Goal: Task Accomplishment & Management: Manage account settings

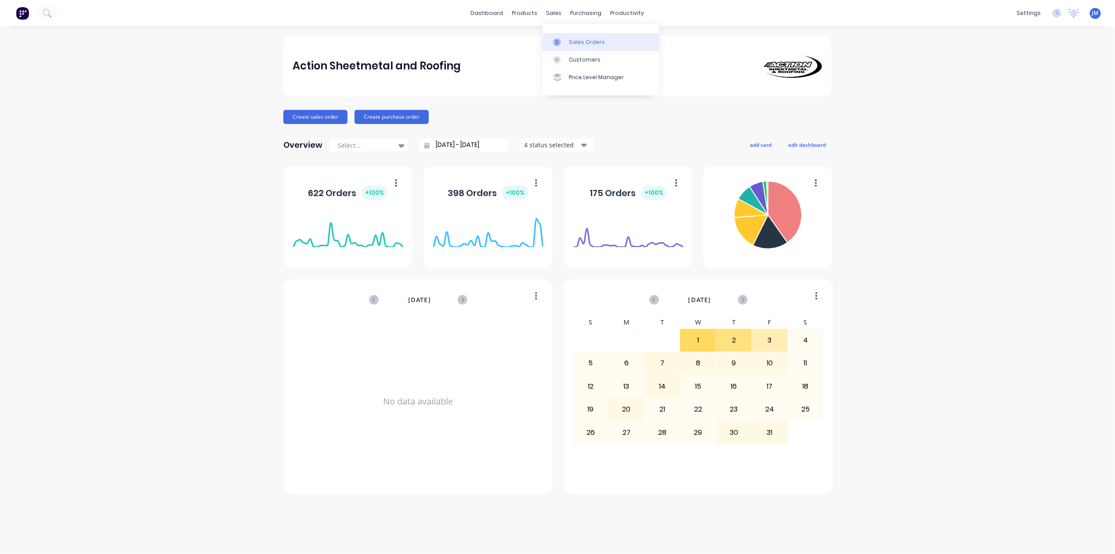
click at [568, 41] on link "Sales Orders" at bounding box center [601, 42] width 116 height 18
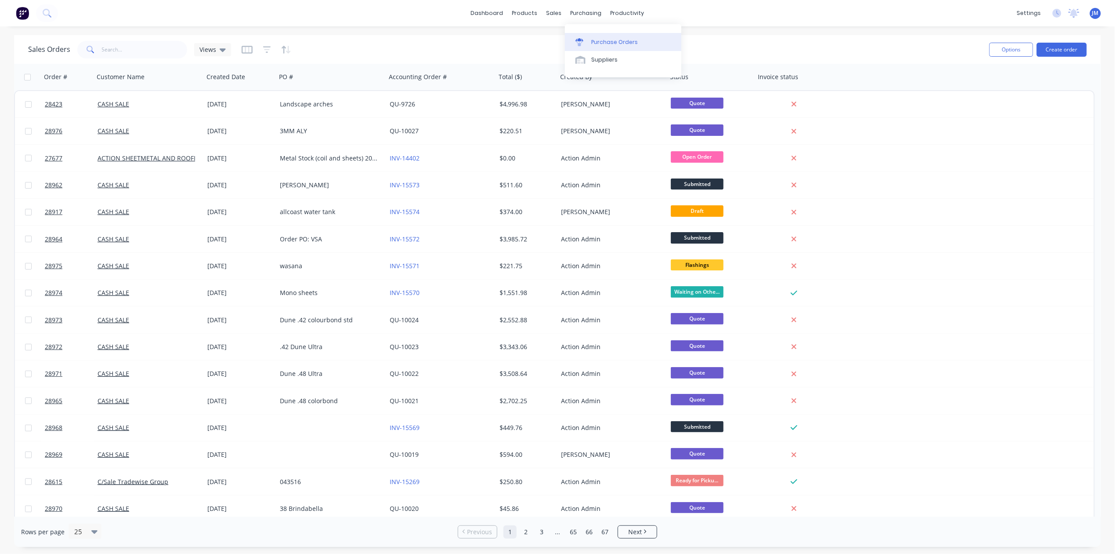
click at [605, 48] on link "Purchase Orders" at bounding box center [623, 42] width 116 height 18
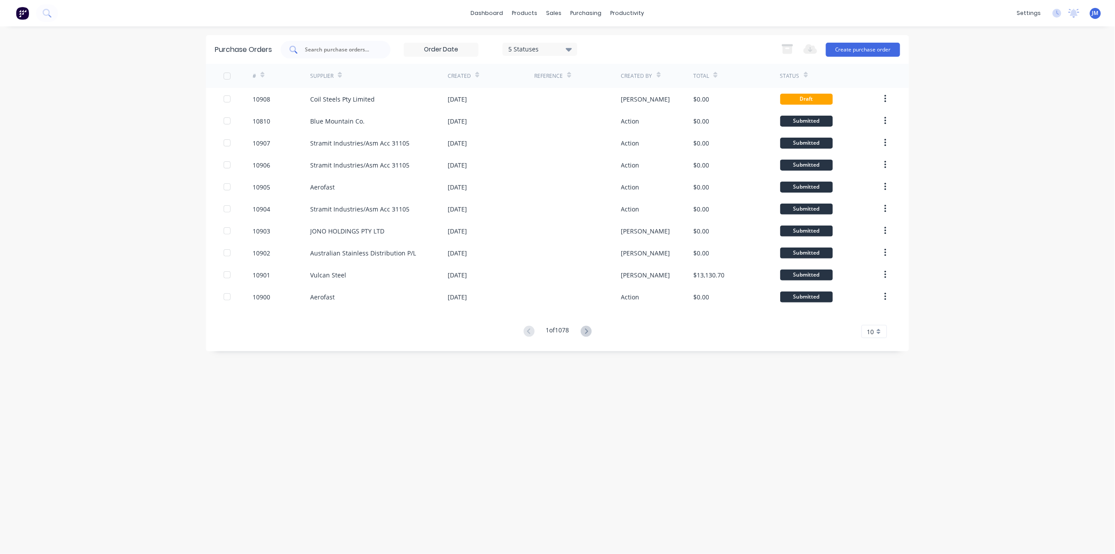
click at [338, 50] on input "text" at bounding box center [340, 49] width 73 height 9
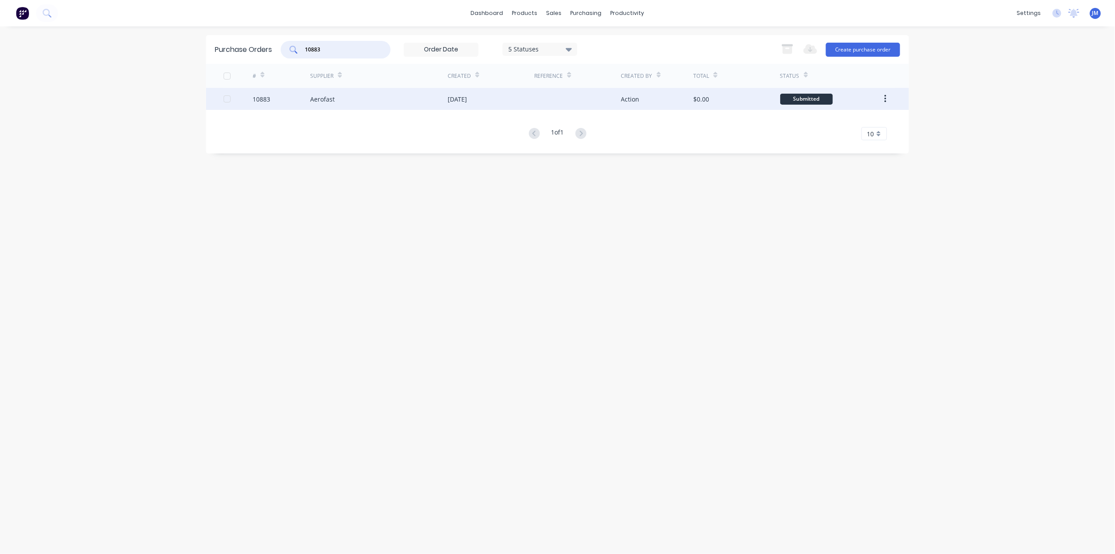
type input "10883"
click at [375, 106] on div "Aerofast" at bounding box center [379, 99] width 138 height 22
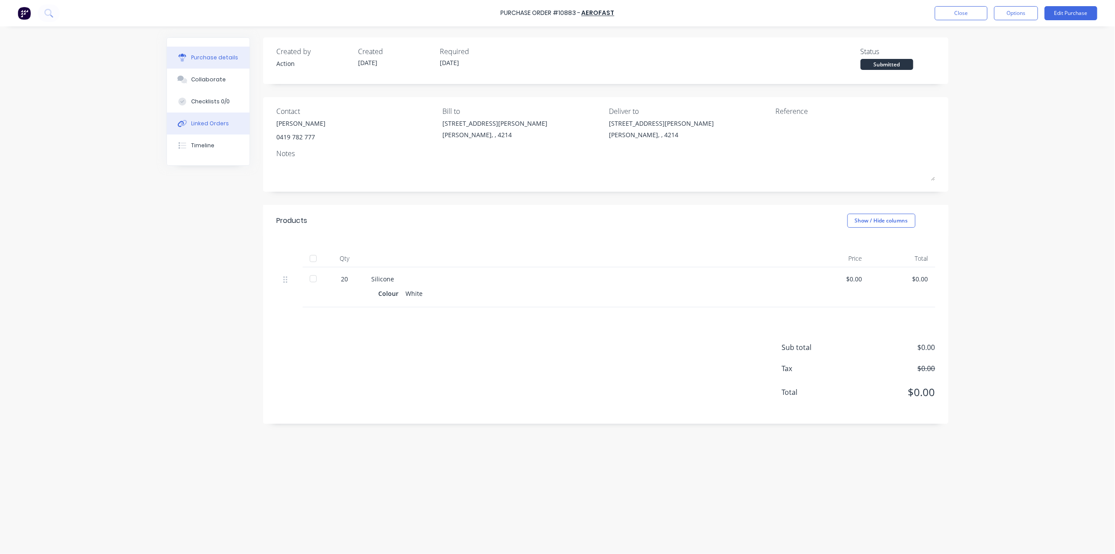
click at [199, 125] on div "Linked Orders" at bounding box center [211, 124] width 38 height 8
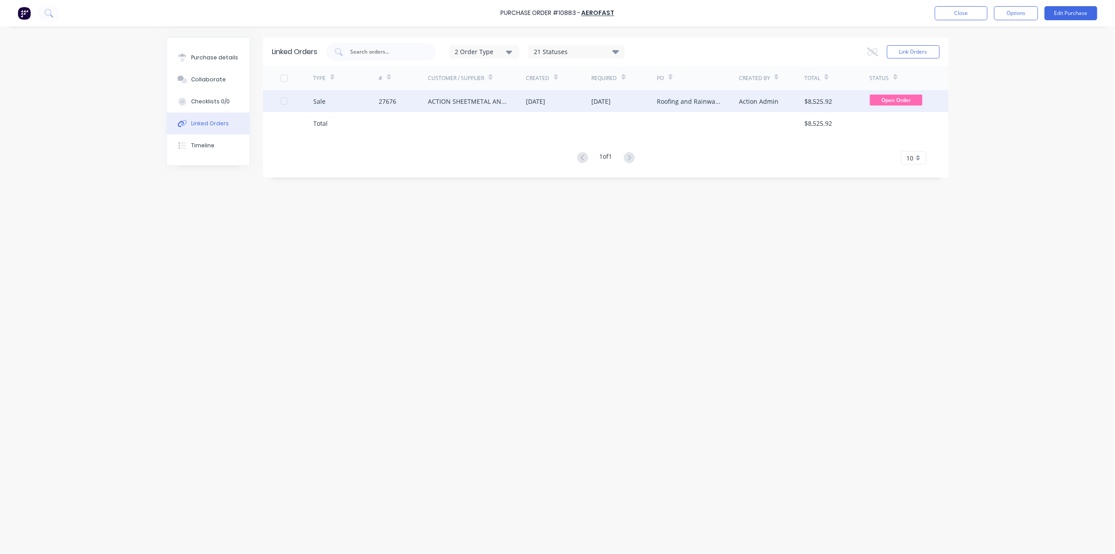
click at [419, 101] on div "27676" at bounding box center [403, 101] width 49 height 22
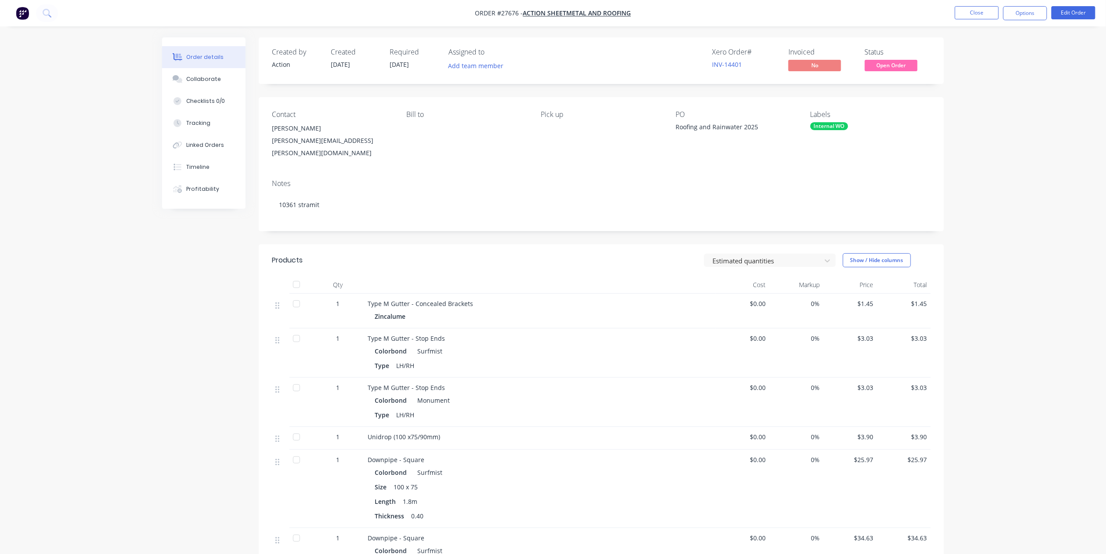
click at [972, 12] on button "Close" at bounding box center [977, 12] width 44 height 13
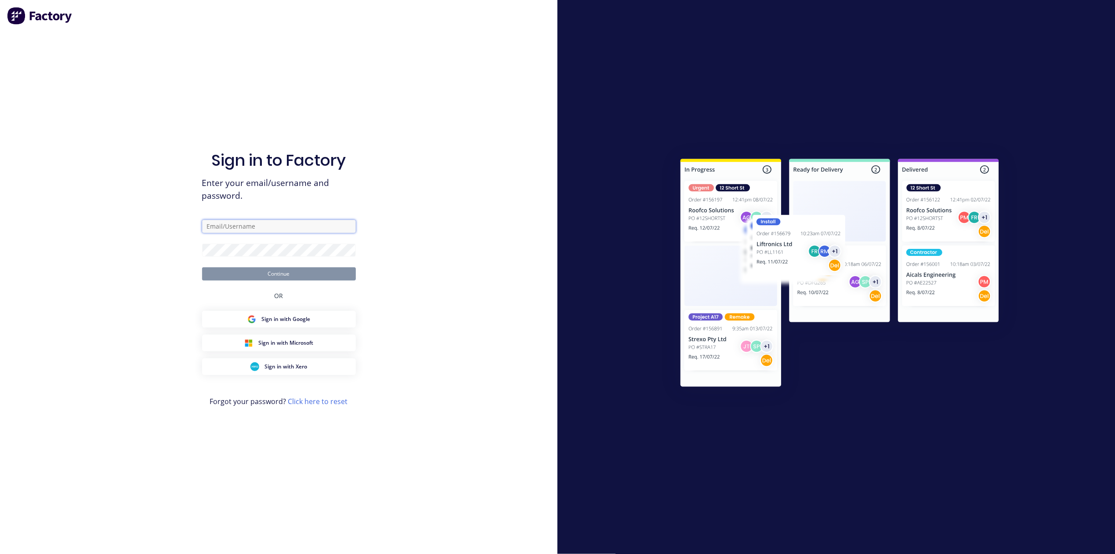
type input "jason.middleton@actionsheetmetal.com"
click at [232, 267] on button "Continue" at bounding box center [279, 273] width 154 height 13
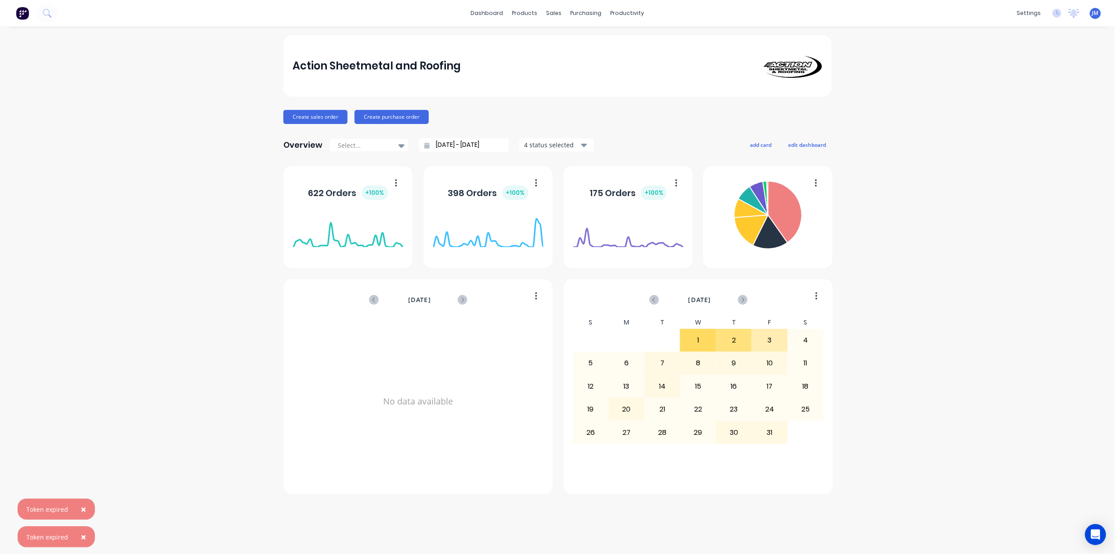
drag, startPoint x: 80, startPoint y: 508, endPoint x: 88, endPoint y: 533, distance: 26.8
click at [81, 508] on span "×" at bounding box center [83, 509] width 5 height 12
click at [81, 539] on span "×" at bounding box center [83, 536] width 5 height 12
click at [582, 40] on icon at bounding box center [580, 42] width 8 height 8
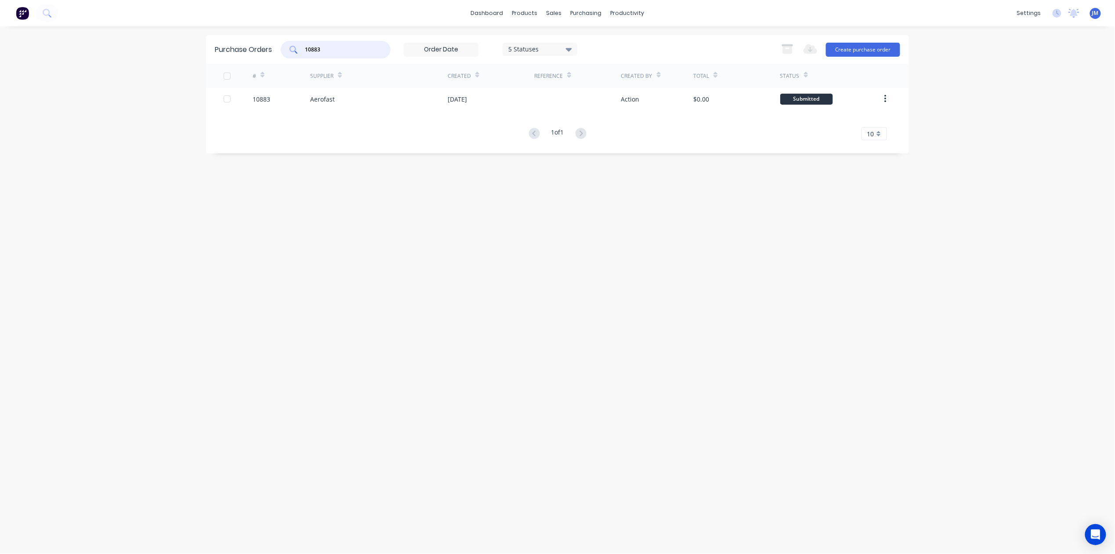
click at [332, 50] on input "10883" at bounding box center [340, 49] width 73 height 9
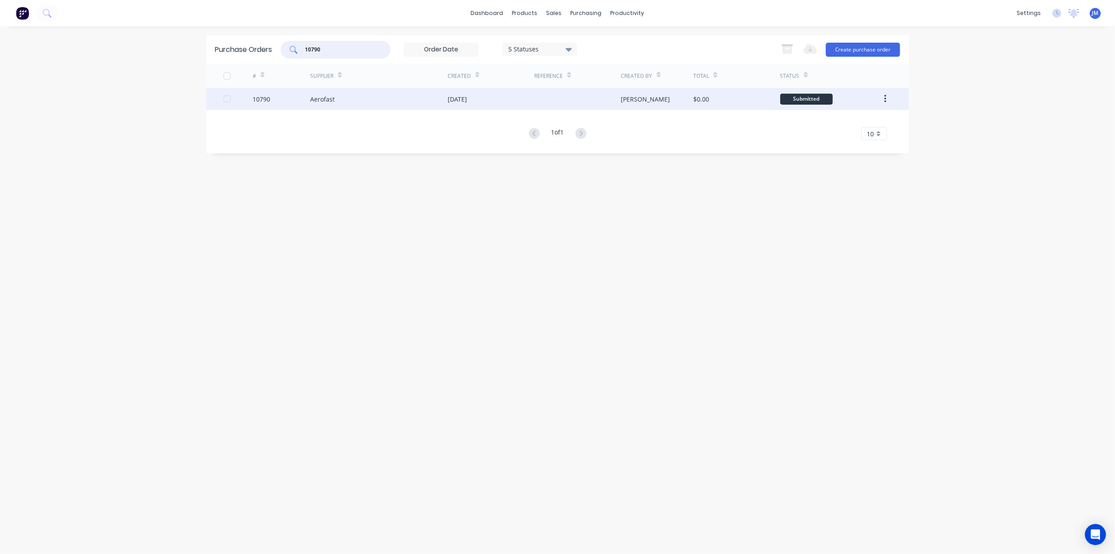
type input "10790"
click at [501, 104] on div "19 Sep 2025" at bounding box center [491, 99] width 87 height 22
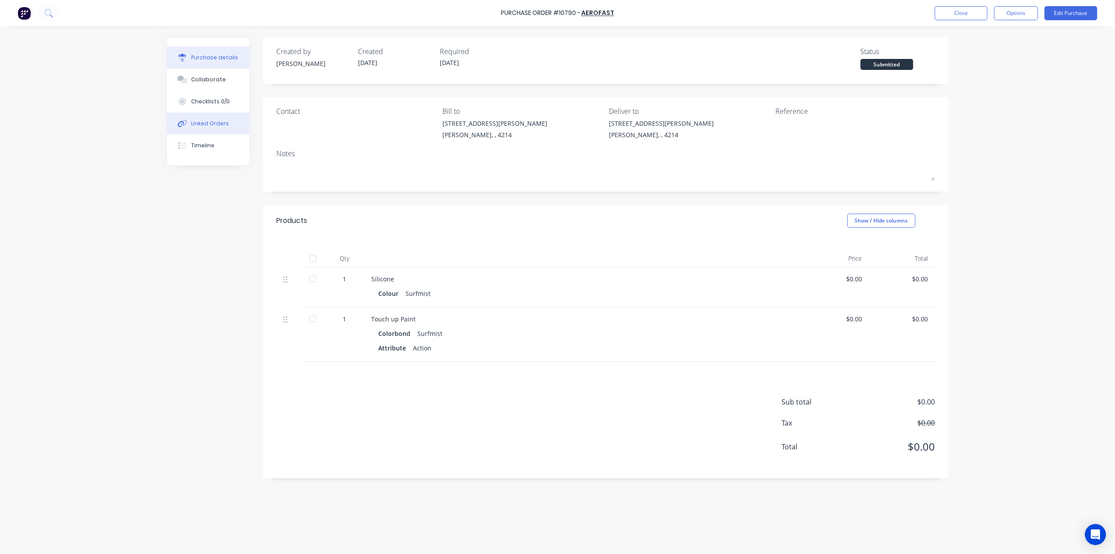
click at [216, 123] on div "Linked Orders" at bounding box center [211, 124] width 38 height 8
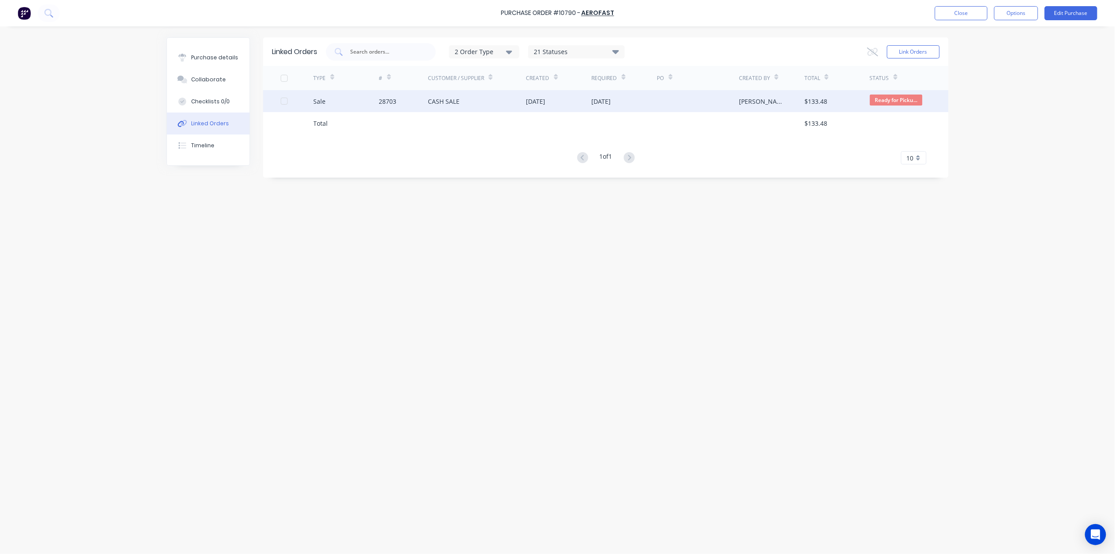
click at [545, 101] on div "19 Sep 2025" at bounding box center [535, 101] width 19 height 9
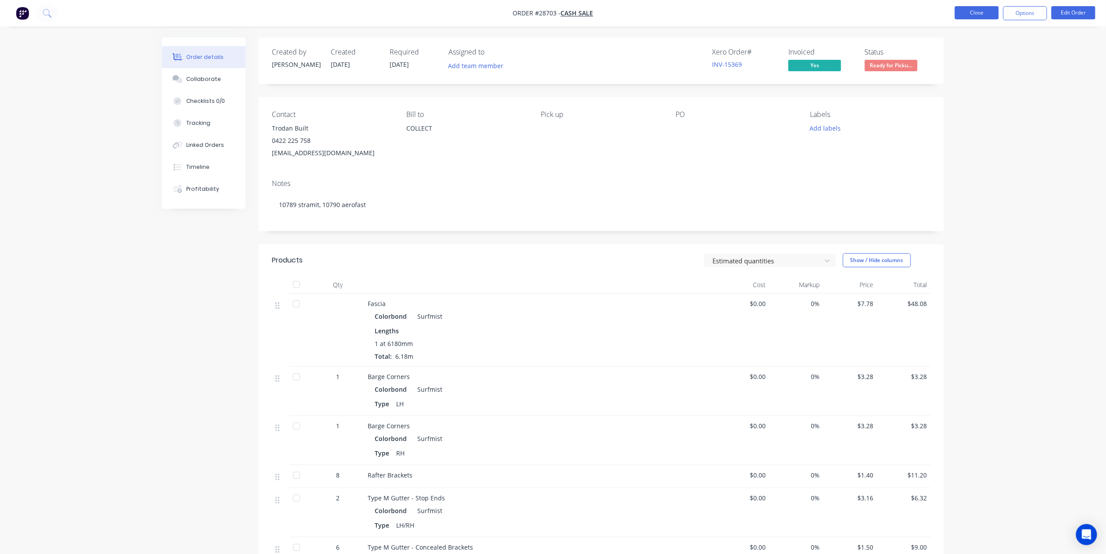
click at [966, 9] on button "Close" at bounding box center [977, 12] width 44 height 13
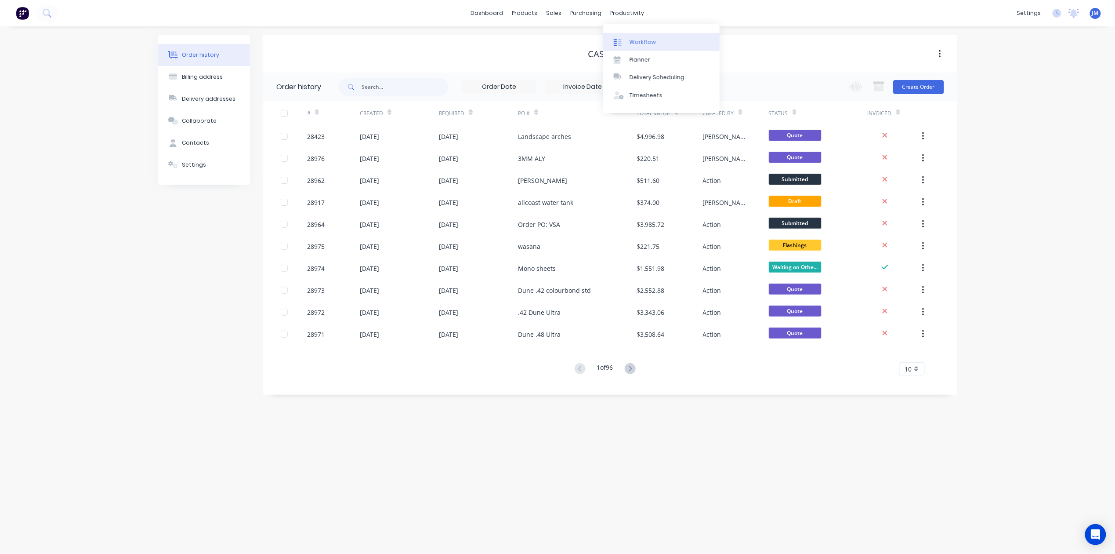
click at [644, 45] on div "Workflow" at bounding box center [643, 42] width 26 height 8
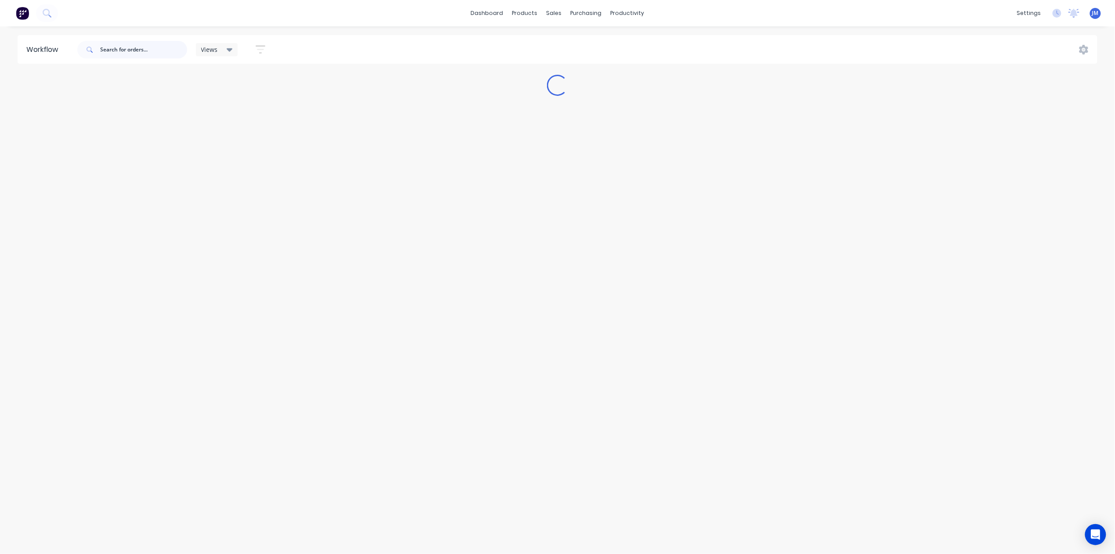
click at [134, 46] on input "text" at bounding box center [143, 50] width 87 height 18
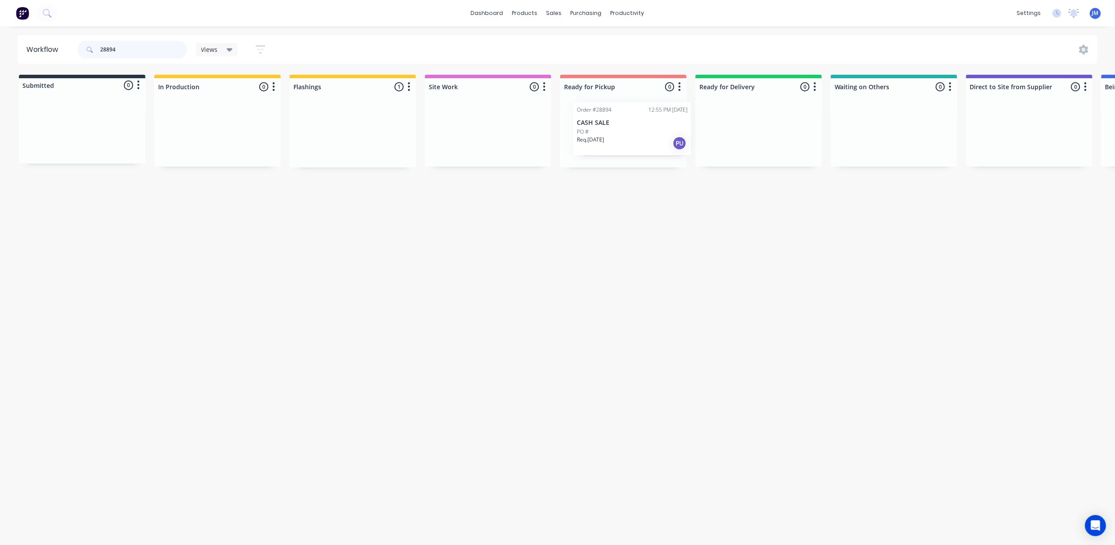
drag, startPoint x: 351, startPoint y: 132, endPoint x: 629, endPoint y: 127, distance: 278.6
click at [633, 127] on div "Submitted 0 Status colour #273444 hex #273444 Save Cancel Summaries Total order…" at bounding box center [789, 121] width 1593 height 93
drag, startPoint x: 211, startPoint y: 145, endPoint x: 604, endPoint y: 124, distance: 393.4
click at [604, 124] on div "Submitted 0 Status colour #273444 hex #273444 Save Cancel Summaries Total order…" at bounding box center [789, 121] width 1593 height 93
type input "2"
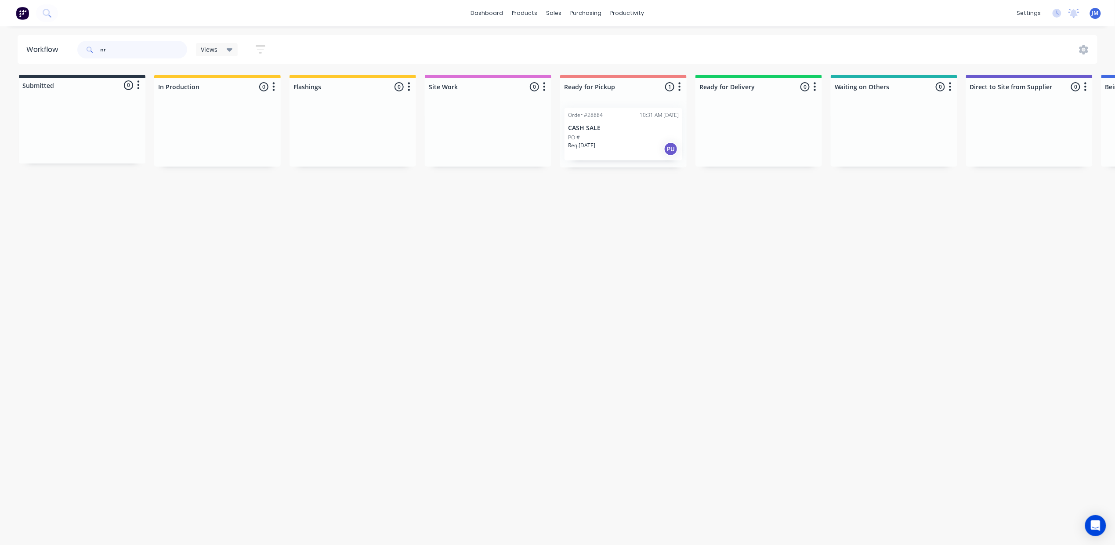
type input "n"
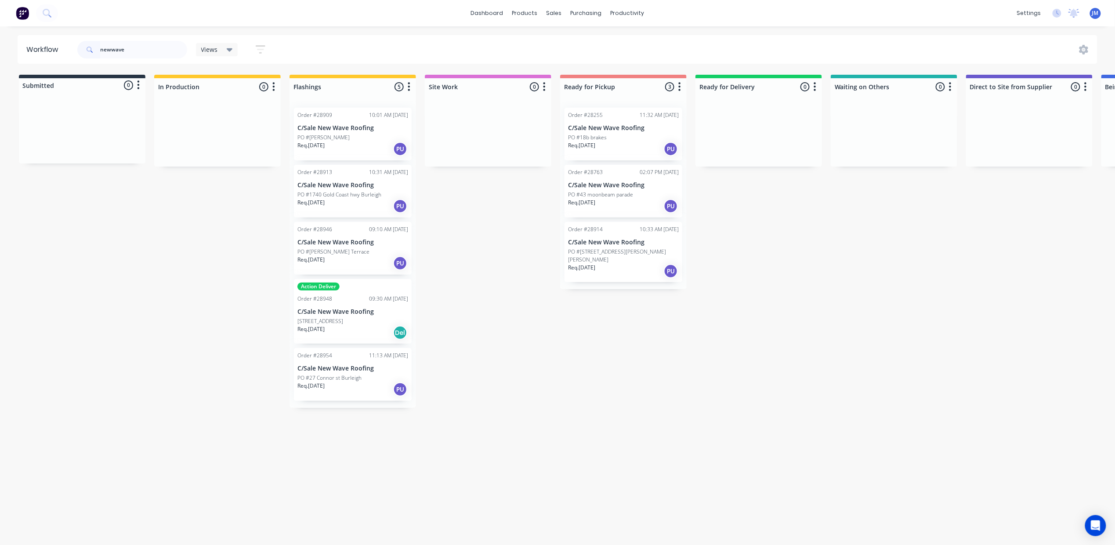
click at [347, 146] on div "Req. 01/10/25 PU" at bounding box center [352, 148] width 111 height 15
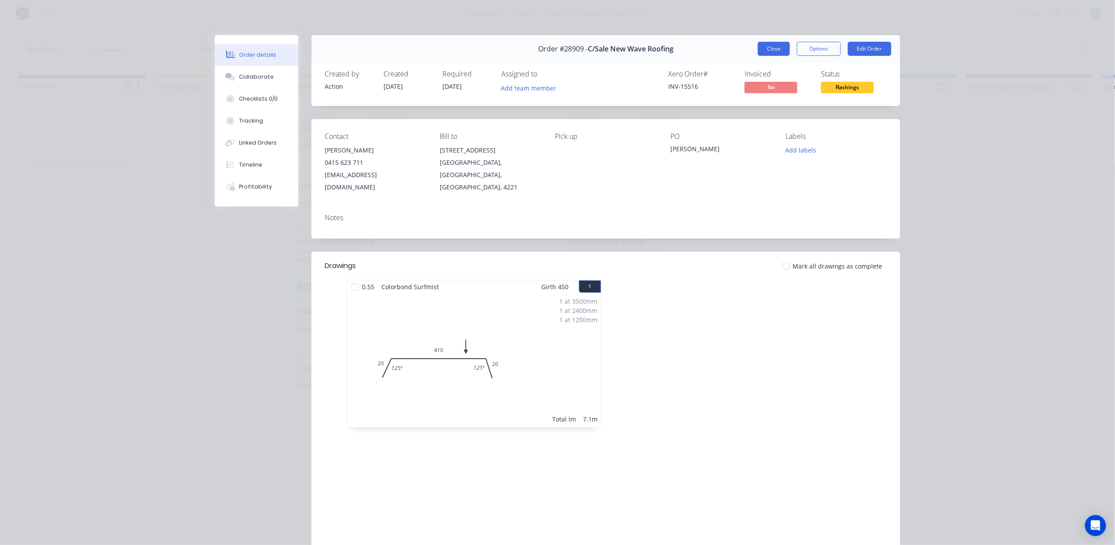
click at [769, 49] on button "Close" at bounding box center [774, 49] width 32 height 14
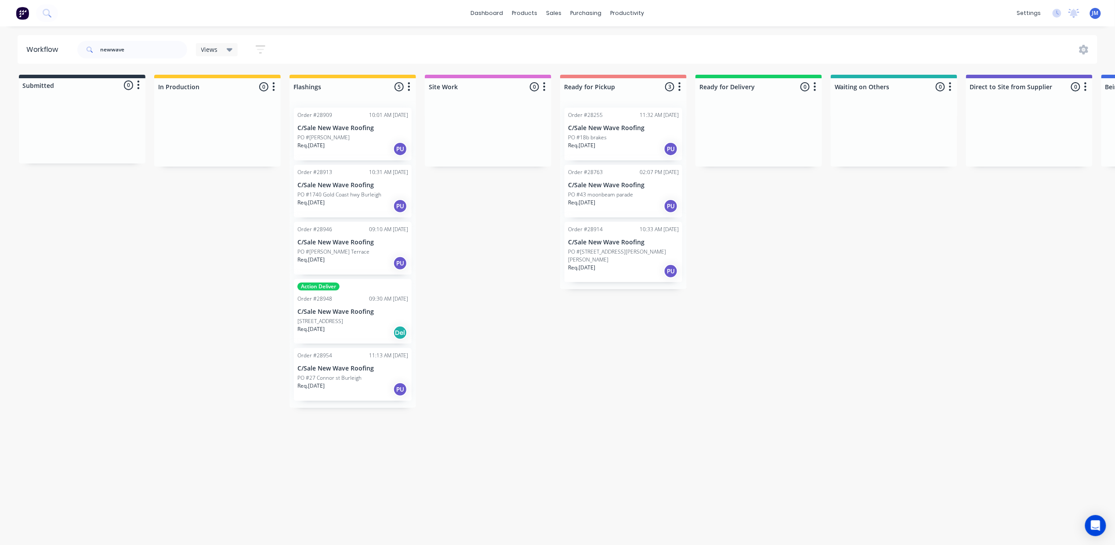
click at [363, 205] on div "Req. 01/10/25 PU" at bounding box center [352, 206] width 111 height 15
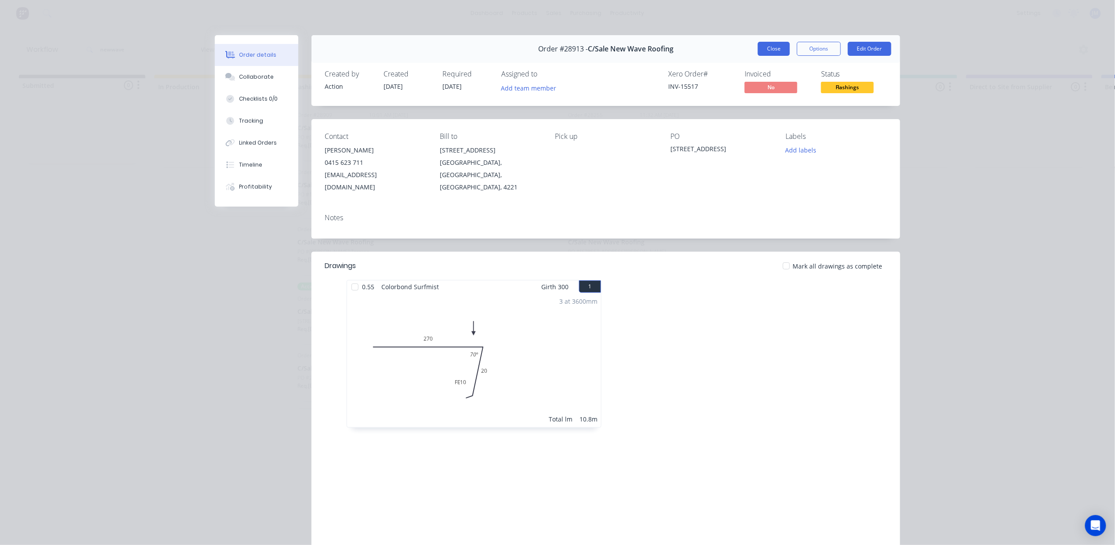
click at [771, 47] on button "Close" at bounding box center [774, 49] width 32 height 14
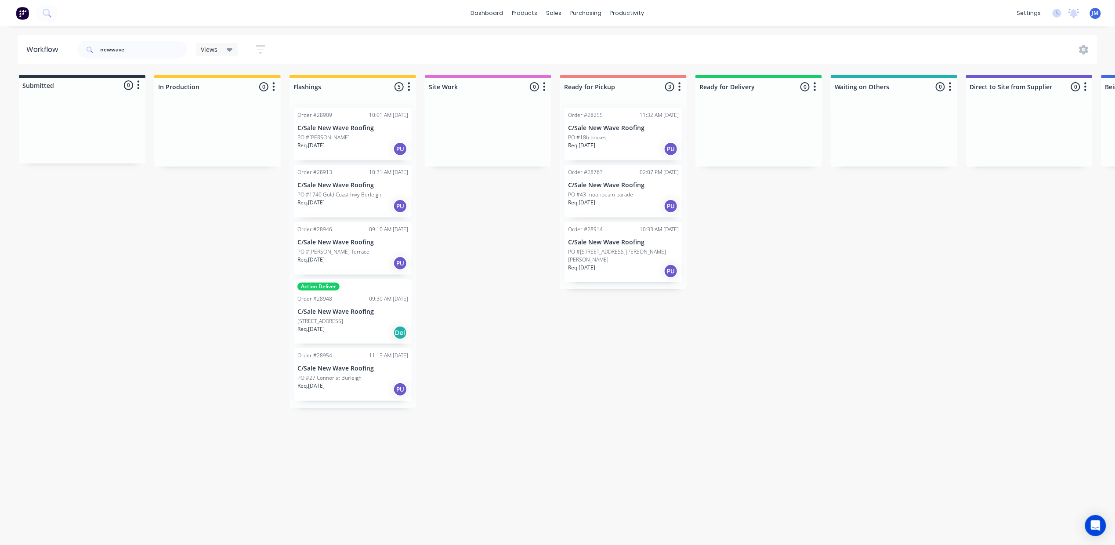
click at [366, 246] on p "C/Sale New Wave Roofing" at bounding box center [352, 242] width 111 height 7
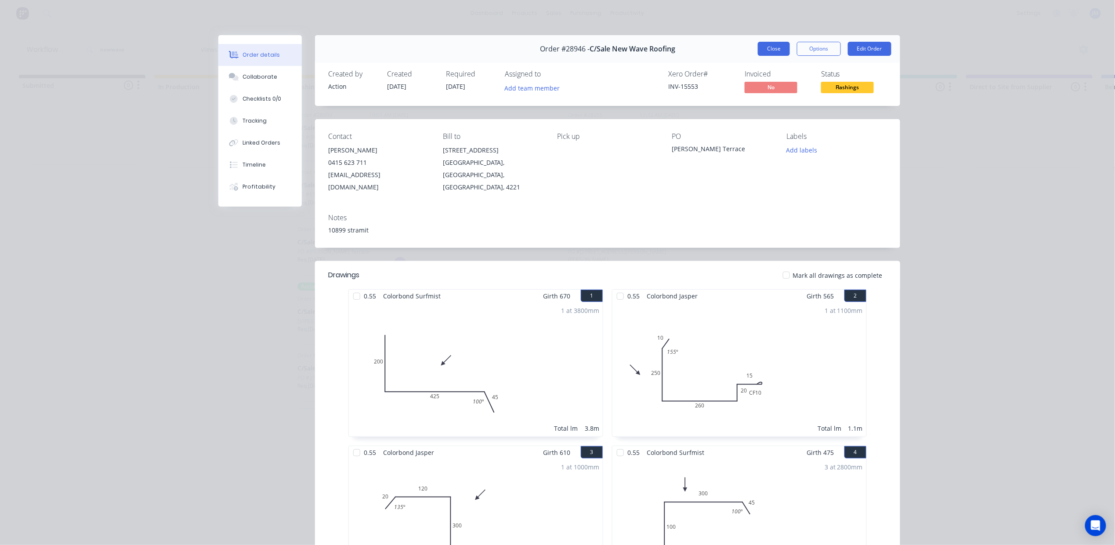
click at [765, 51] on button "Close" at bounding box center [774, 49] width 32 height 14
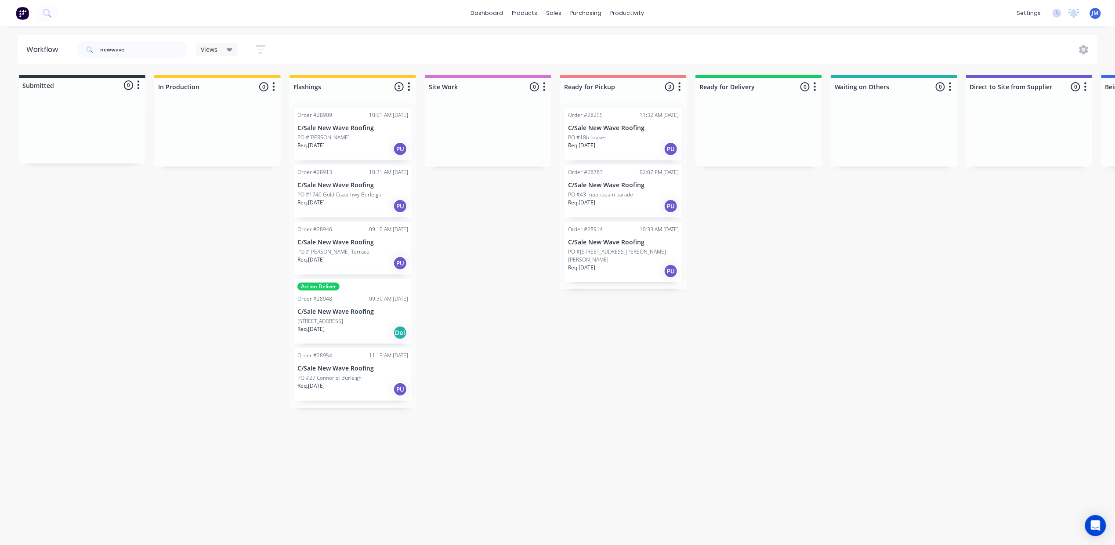
click at [349, 308] on p "C/Sale New Wave Roofing" at bounding box center [352, 311] width 111 height 7
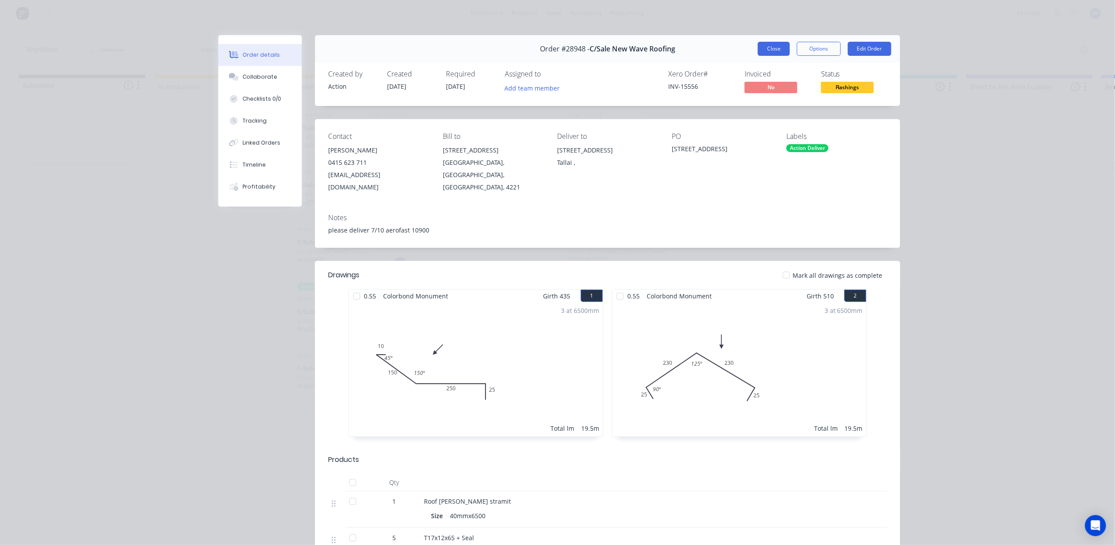
click at [768, 43] on button "Close" at bounding box center [774, 49] width 32 height 14
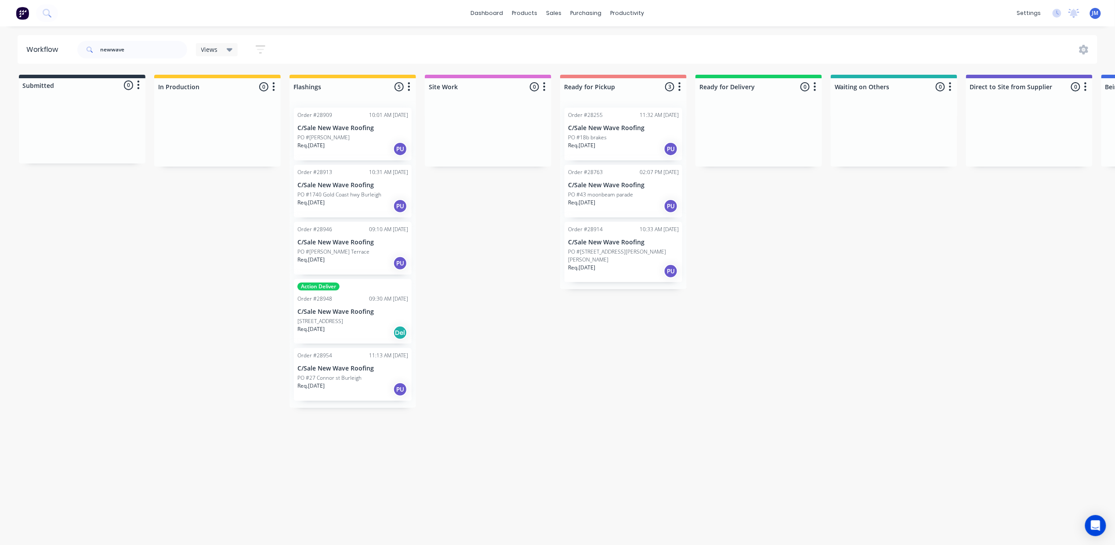
click at [324, 376] on p "PO #27 Connor st Burleigh" at bounding box center [329, 378] width 64 height 8
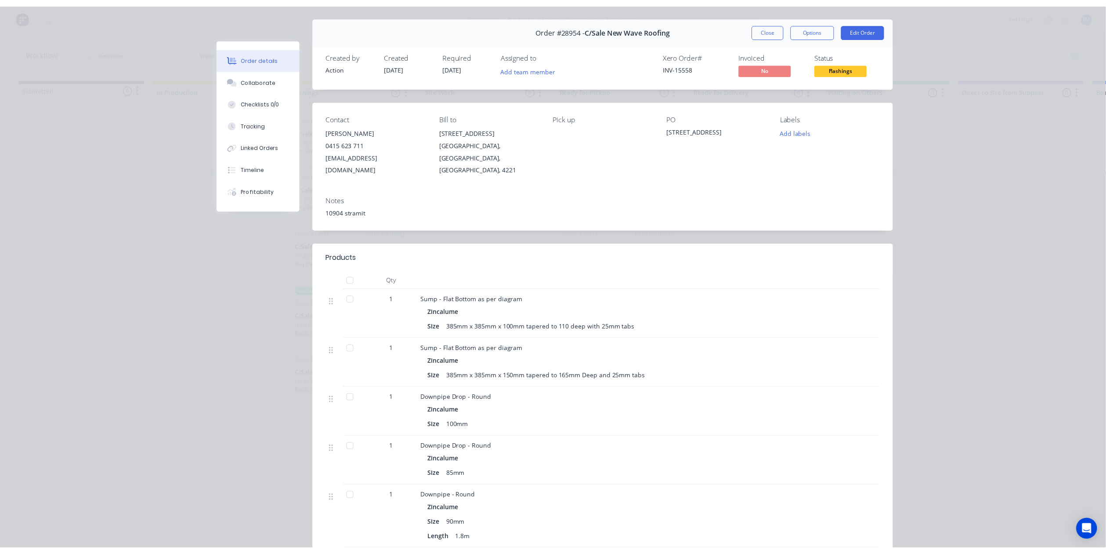
scroll to position [23, 0]
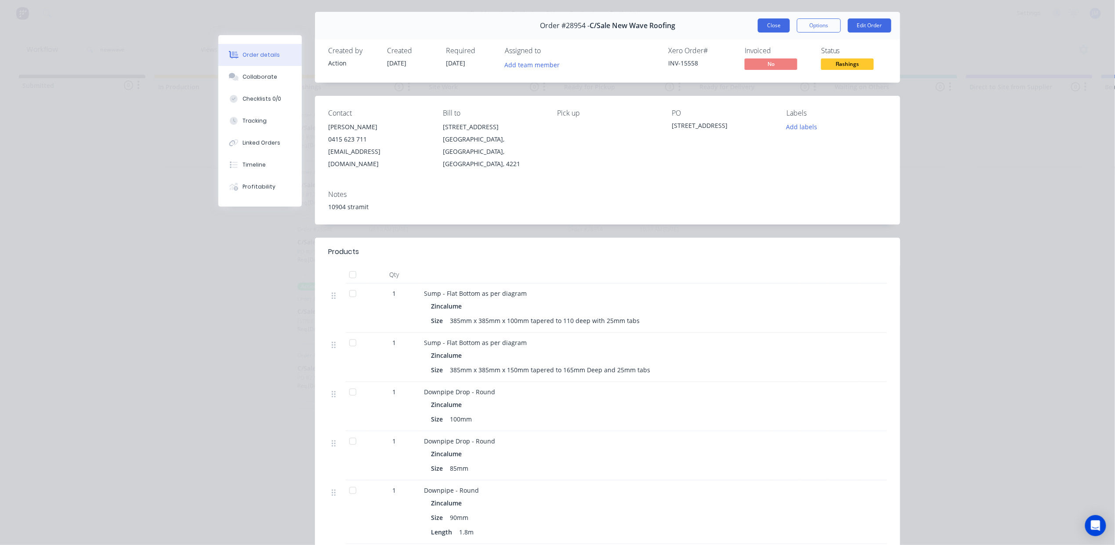
click at [769, 18] on button "Close" at bounding box center [774, 25] width 32 height 14
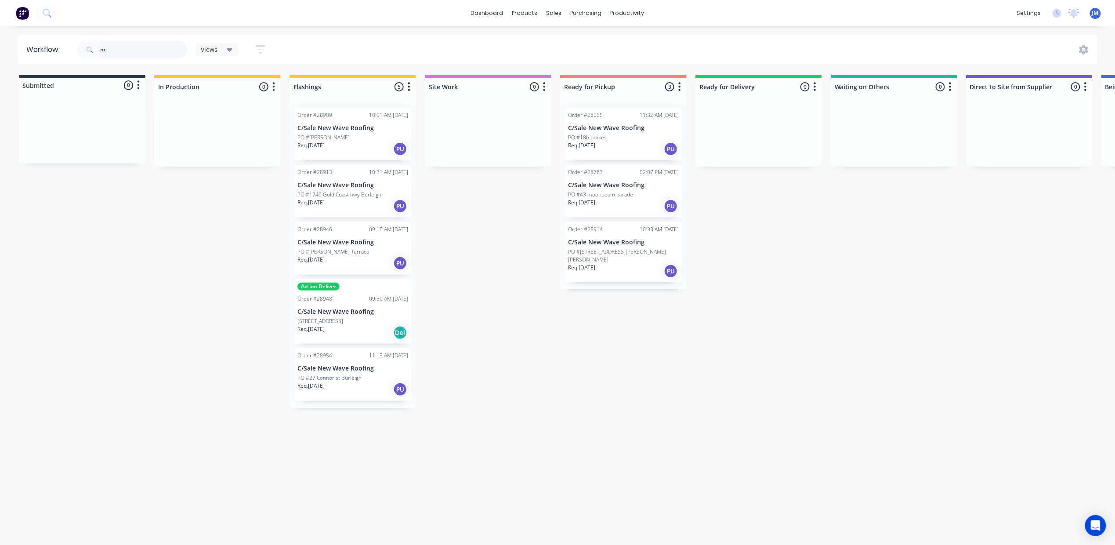
type input "n"
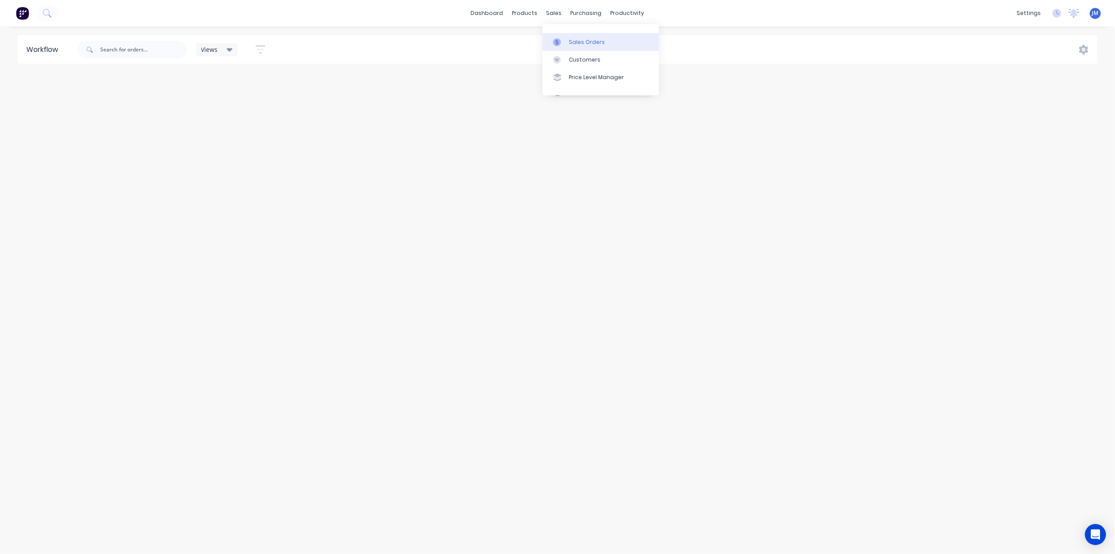
click at [572, 46] on link "Sales Orders" at bounding box center [601, 42] width 116 height 18
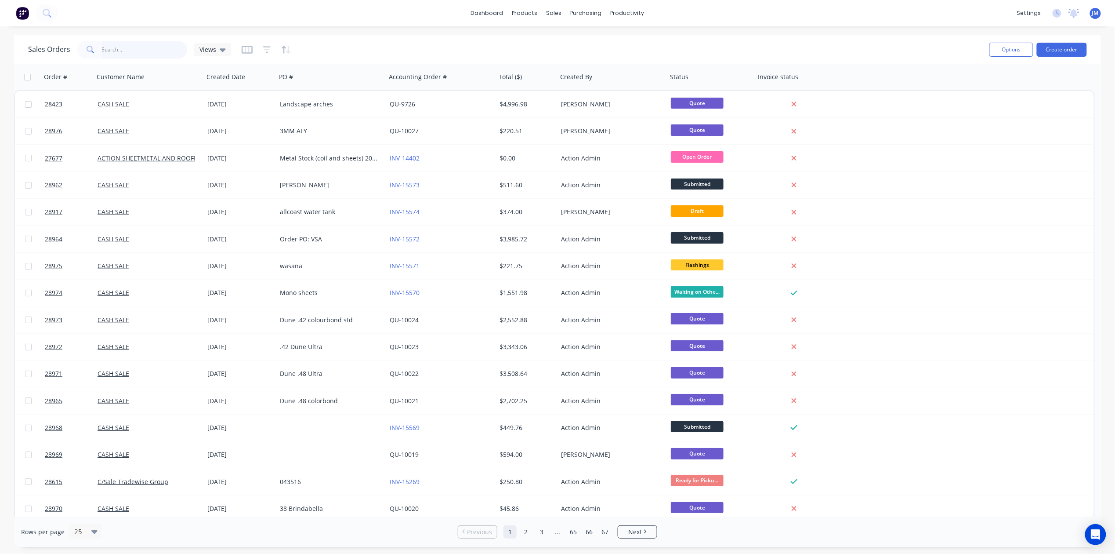
click at [183, 48] on input "text" at bounding box center [145, 50] width 86 height 18
type input "hamish"
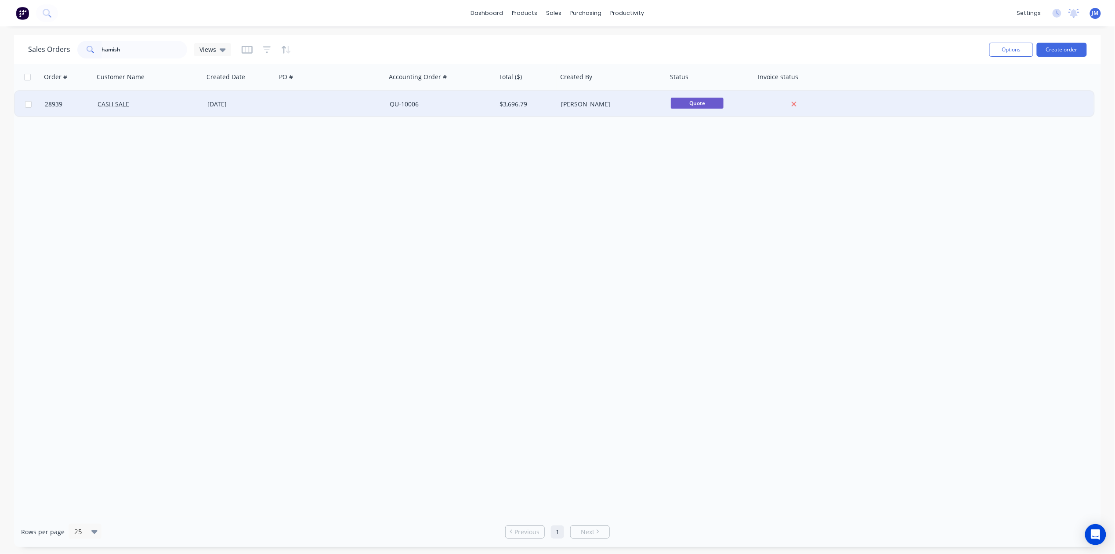
click at [297, 112] on div at bounding box center [331, 104] width 110 height 26
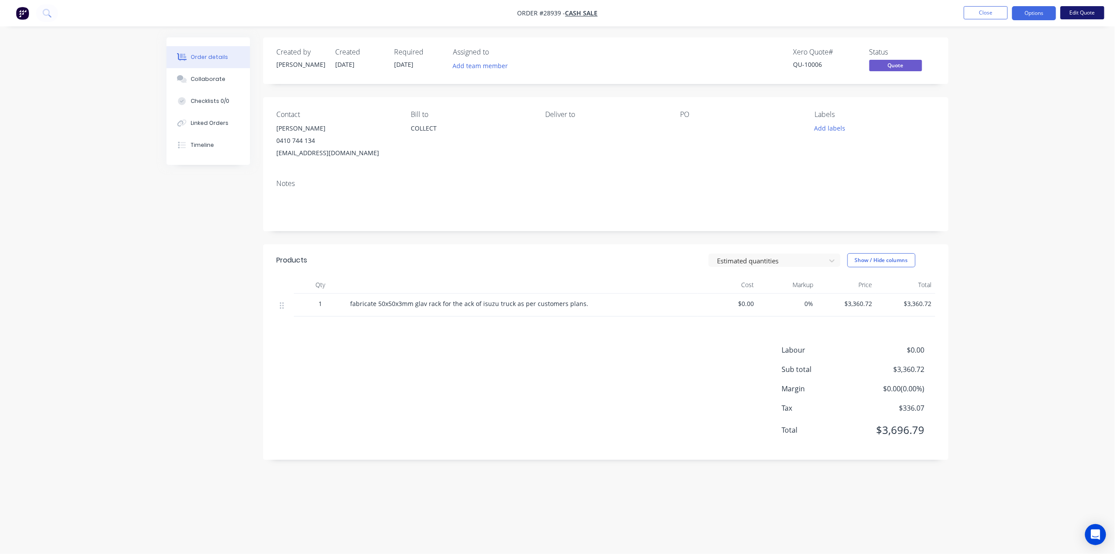
click at [1078, 13] on button "Edit Quote" at bounding box center [1083, 12] width 44 height 13
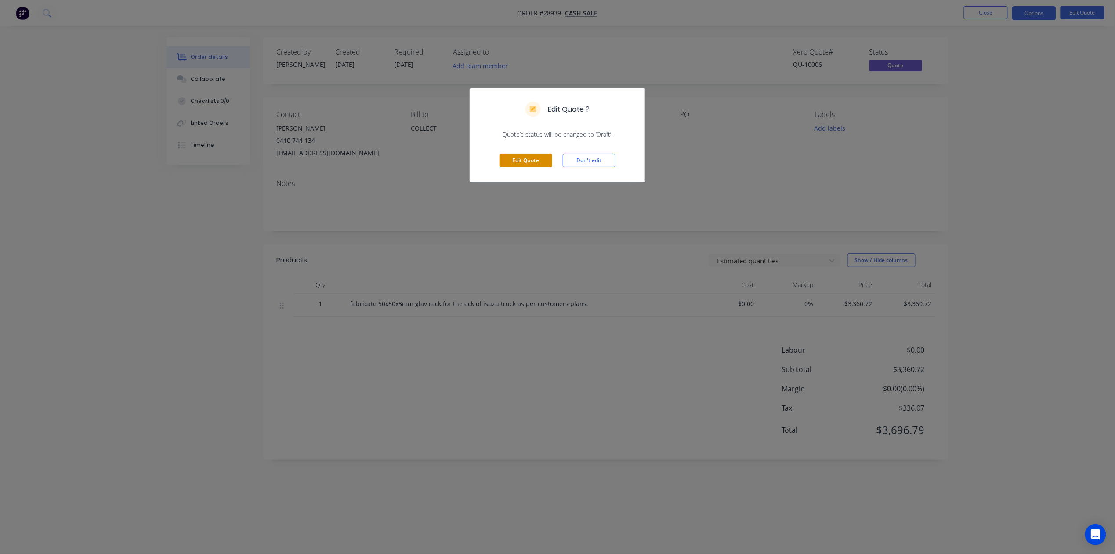
click at [520, 160] on button "Edit Quote" at bounding box center [526, 160] width 53 height 13
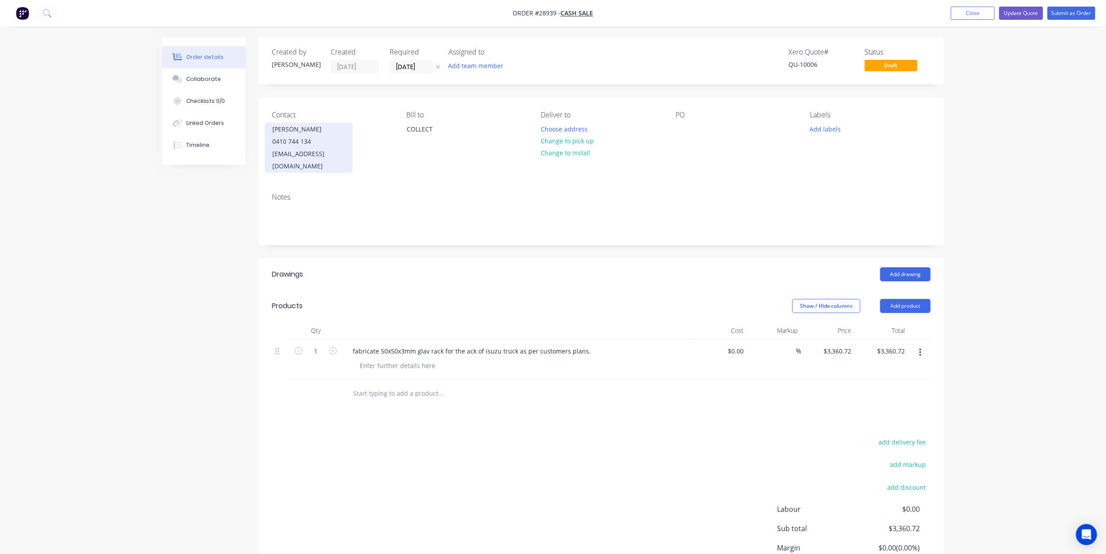
click at [345, 150] on div "hamishrobson@icloud.com" at bounding box center [308, 160] width 73 height 25
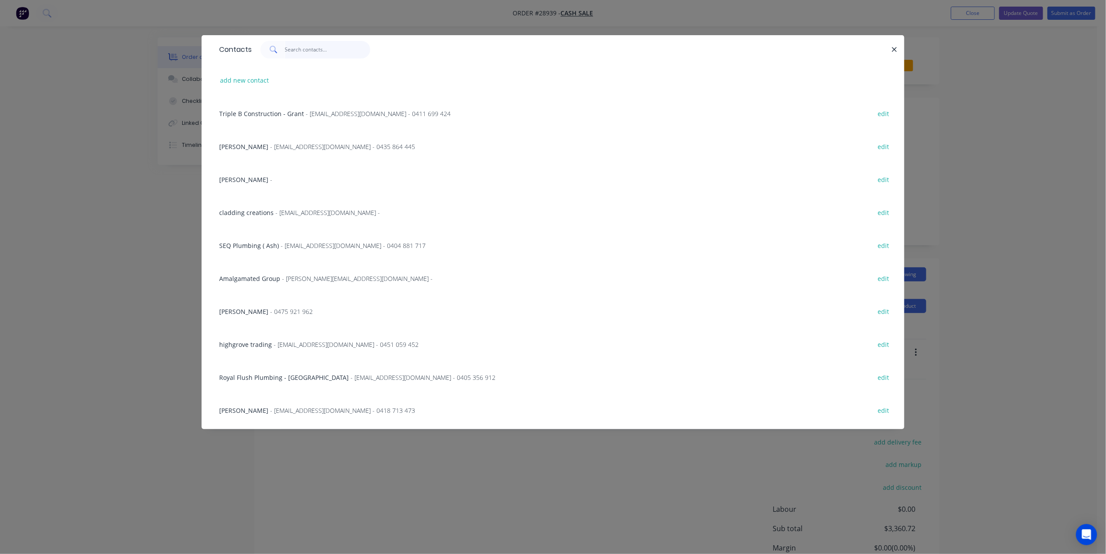
click at [301, 48] on input "text" at bounding box center [328, 50] width 86 height 18
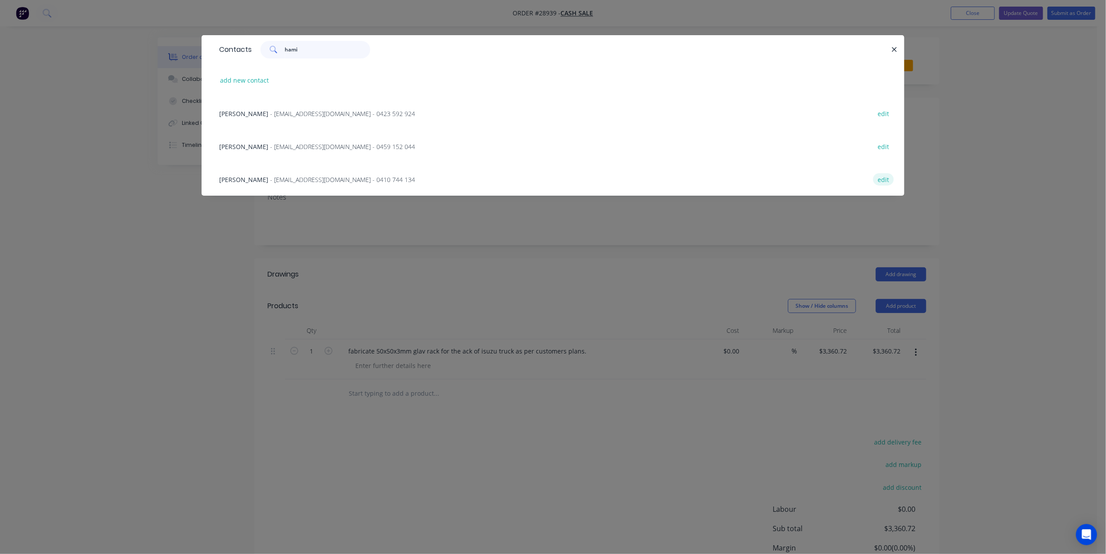
type input "hami"
click at [888, 178] on button "edit" at bounding box center [884, 179] width 21 height 12
select select "AU"
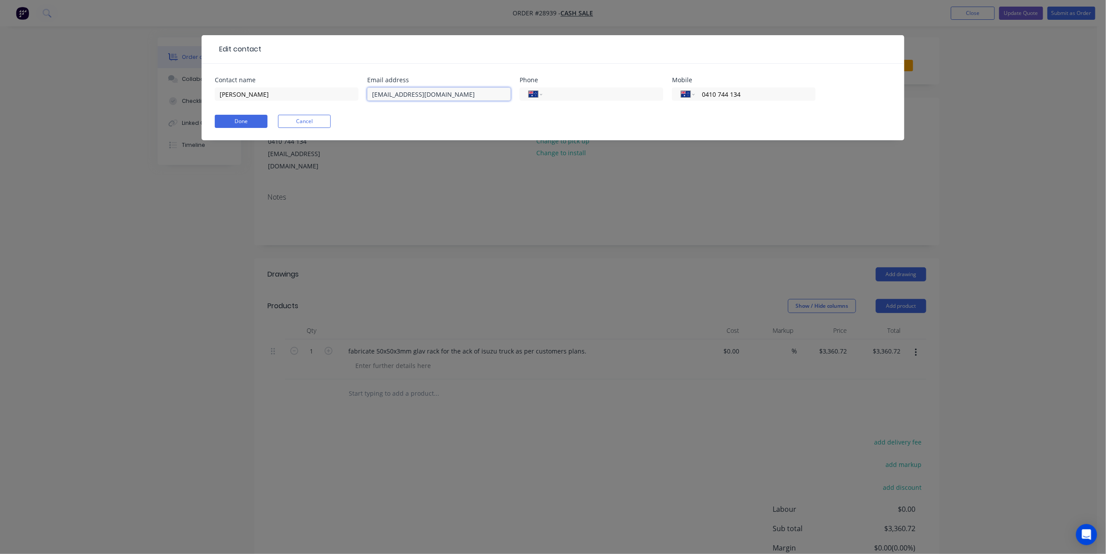
click at [413, 95] on input "hamishrobson@icloud.com" at bounding box center [439, 93] width 144 height 13
type input "hamishrobson5@icloud.com"
click at [257, 120] on button "Done" at bounding box center [241, 121] width 53 height 13
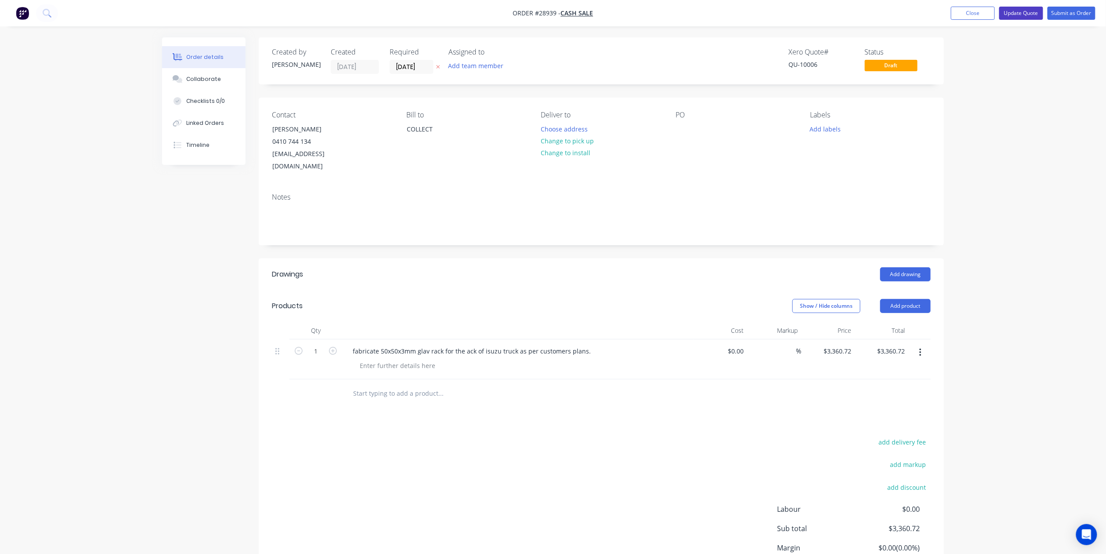
click at [1018, 15] on button "Update Quote" at bounding box center [1022, 13] width 44 height 13
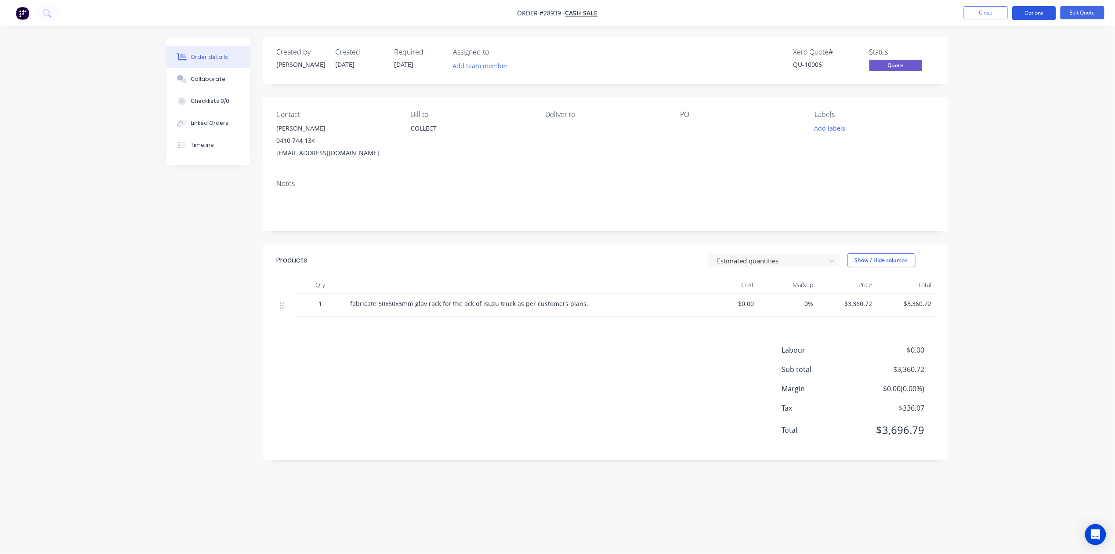
click at [1045, 14] on button "Options" at bounding box center [1034, 13] width 44 height 14
click at [981, 55] on div "Quote" at bounding box center [1008, 53] width 81 height 13
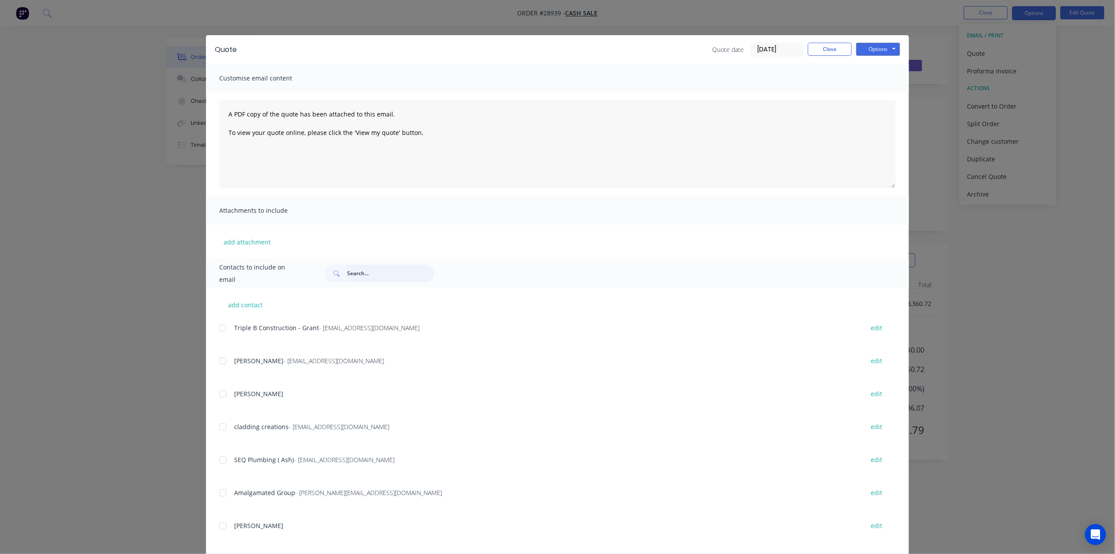
click at [350, 279] on input "text" at bounding box center [390, 274] width 87 height 18
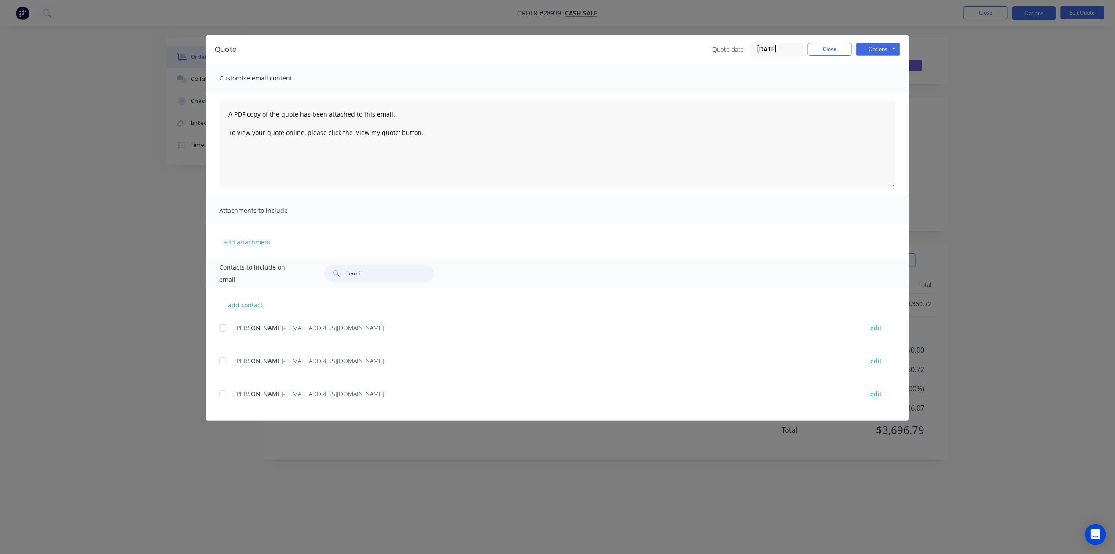
drag, startPoint x: 224, startPoint y: 393, endPoint x: 299, endPoint y: 399, distance: 75.0
click at [225, 393] on div at bounding box center [223, 394] width 18 height 18
type input "hami"
click at [874, 51] on button "Options" at bounding box center [878, 49] width 44 height 13
click at [879, 92] on button "Email" at bounding box center [884, 94] width 56 height 15
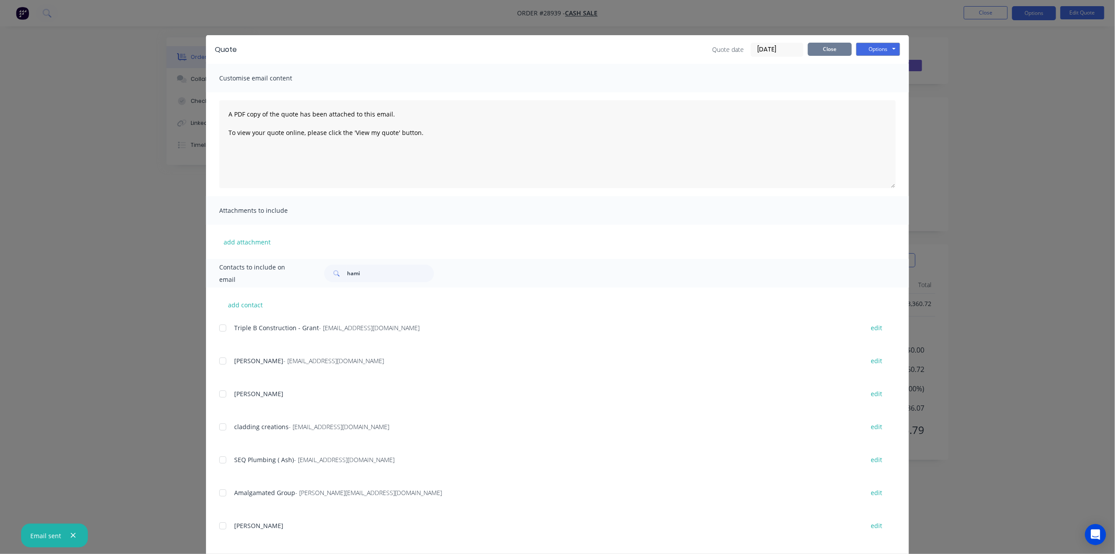
click at [829, 50] on button "Close" at bounding box center [830, 49] width 44 height 13
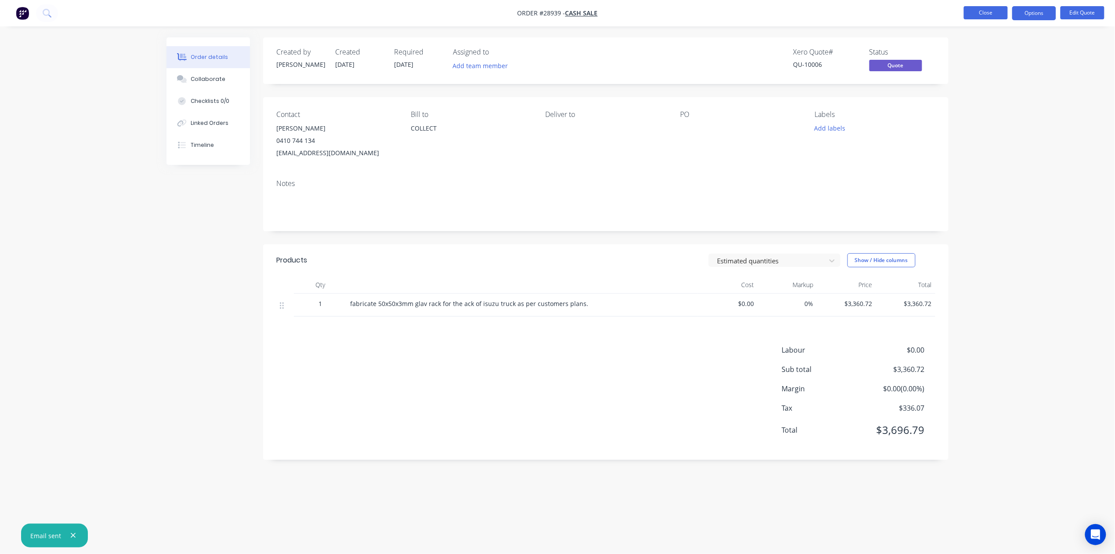
click at [996, 11] on button "Close" at bounding box center [986, 12] width 44 height 13
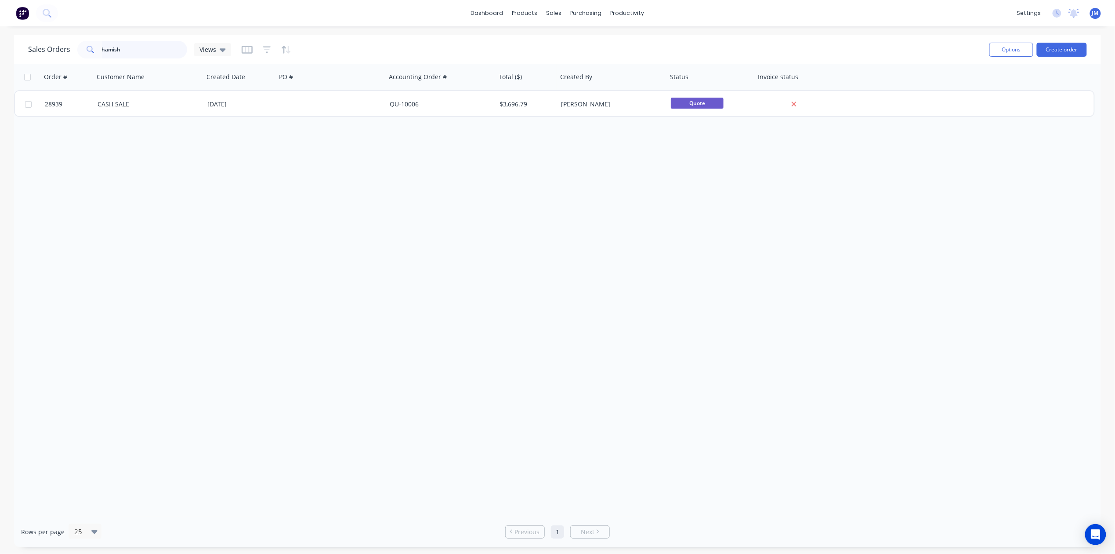
click at [141, 46] on input "hamish" at bounding box center [145, 50] width 86 height 18
type input "h"
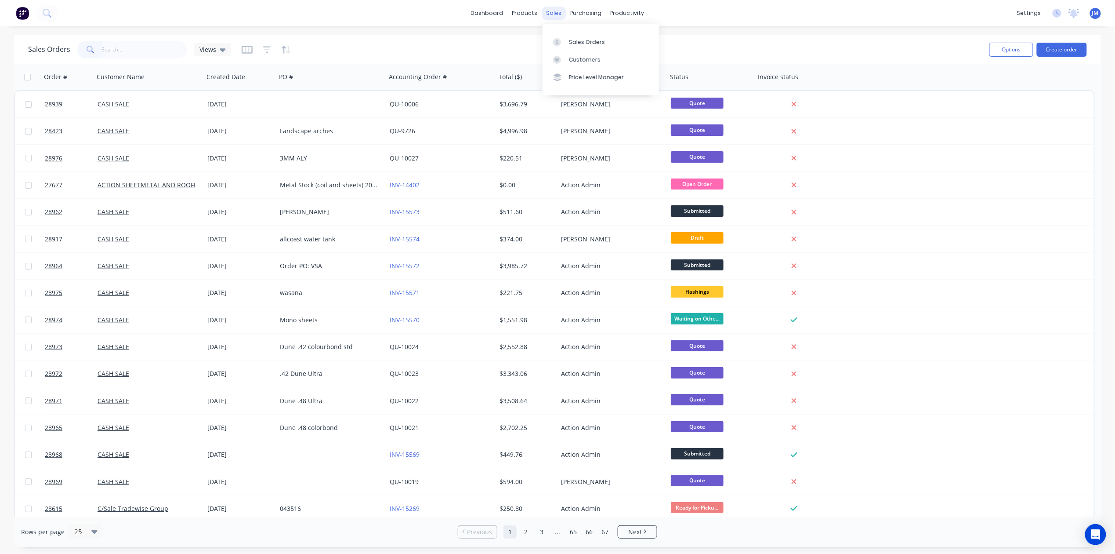
click at [549, 12] on div "sales" at bounding box center [554, 13] width 24 height 13
click at [574, 42] on div "Sales Orders" at bounding box center [587, 42] width 36 height 8
click at [140, 41] on input "text" at bounding box center [145, 50] width 86 height 18
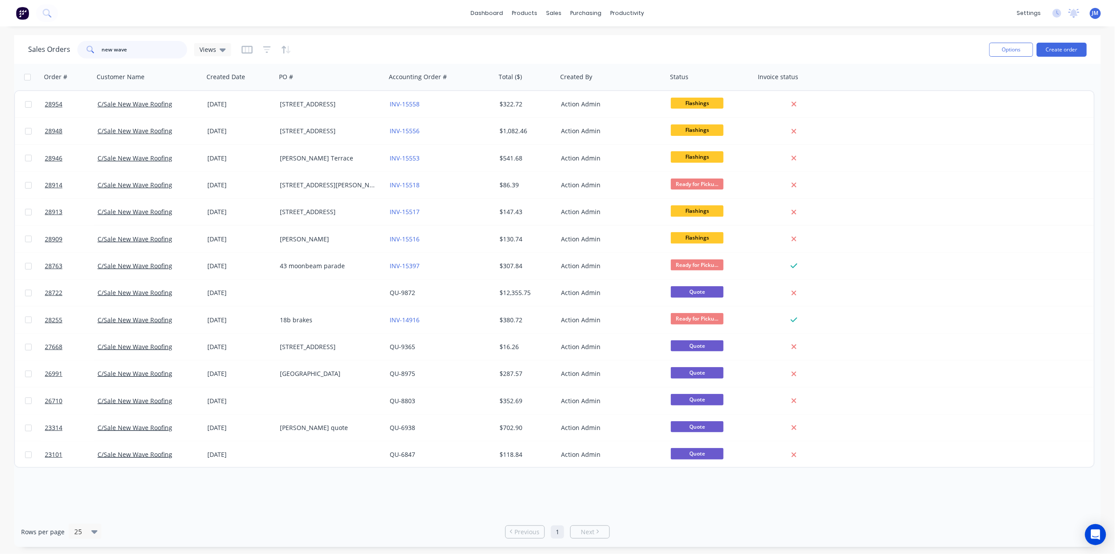
click at [111, 50] on input "new wave" at bounding box center [145, 50] width 86 height 18
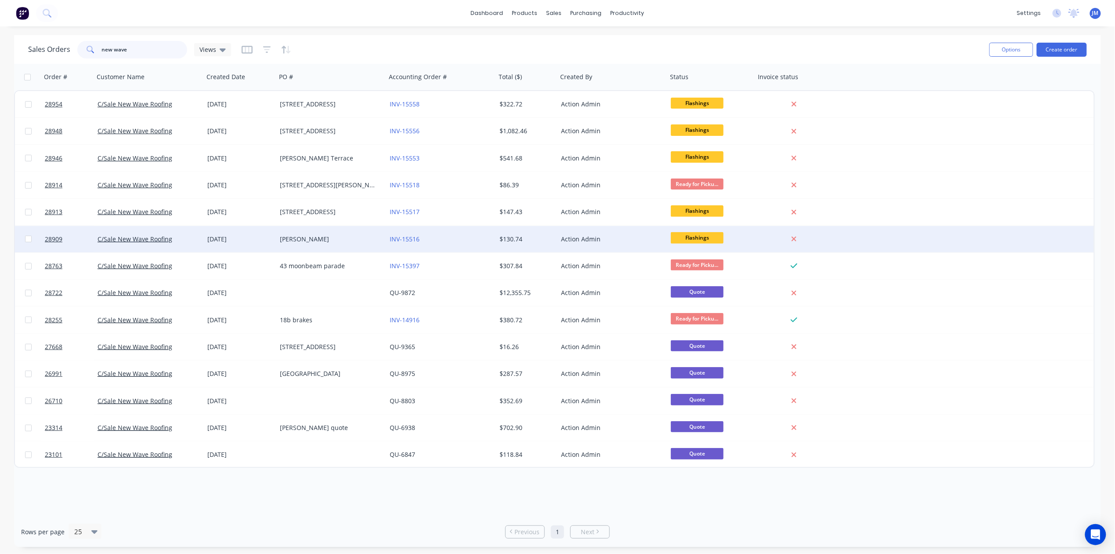
type input "new wave"
click at [336, 238] on div "Harriet lane" at bounding box center [329, 239] width 98 height 9
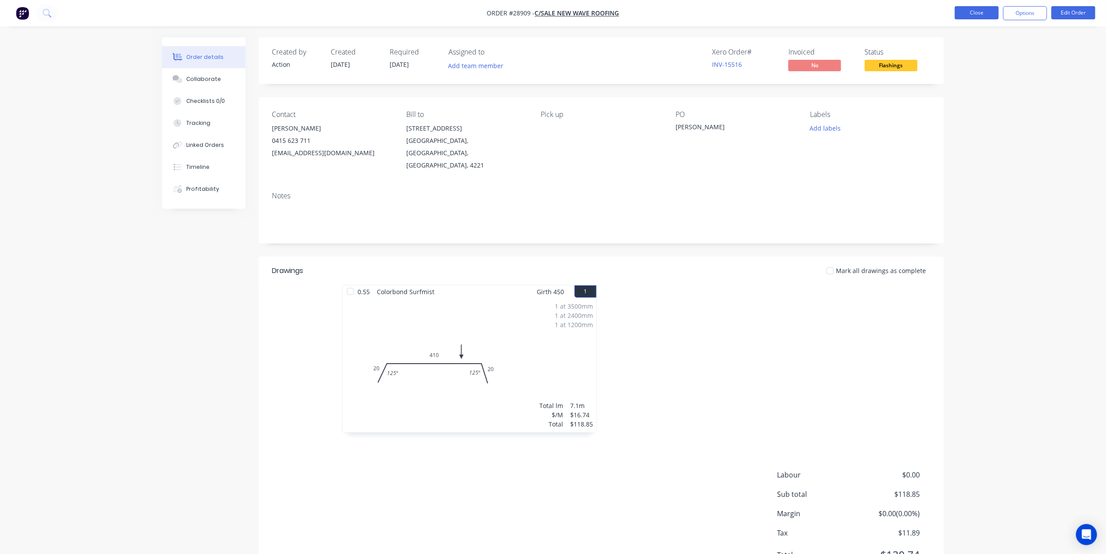
click at [976, 7] on button "Close" at bounding box center [977, 12] width 44 height 13
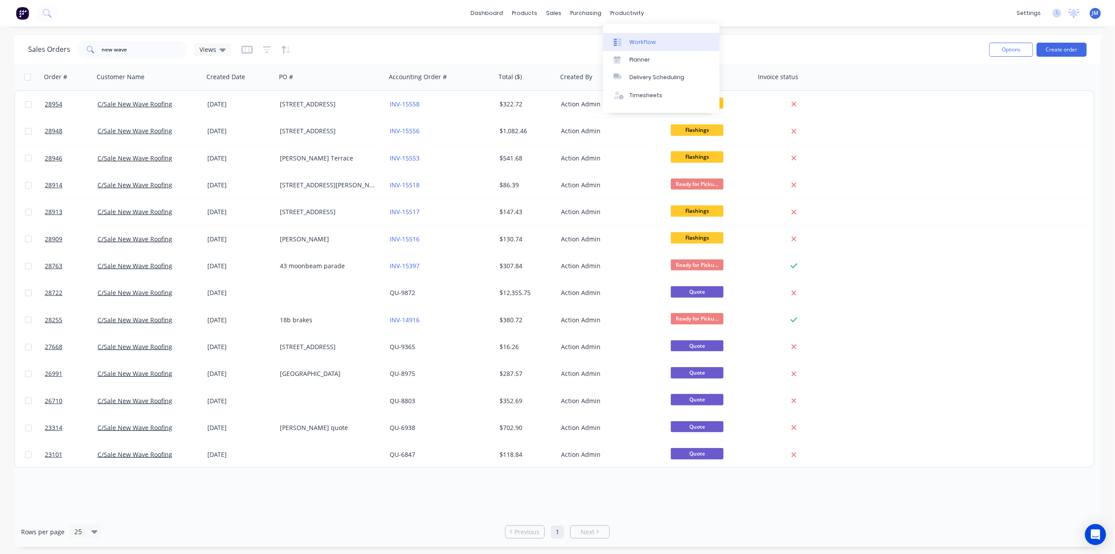
click at [631, 33] on link "Workflow" at bounding box center [661, 42] width 116 height 18
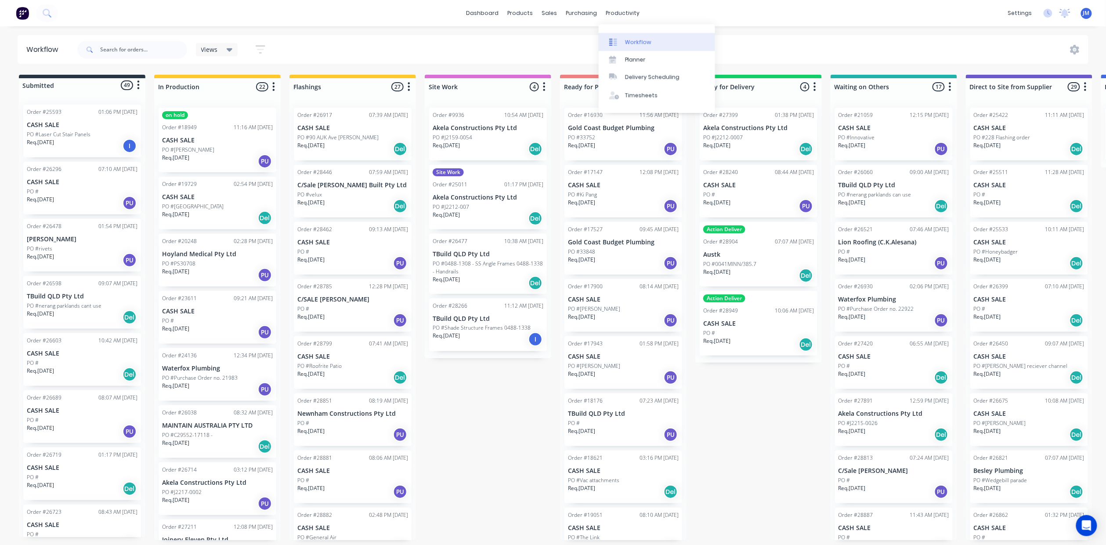
click at [633, 40] on div "Workflow" at bounding box center [638, 42] width 26 height 8
click at [139, 36] on div at bounding box center [132, 49] width 110 height 26
click at [135, 46] on input "text" at bounding box center [143, 50] width 87 height 18
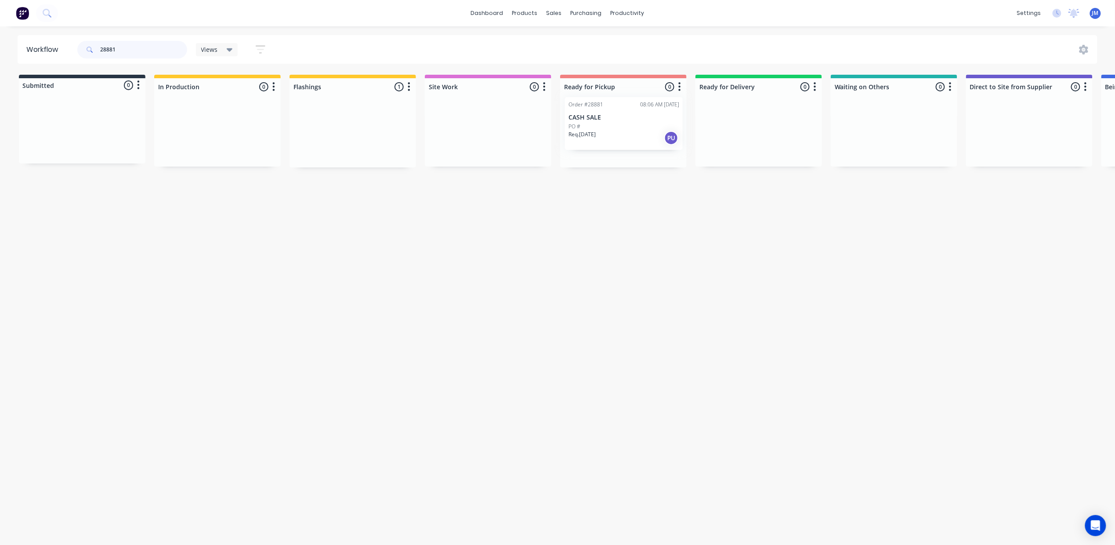
drag, startPoint x: 386, startPoint y: 146, endPoint x: 623, endPoint y: 136, distance: 237.5
click at [623, 136] on div "Submitted 0 Status colour #273444 hex #273444 Save Cancel Summaries Total order…" at bounding box center [789, 121] width 1593 height 93
type input "2"
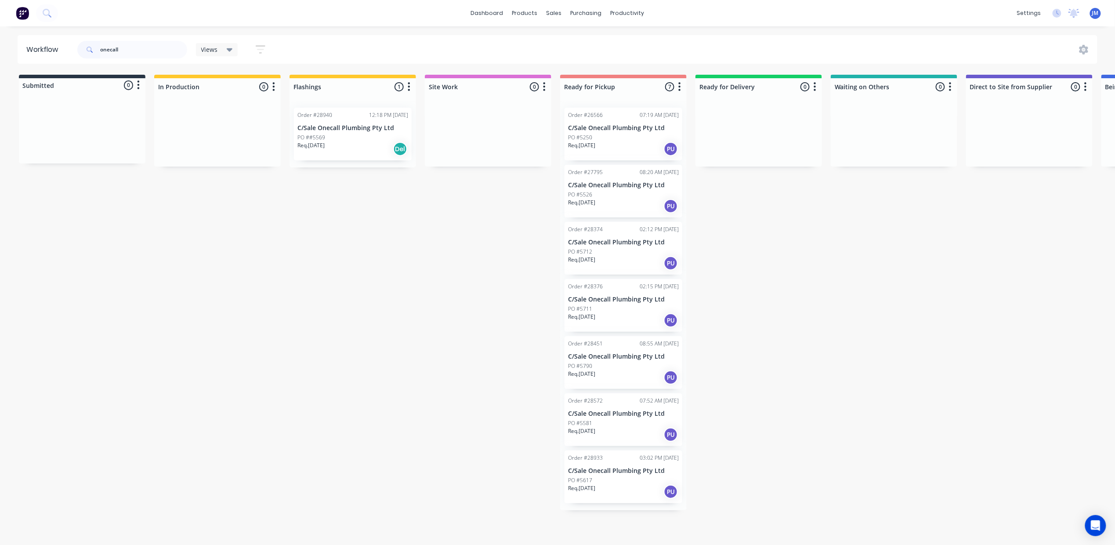
click at [337, 146] on div "Req. 07/10/25 Del" at bounding box center [352, 148] width 111 height 15
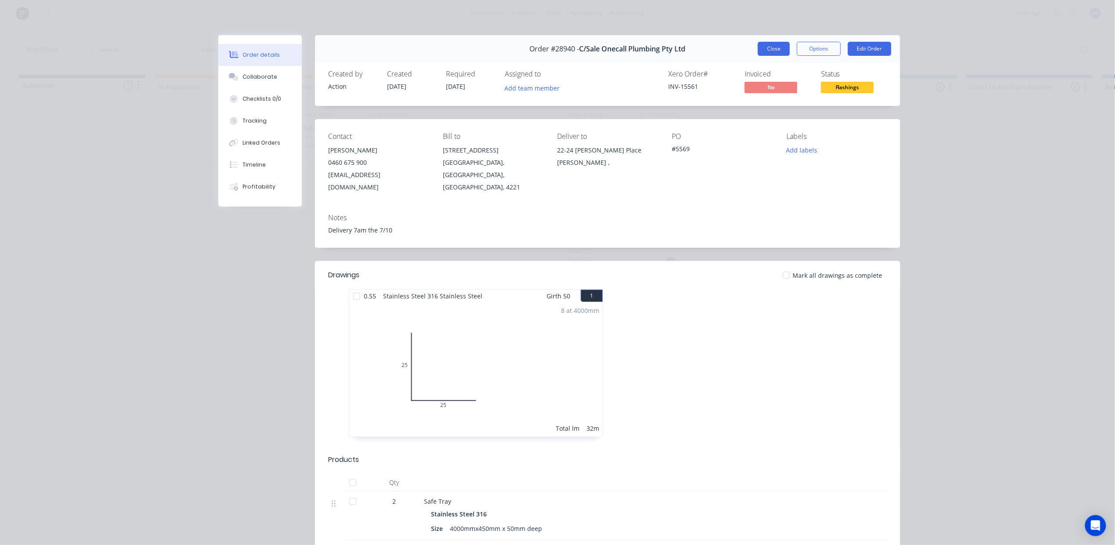
click at [769, 48] on button "Close" at bounding box center [774, 49] width 32 height 14
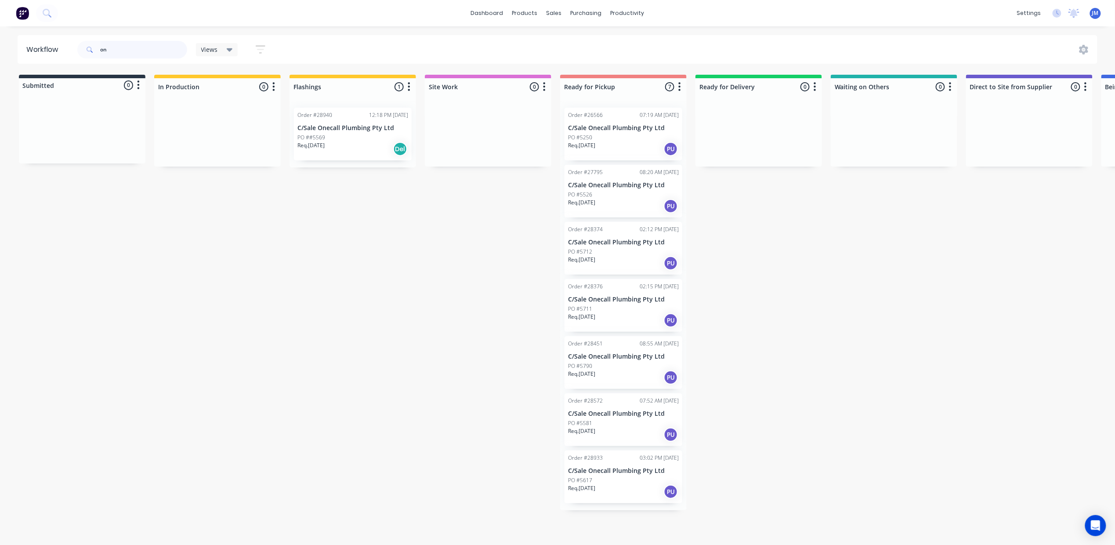
type input "o"
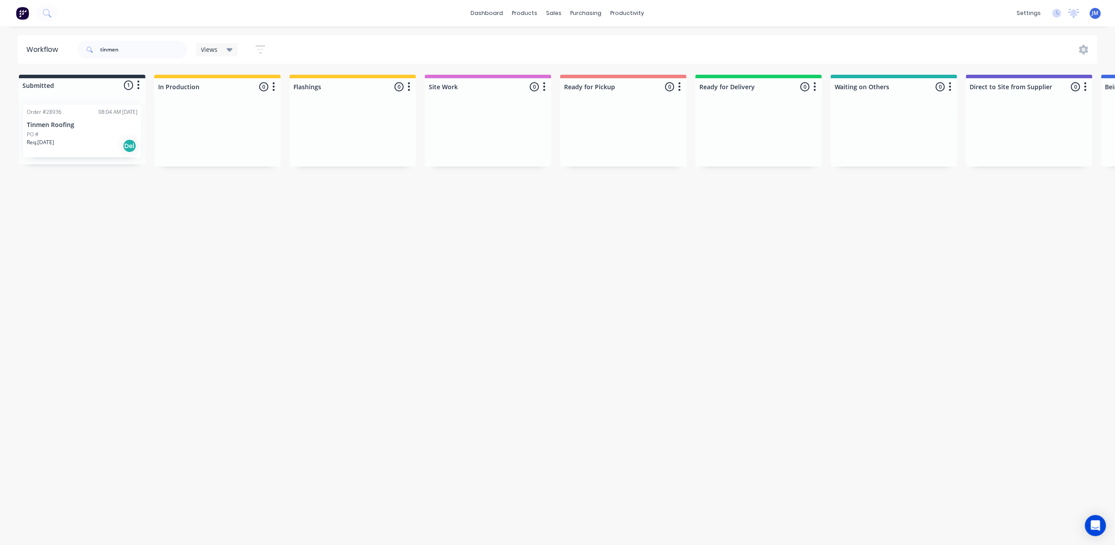
click at [109, 145] on div "Req. 29/09/25 Del" at bounding box center [82, 145] width 111 height 15
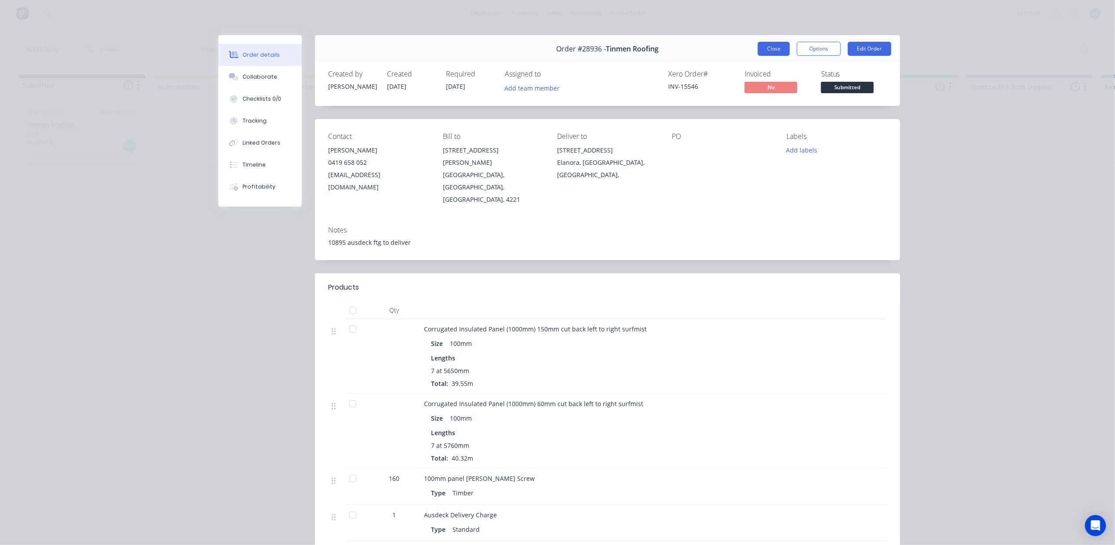
click at [765, 44] on button "Close" at bounding box center [774, 49] width 32 height 14
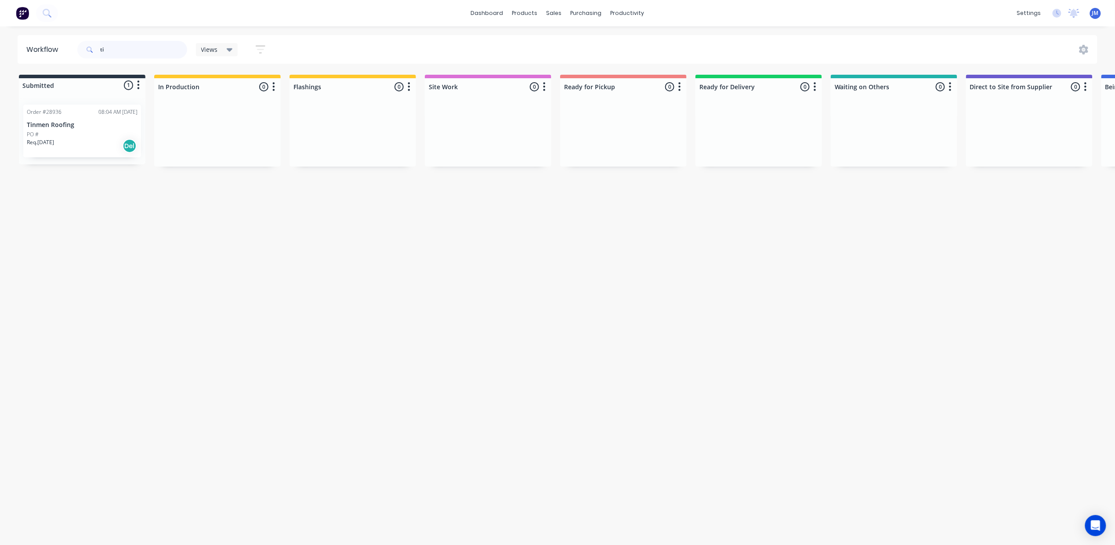
type input "t"
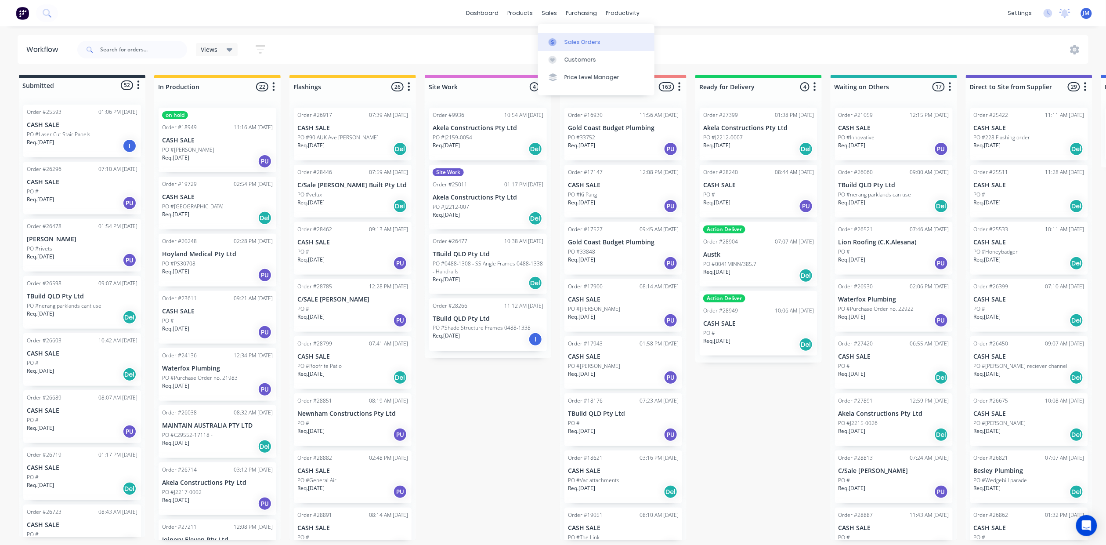
click at [556, 46] on icon at bounding box center [553, 42] width 8 height 8
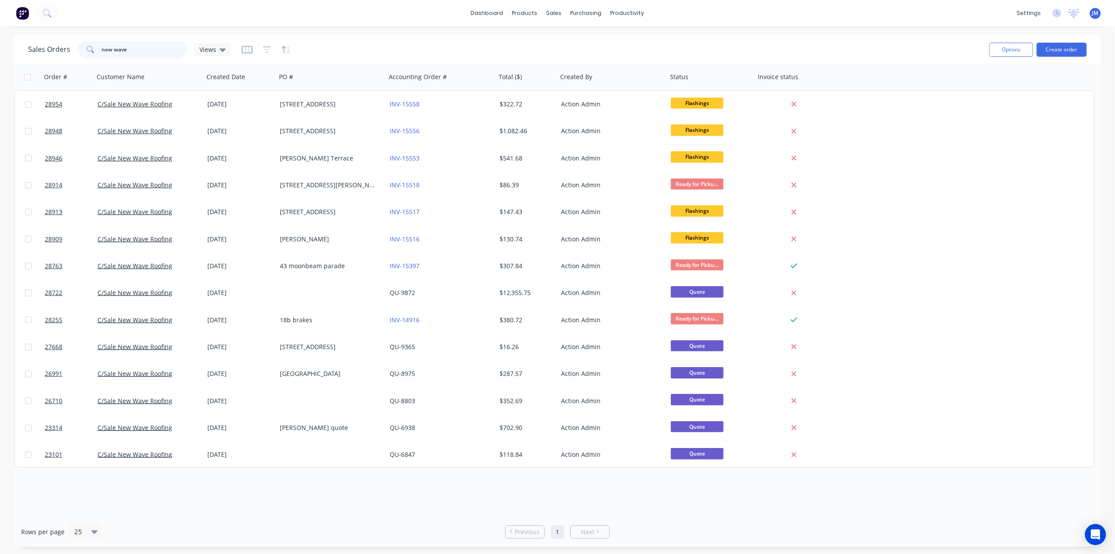
drag, startPoint x: 139, startPoint y: 53, endPoint x: 90, endPoint y: 53, distance: 49.2
click at [90, 53] on div "new wave" at bounding box center [132, 50] width 110 height 18
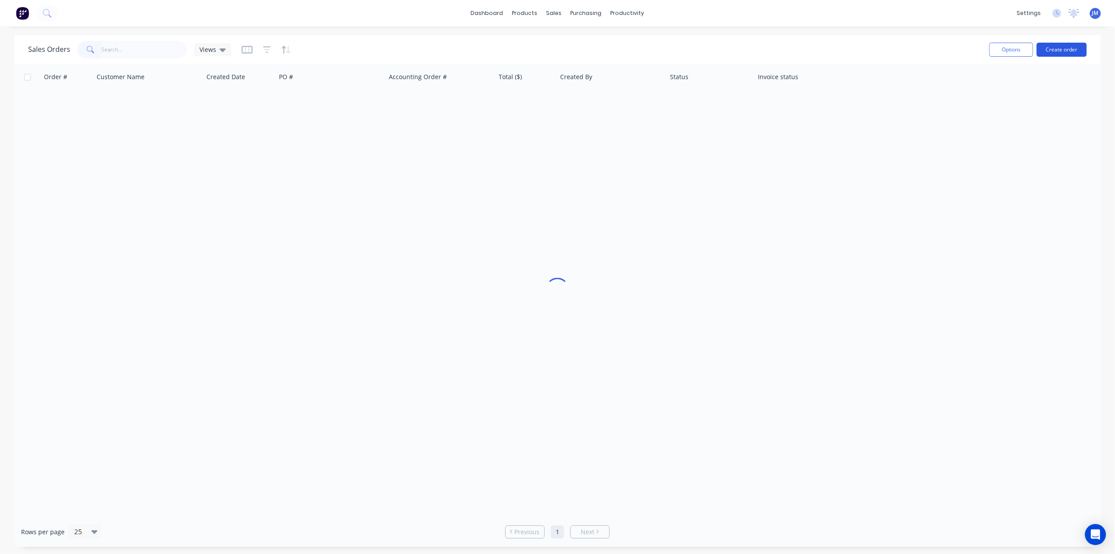
click at [1060, 50] on button "Create order" at bounding box center [1062, 50] width 50 height 14
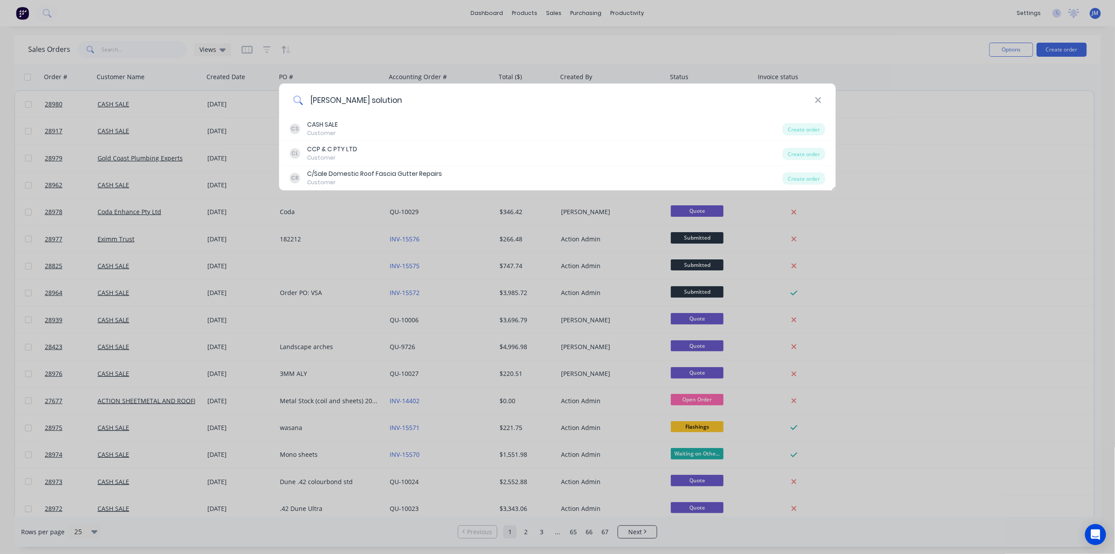
type input "tew solutions"
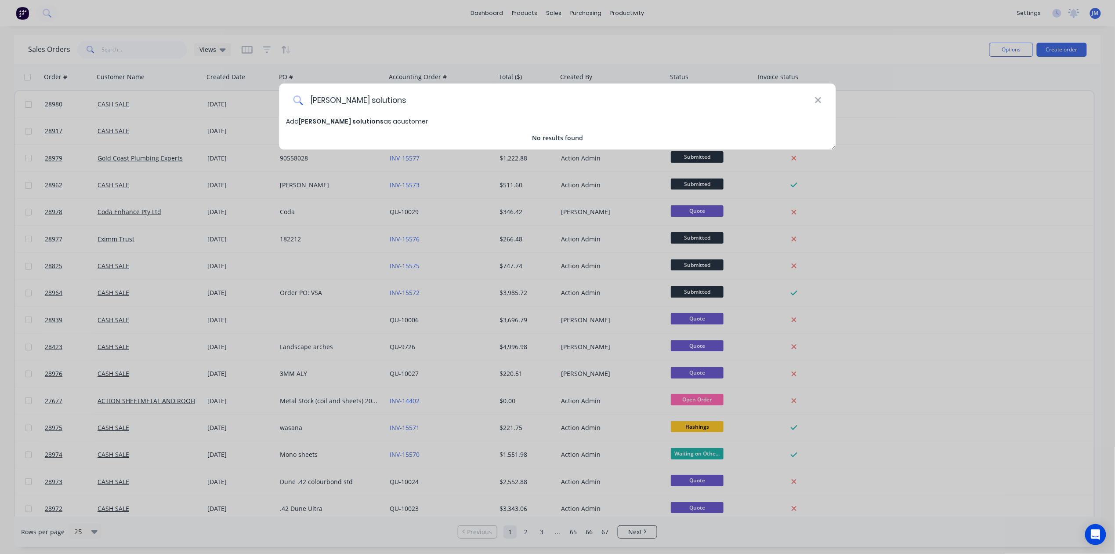
drag, startPoint x: 368, startPoint y: 97, endPoint x: 306, endPoint y: 99, distance: 62.0
click at [306, 99] on input "tew solutions" at bounding box center [559, 99] width 512 height 33
type input "TEW Solutions"
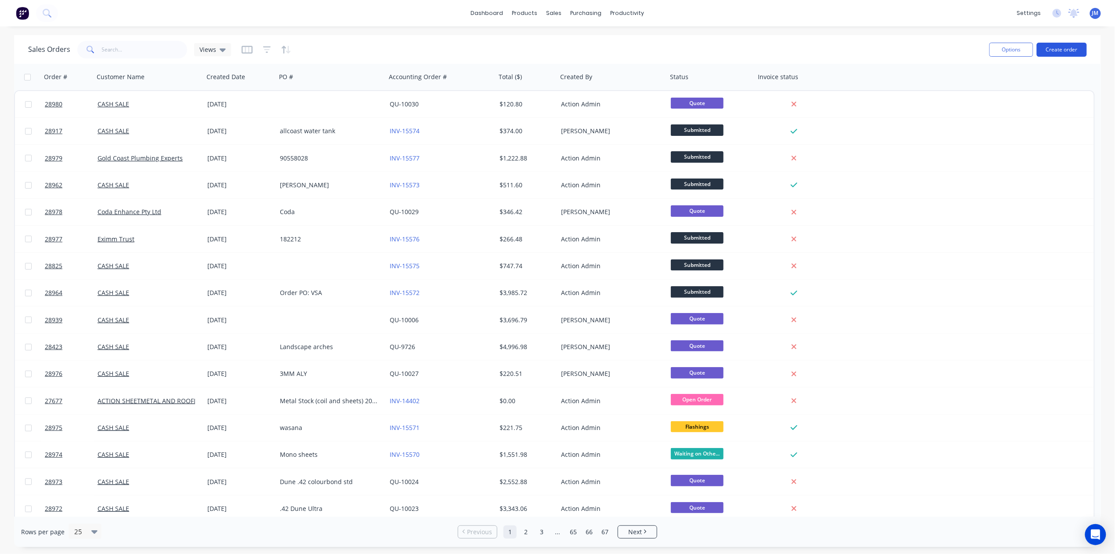
click at [1074, 50] on button "Create order" at bounding box center [1062, 50] width 50 height 14
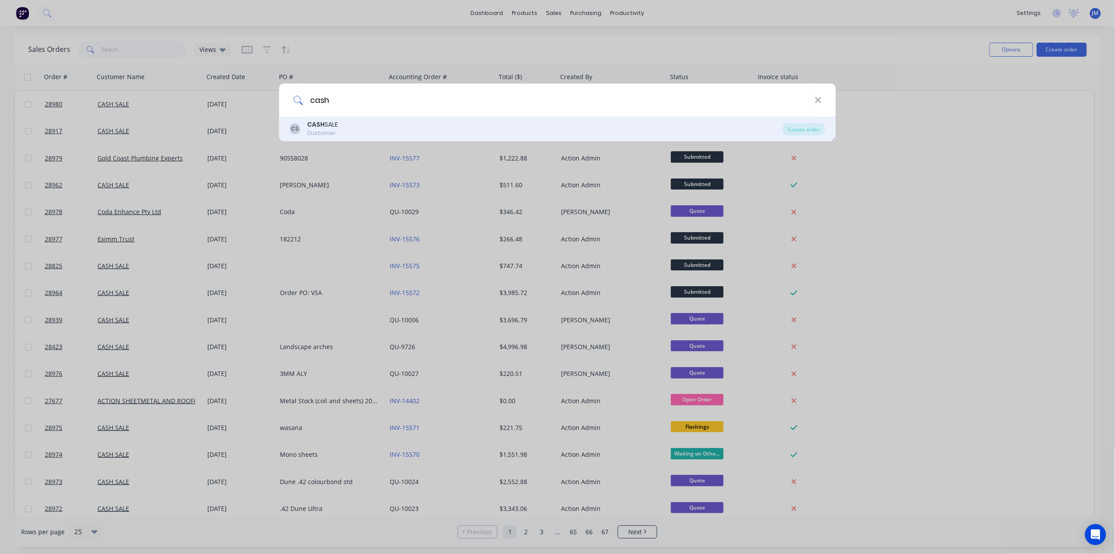
type input "cash"
click at [331, 129] on div "Customer" at bounding box center [323, 133] width 31 height 8
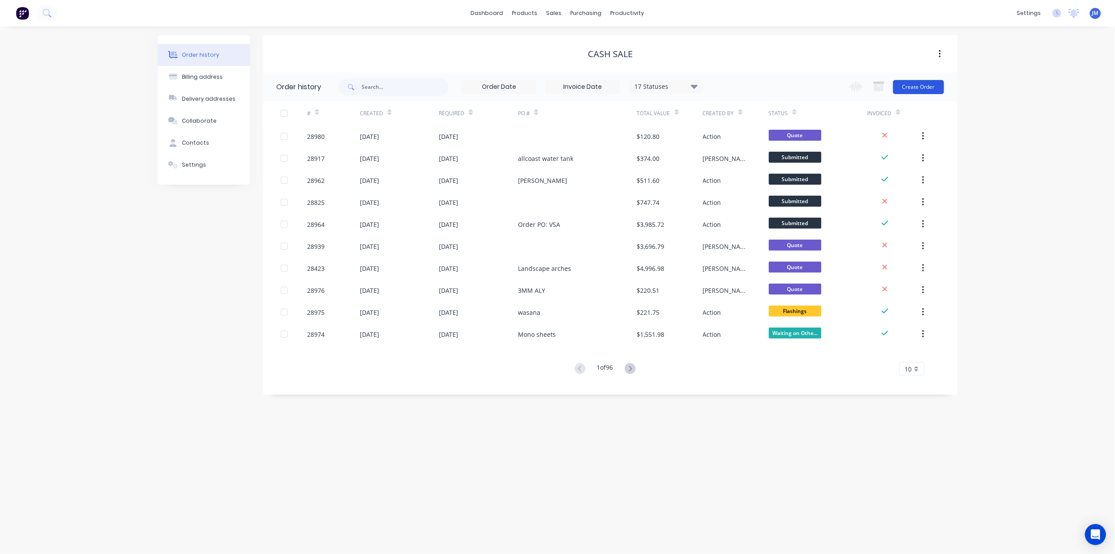
click at [919, 84] on button "Create Order" at bounding box center [918, 87] width 51 height 14
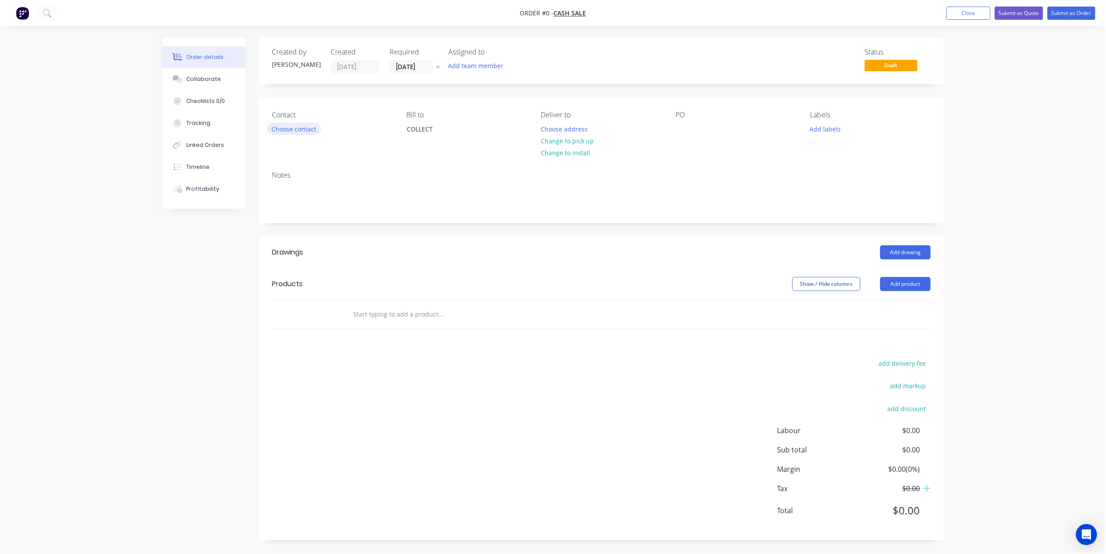
click at [291, 127] on button "Choose contact" at bounding box center [294, 129] width 54 height 12
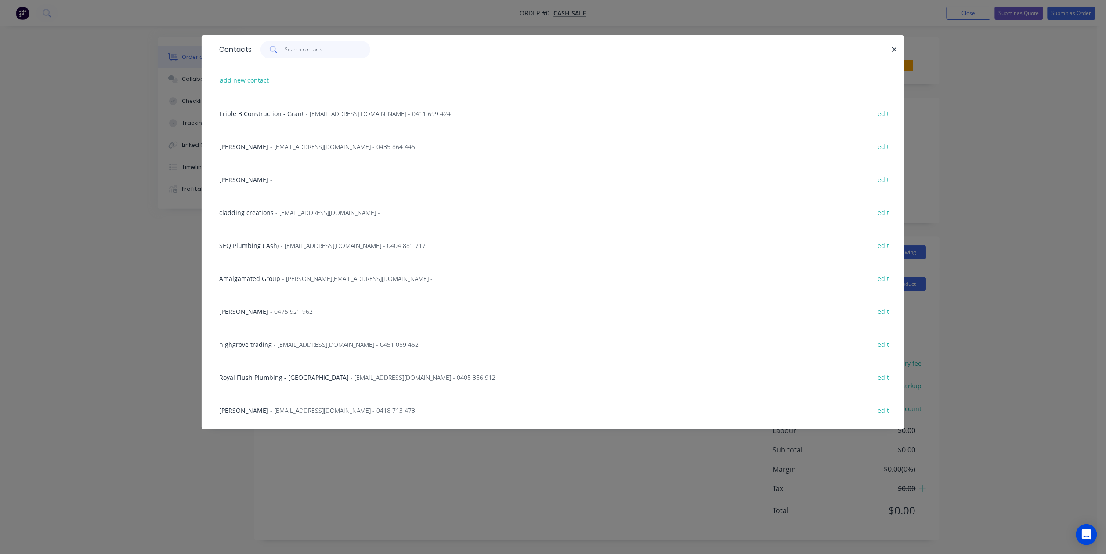
click at [305, 48] on input "text" at bounding box center [328, 50] width 86 height 18
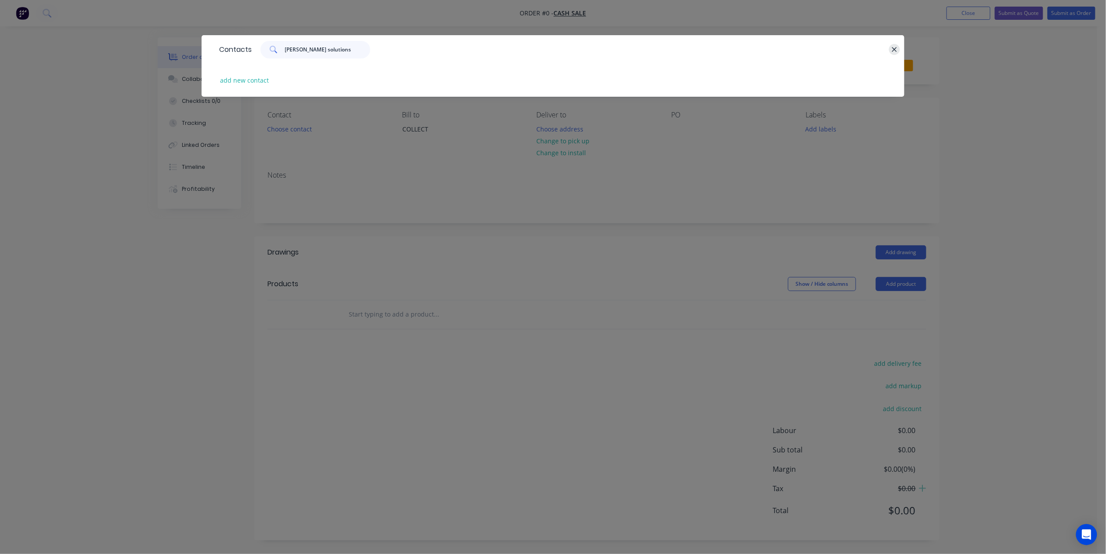
type input "tew solutions"
click at [890, 53] on button "button" at bounding box center [894, 49] width 11 height 11
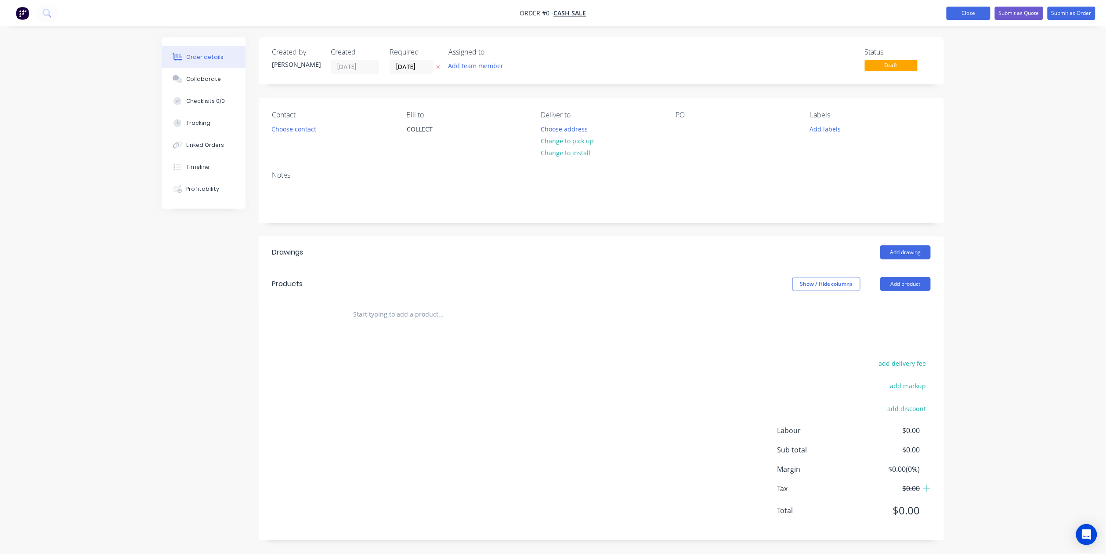
click at [971, 15] on button "Close" at bounding box center [969, 13] width 44 height 13
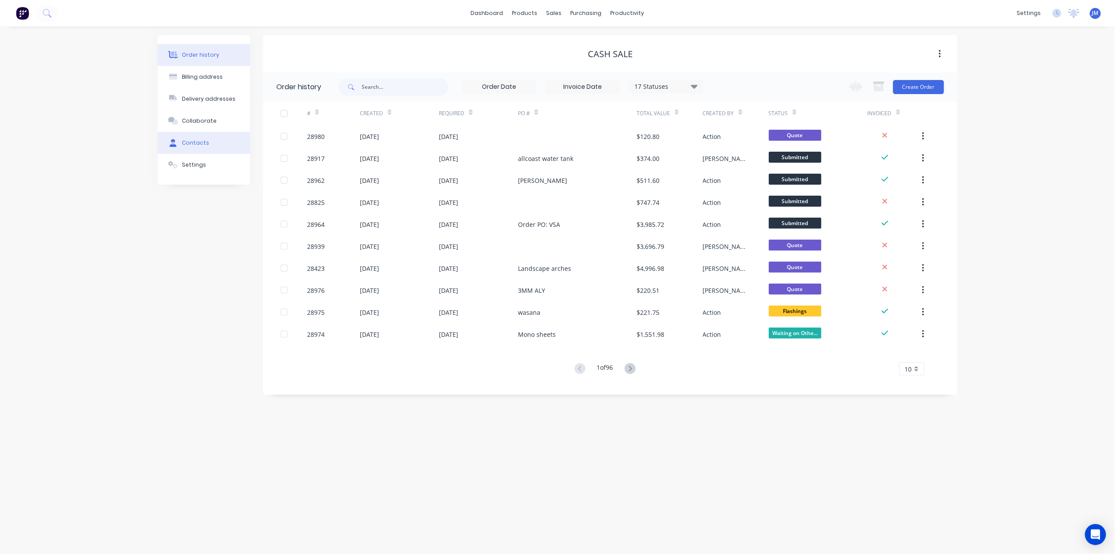
click at [193, 140] on div "Contacts" at bounding box center [195, 143] width 27 height 8
click at [548, 13] on div "sales" at bounding box center [554, 13] width 24 height 13
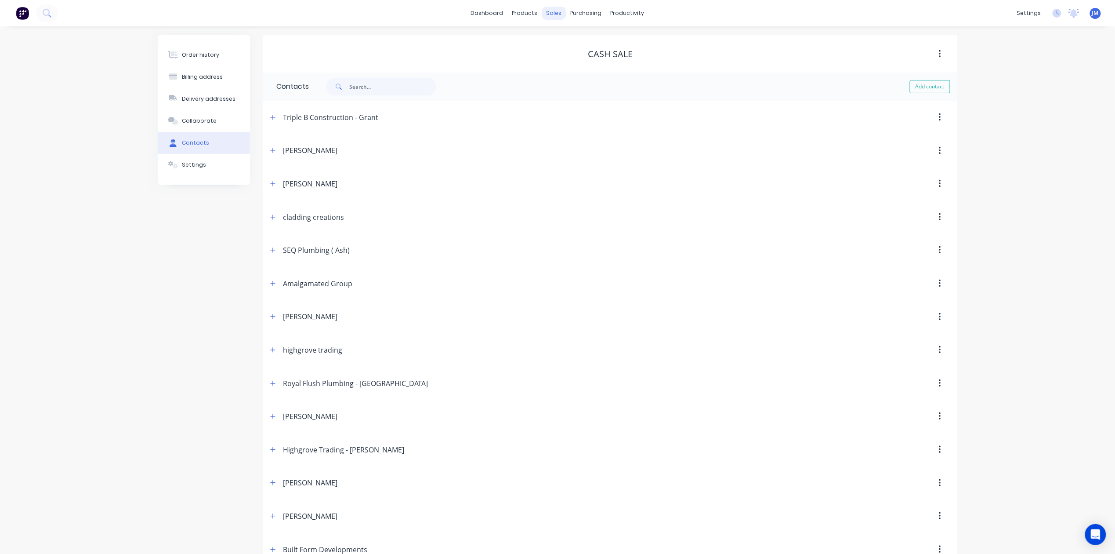
click at [553, 13] on div "sales" at bounding box center [554, 13] width 24 height 13
drag, startPoint x: 187, startPoint y: 55, endPoint x: 529, endPoint y: 32, distance: 343.5
click at [187, 55] on div "Order history" at bounding box center [196, 55] width 37 height 8
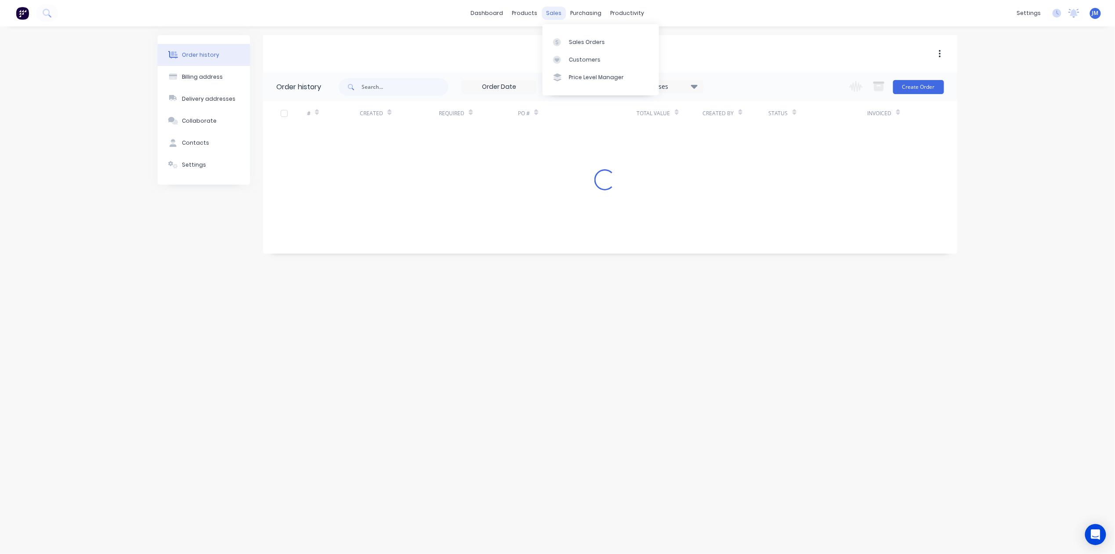
click at [558, 12] on div "sales" at bounding box center [554, 13] width 24 height 13
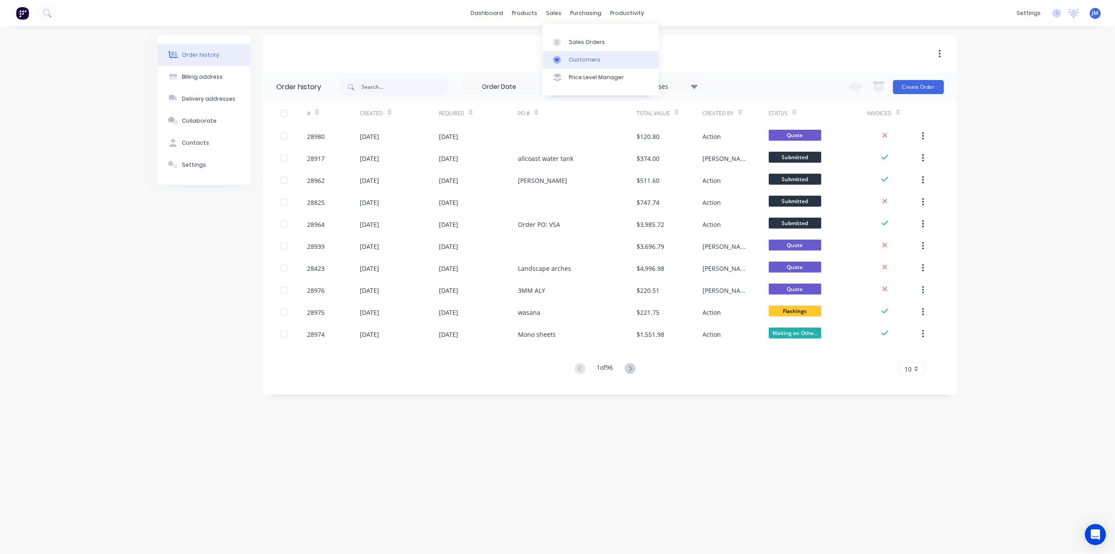
click at [579, 62] on div "Customers" at bounding box center [585, 60] width 32 height 8
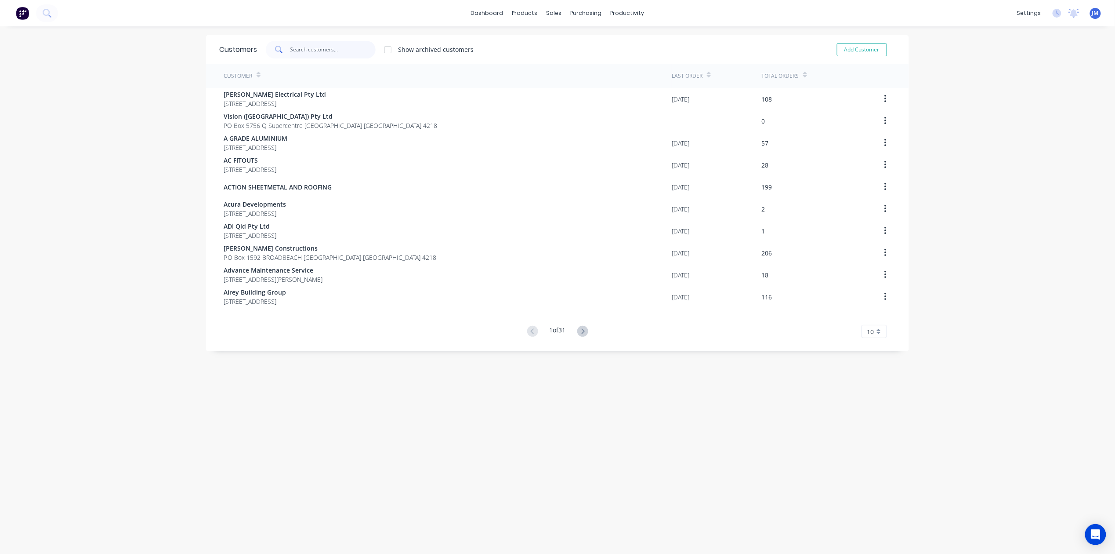
click at [302, 50] on input "text" at bounding box center [333, 50] width 86 height 18
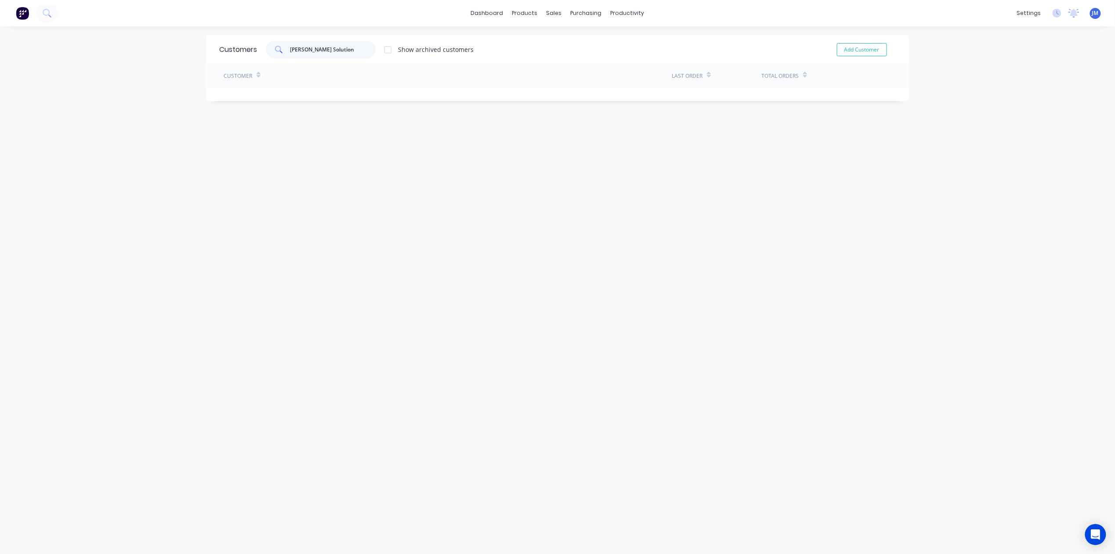
type input "TEW Solutions"
drag, startPoint x: 329, startPoint y: 46, endPoint x: 284, endPoint y: 43, distance: 45.4
click at [284, 43] on div "TEW Solutions" at bounding box center [321, 50] width 110 height 18
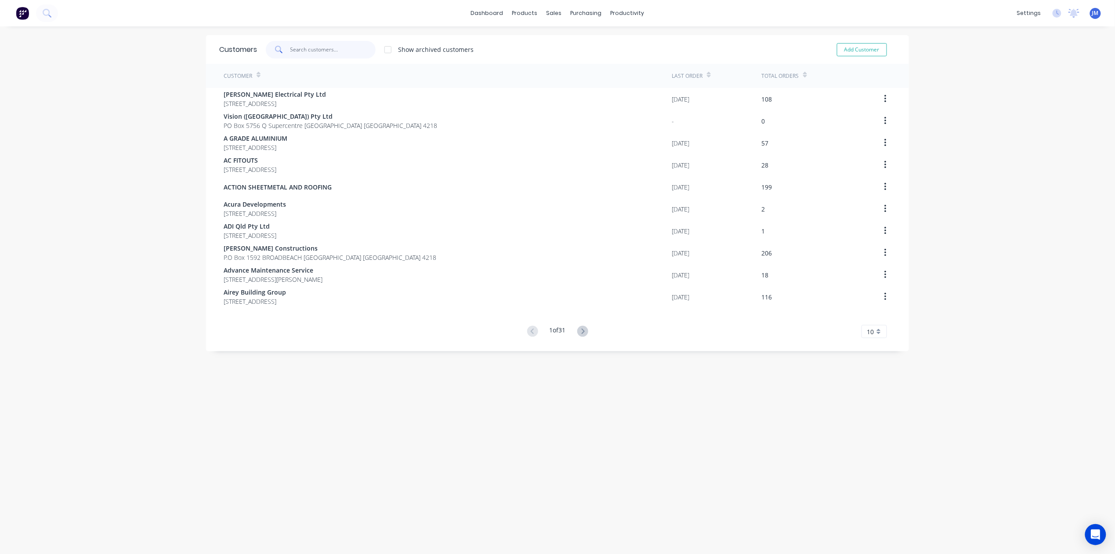
click at [299, 48] on input "text" at bounding box center [333, 50] width 86 height 18
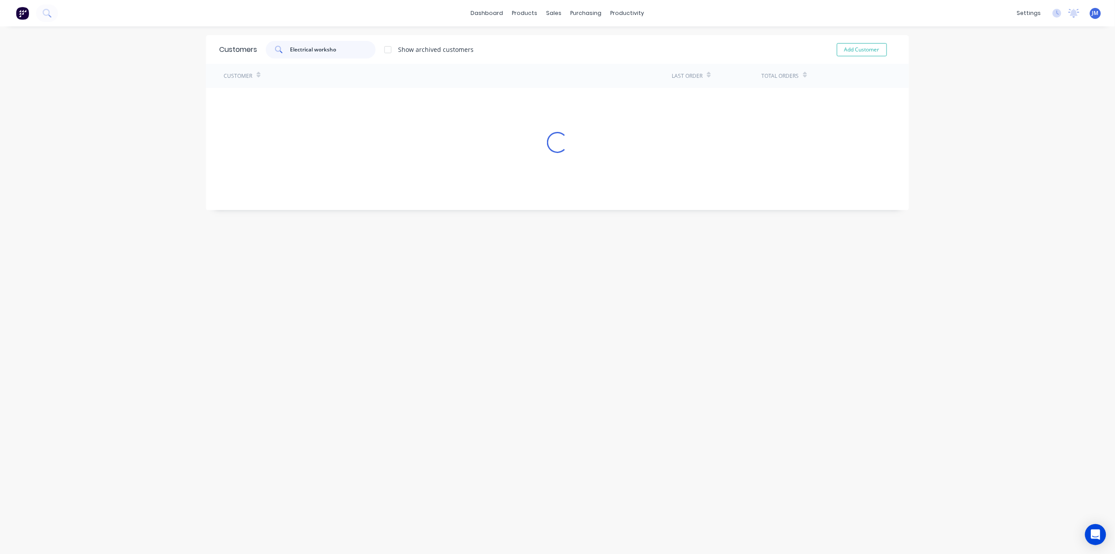
type input "Electrical workshop"
drag, startPoint x: 347, startPoint y: 51, endPoint x: 279, endPoint y: 51, distance: 68.1
click at [279, 51] on div "Electrical workshop" at bounding box center [321, 50] width 110 height 18
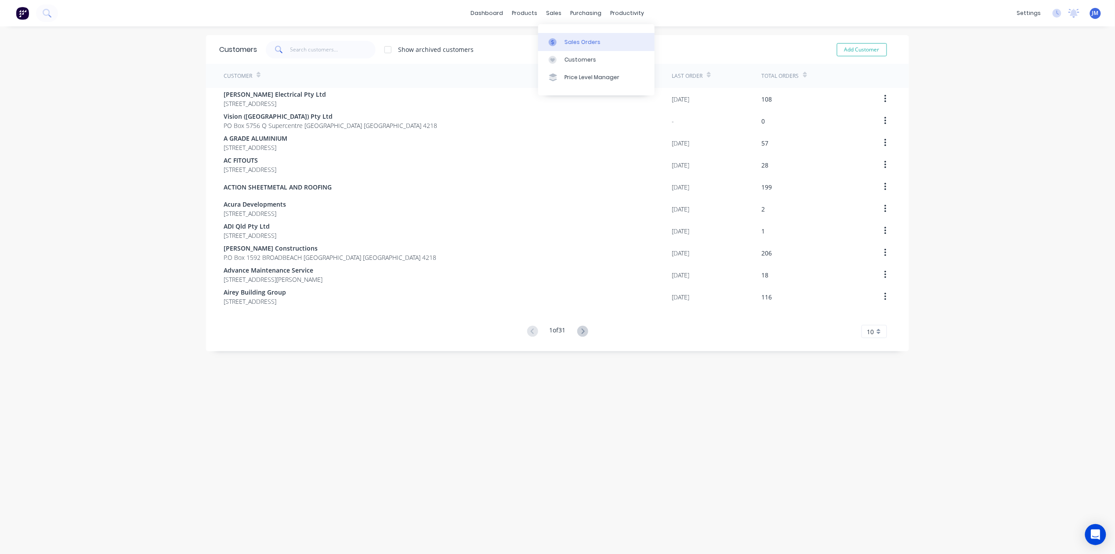
click at [575, 44] on div "Sales Orders" at bounding box center [583, 42] width 36 height 8
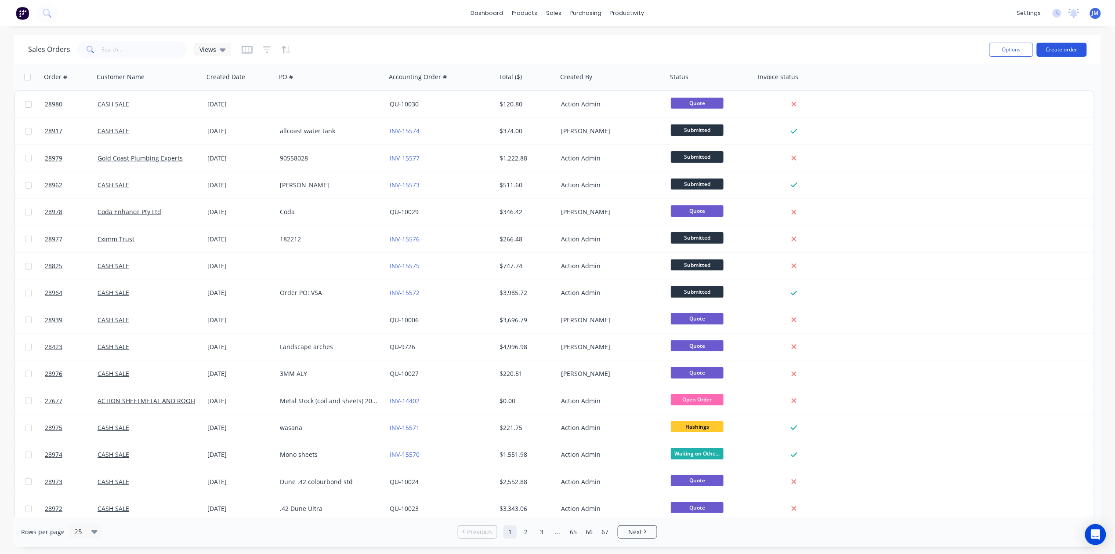
click at [1073, 47] on button "Create order" at bounding box center [1062, 50] width 50 height 14
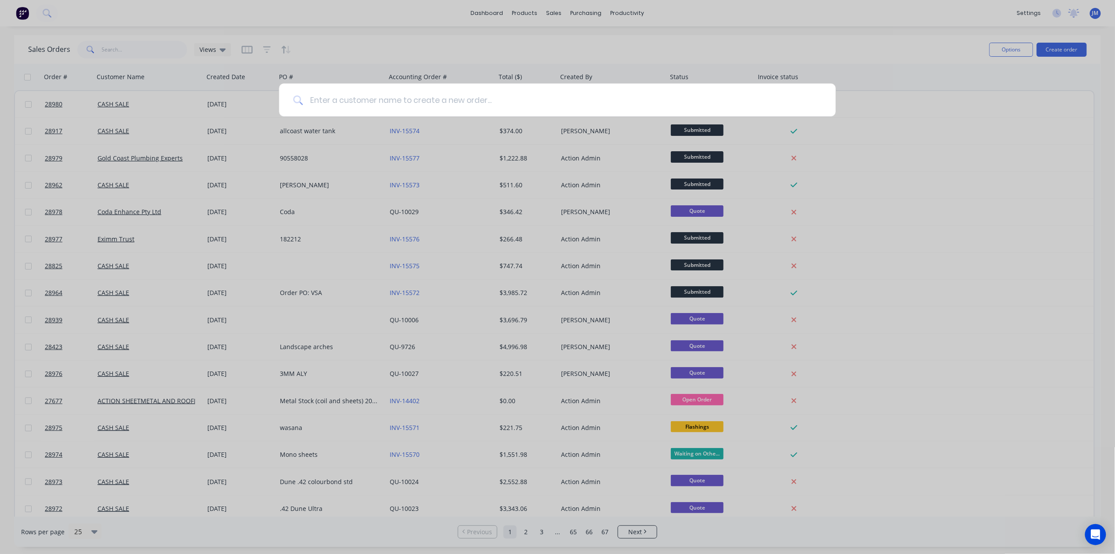
click at [344, 105] on input at bounding box center [562, 99] width 519 height 33
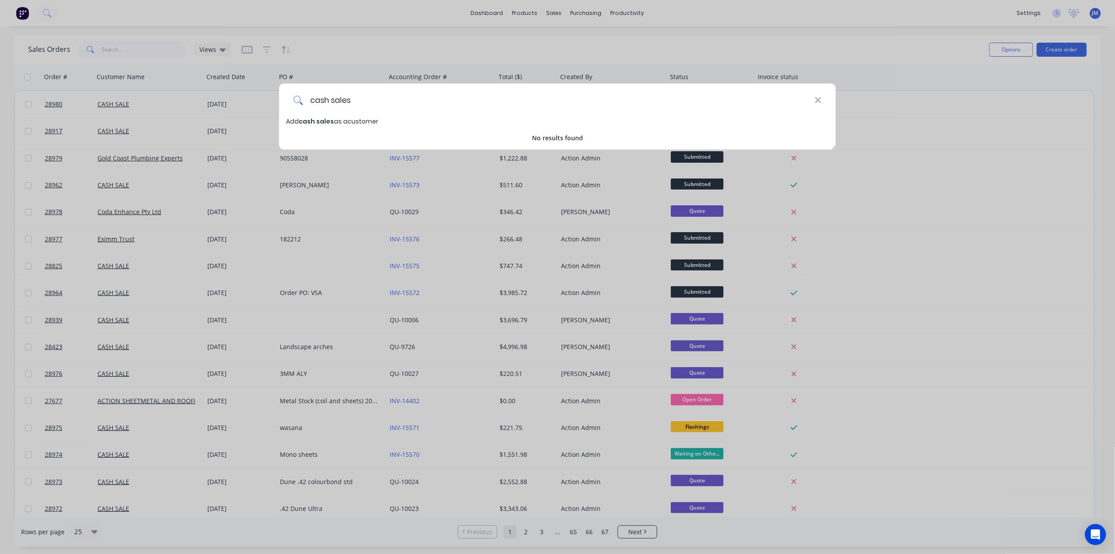
click at [398, 105] on input "cash sales" at bounding box center [559, 99] width 512 height 33
type input "cash sales"
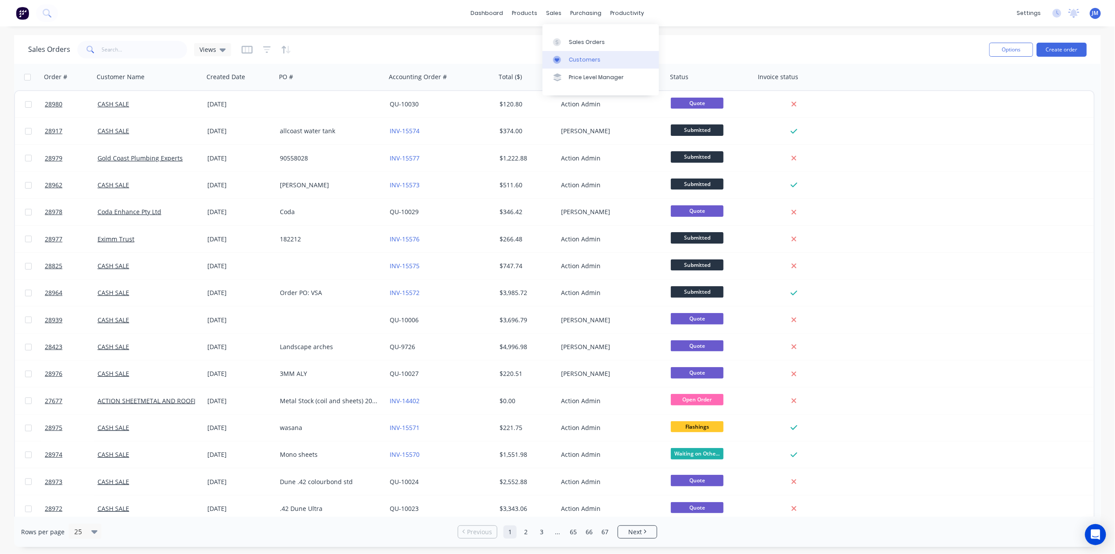
click at [565, 56] on div at bounding box center [559, 60] width 13 height 8
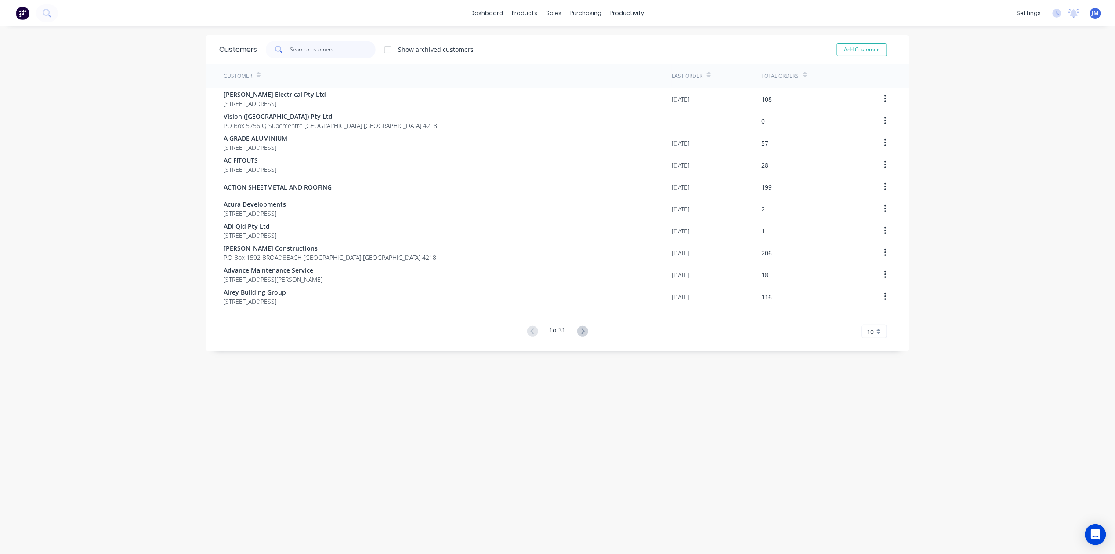
click at [291, 53] on input "text" at bounding box center [333, 50] width 86 height 18
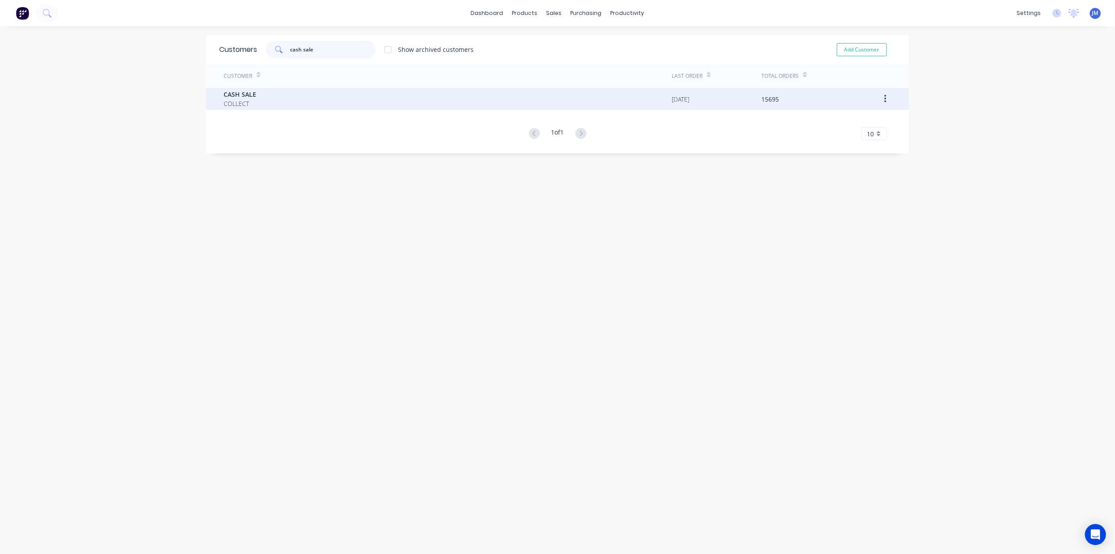
type input "cash sale"
click at [247, 100] on span "COLLECT" at bounding box center [240, 103] width 33 height 9
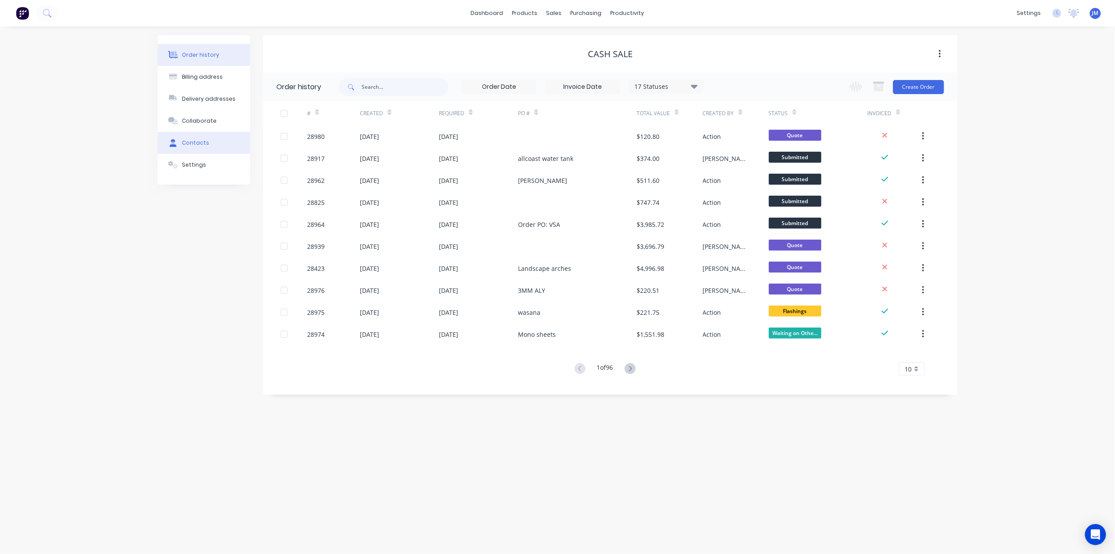
click at [194, 141] on div "Contacts" at bounding box center [195, 143] width 27 height 8
click at [185, 143] on div "Contacts" at bounding box center [195, 143] width 27 height 8
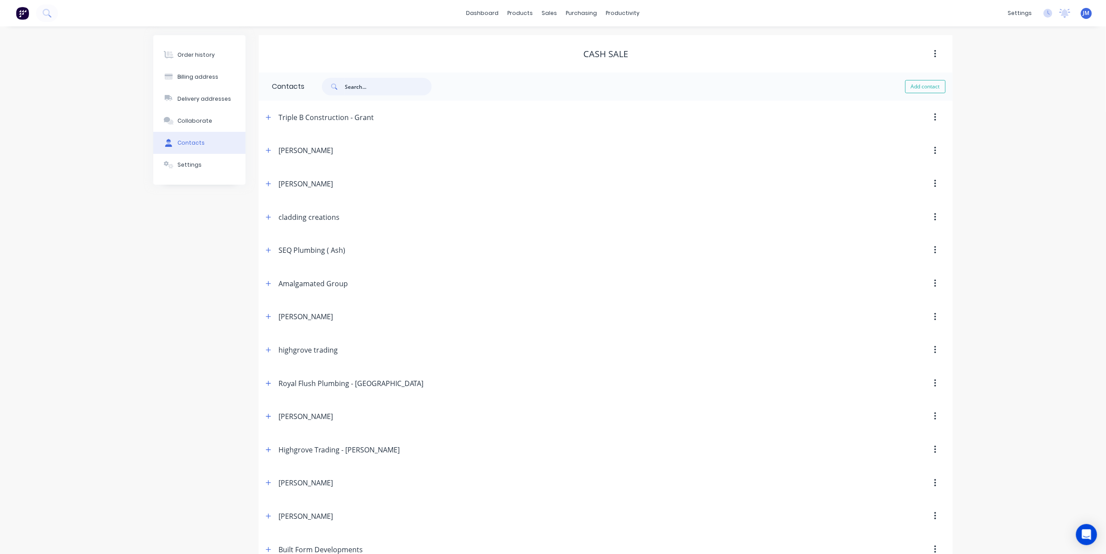
click at [361, 91] on input "text" at bounding box center [388, 87] width 87 height 18
type input "electrical workshop"
drag, startPoint x: 406, startPoint y: 84, endPoint x: 340, endPoint y: 84, distance: 65.9
click at [340, 84] on div "electrical workshop" at bounding box center [381, 87] width 110 height 18
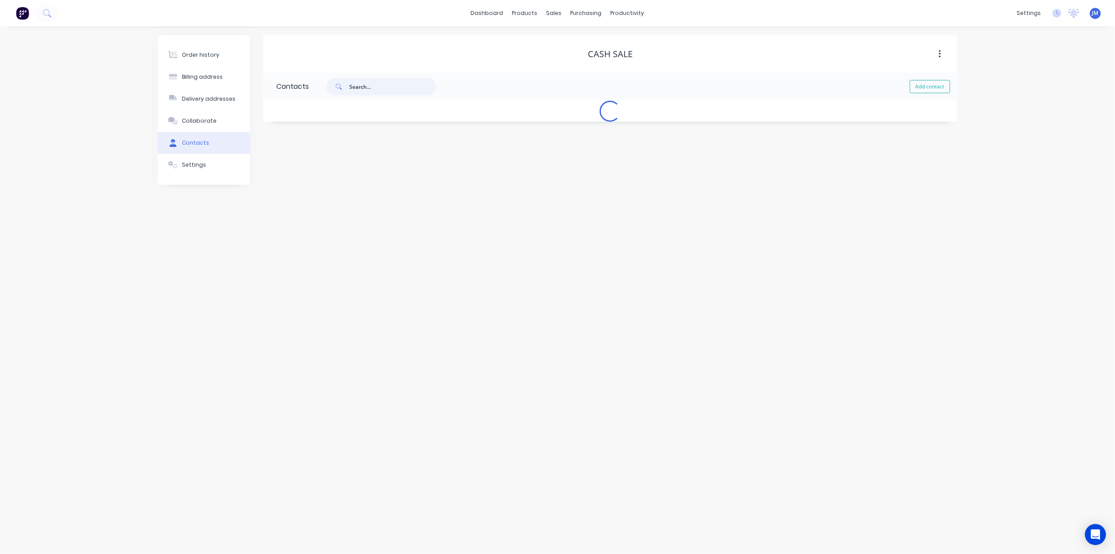
select select "AU"
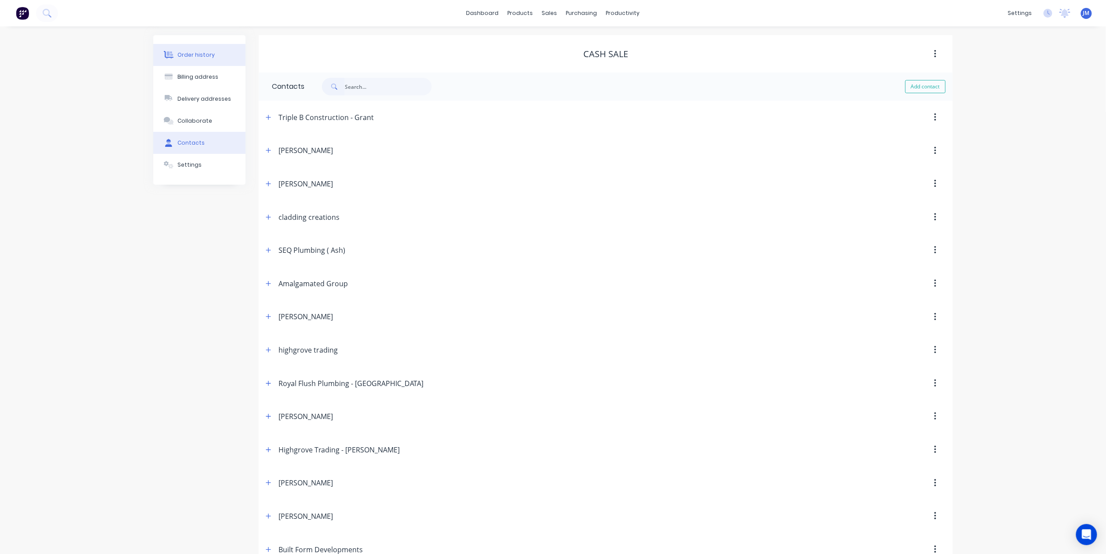
click at [200, 59] on button "Order history" at bounding box center [199, 55] width 92 height 22
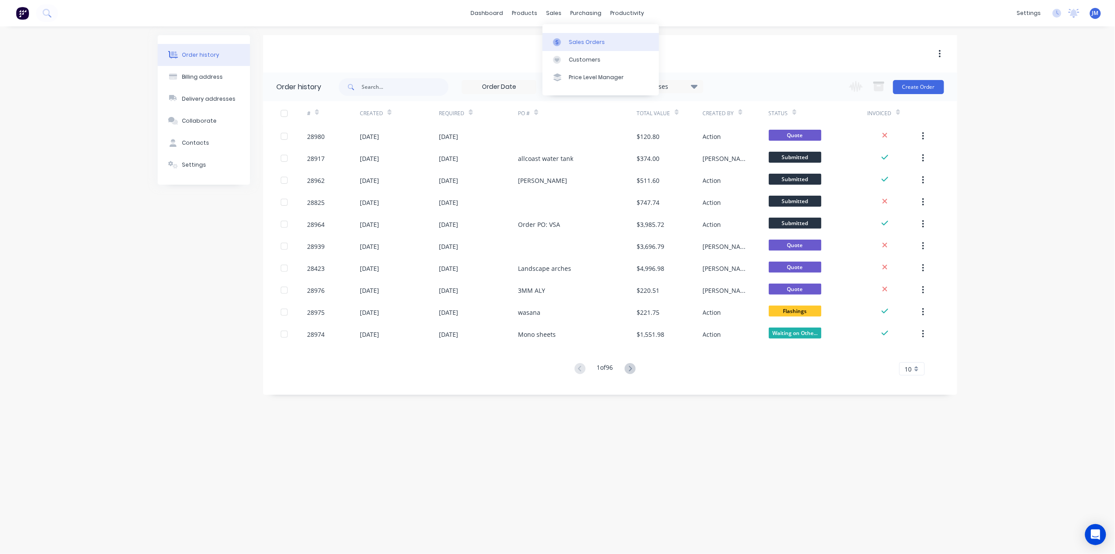
click at [565, 37] on link "Sales Orders" at bounding box center [601, 42] width 116 height 18
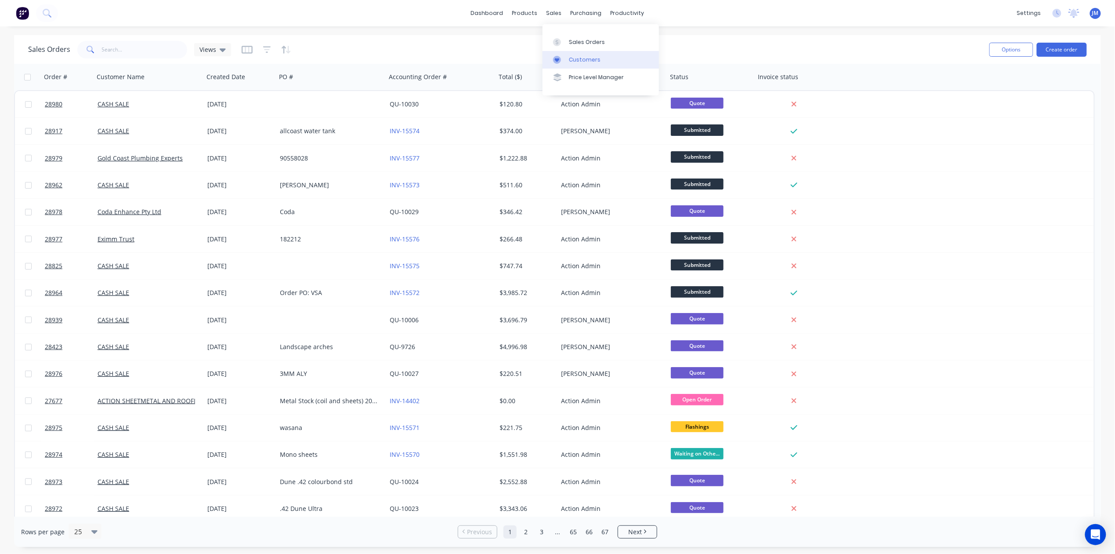
click at [584, 62] on div "Customers" at bounding box center [585, 60] width 32 height 8
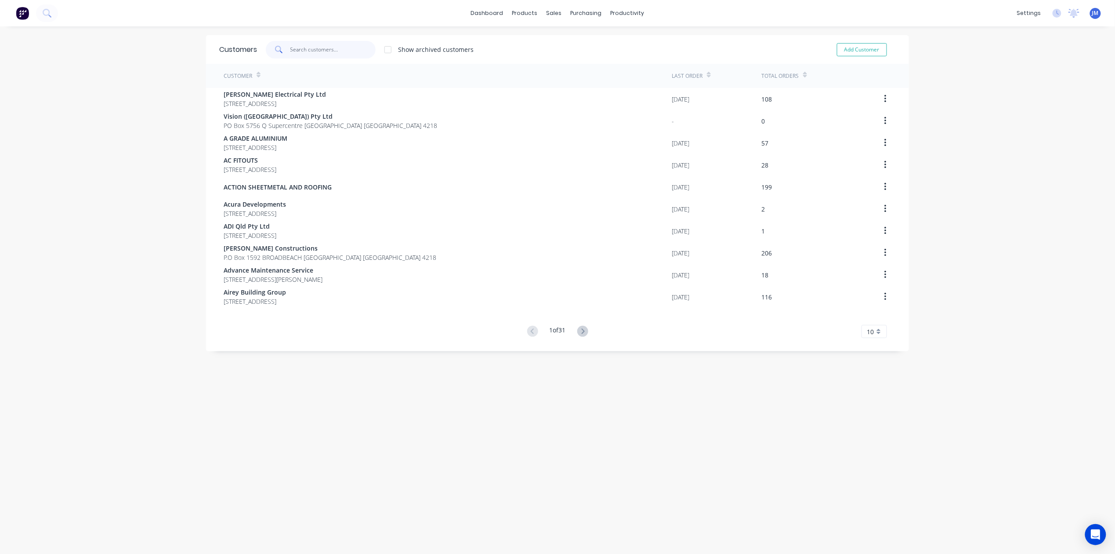
click at [300, 48] on input "text" at bounding box center [333, 50] width 86 height 18
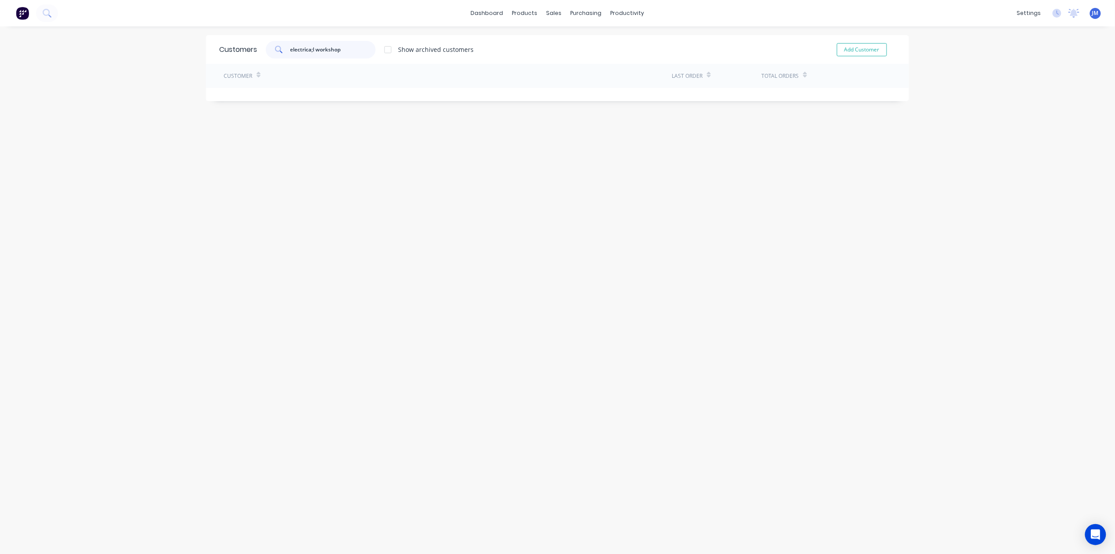
click at [309, 51] on input "electrica;l workshop" at bounding box center [333, 50] width 86 height 18
type input "electrical workshop"
drag, startPoint x: 535, startPoint y: 220, endPoint x: 507, endPoint y: 199, distance: 34.5
click at [533, 220] on div "Customers electrical workshop Show archived customers Add Customer Customer Las…" at bounding box center [557, 298] width 703 height 527
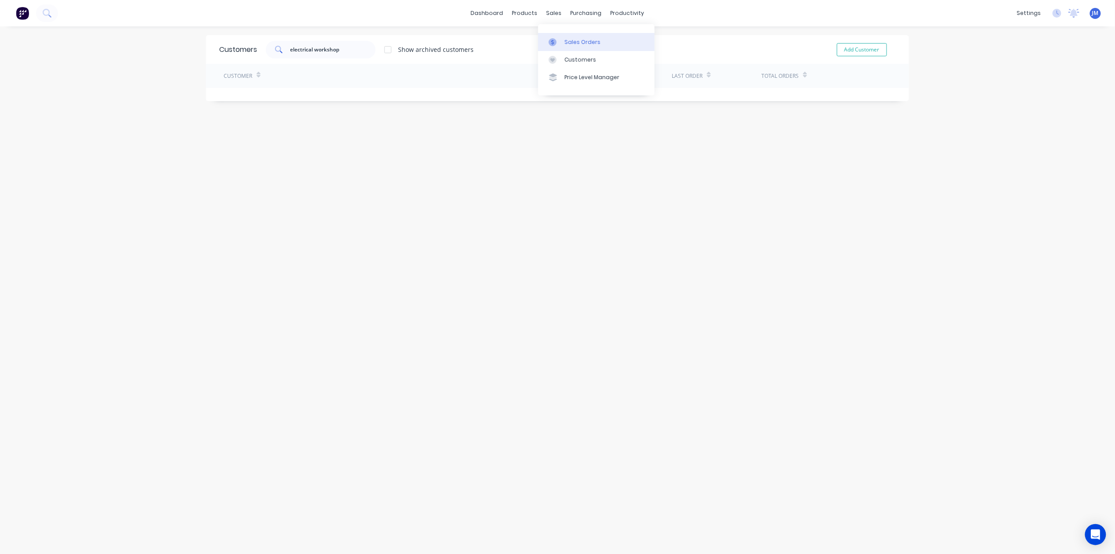
click at [569, 43] on div "Sales Orders" at bounding box center [583, 42] width 36 height 8
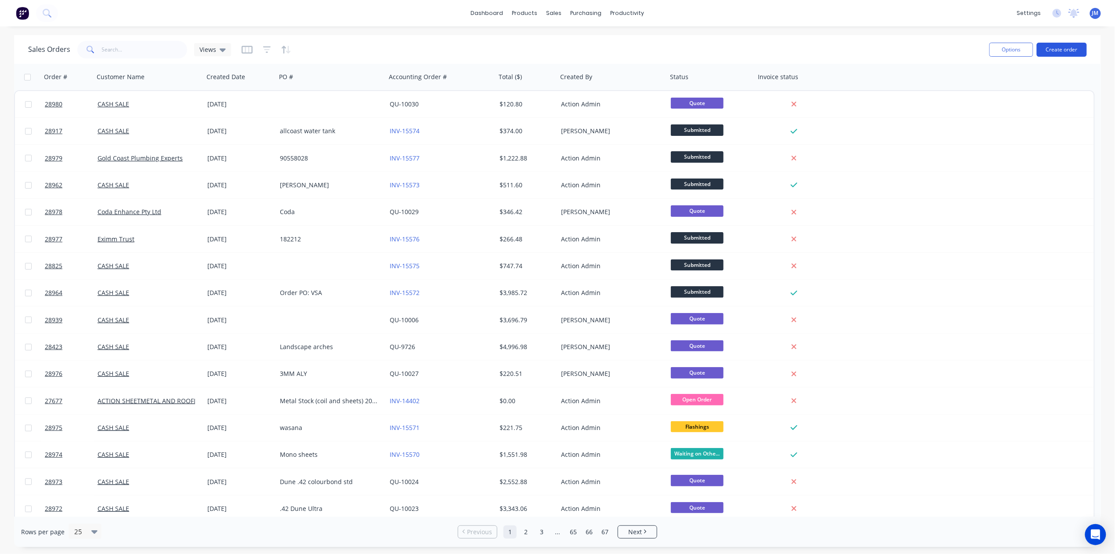
click at [1074, 48] on button "Create order" at bounding box center [1062, 50] width 50 height 14
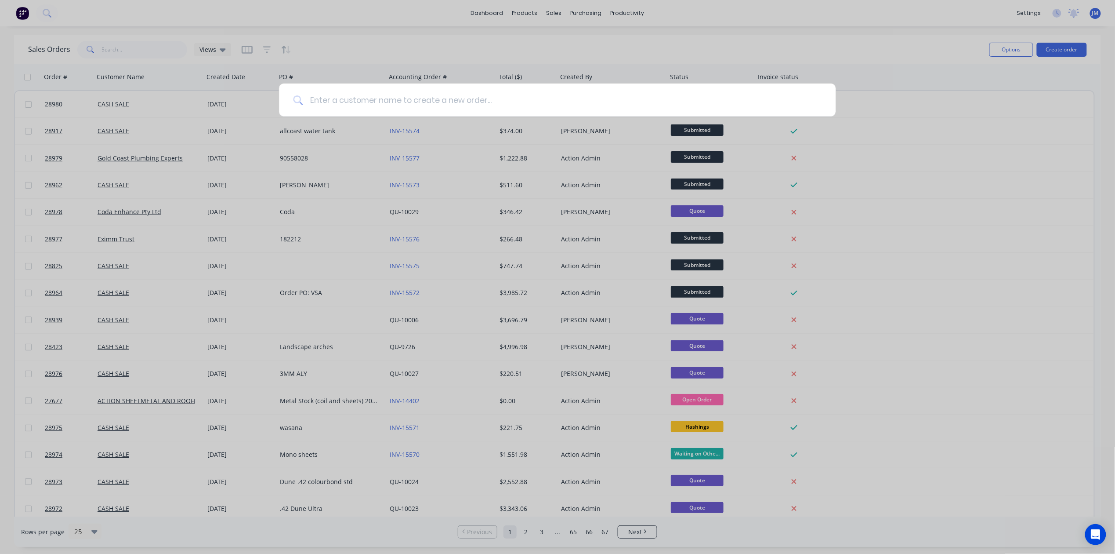
click at [426, 108] on input at bounding box center [562, 99] width 519 height 33
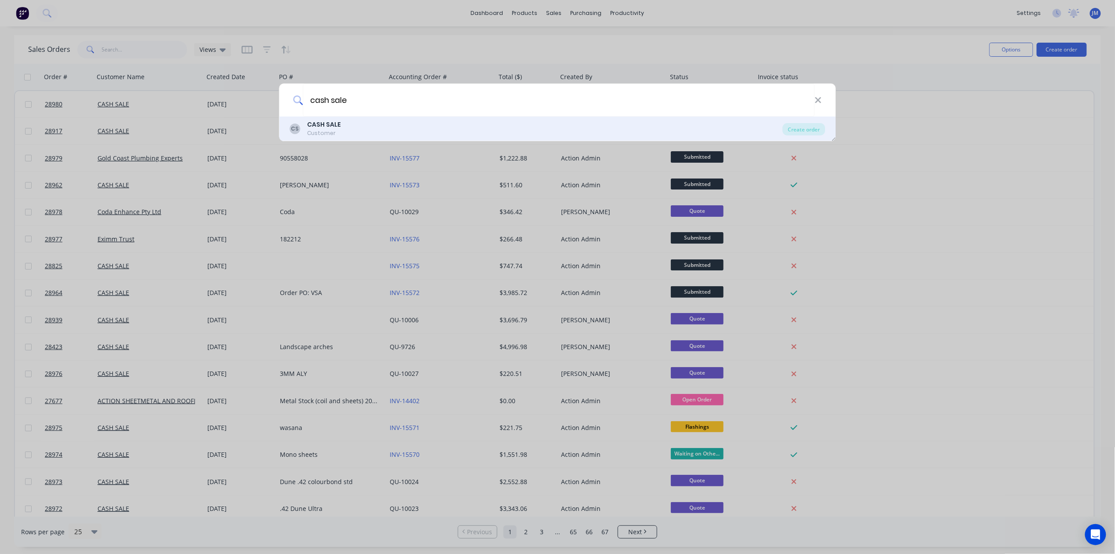
type input "cash sale"
click at [419, 124] on div "CS CASH SALE Customer" at bounding box center [536, 128] width 493 height 17
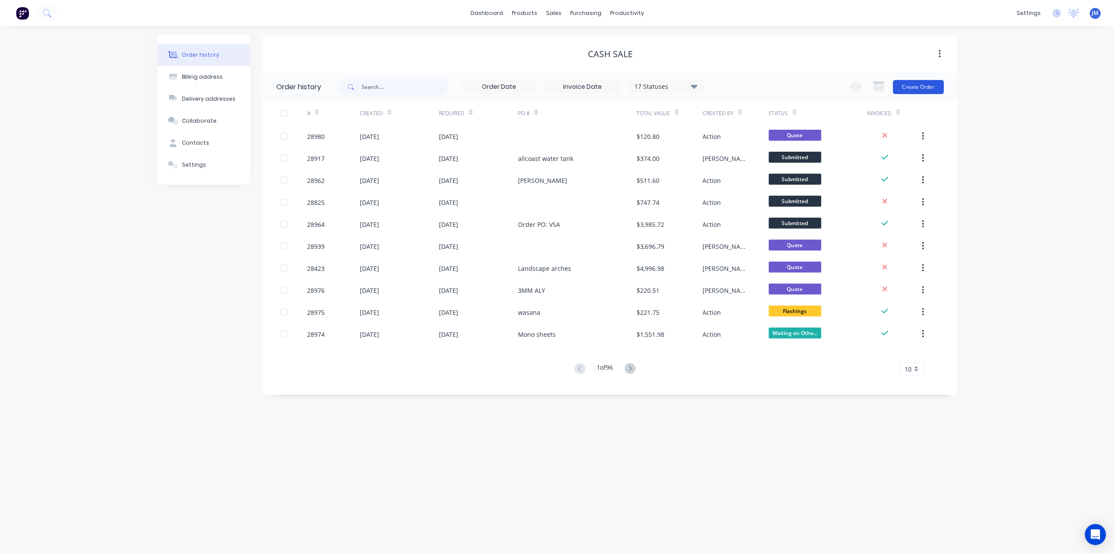
click at [925, 85] on button "Create Order" at bounding box center [918, 87] width 51 height 14
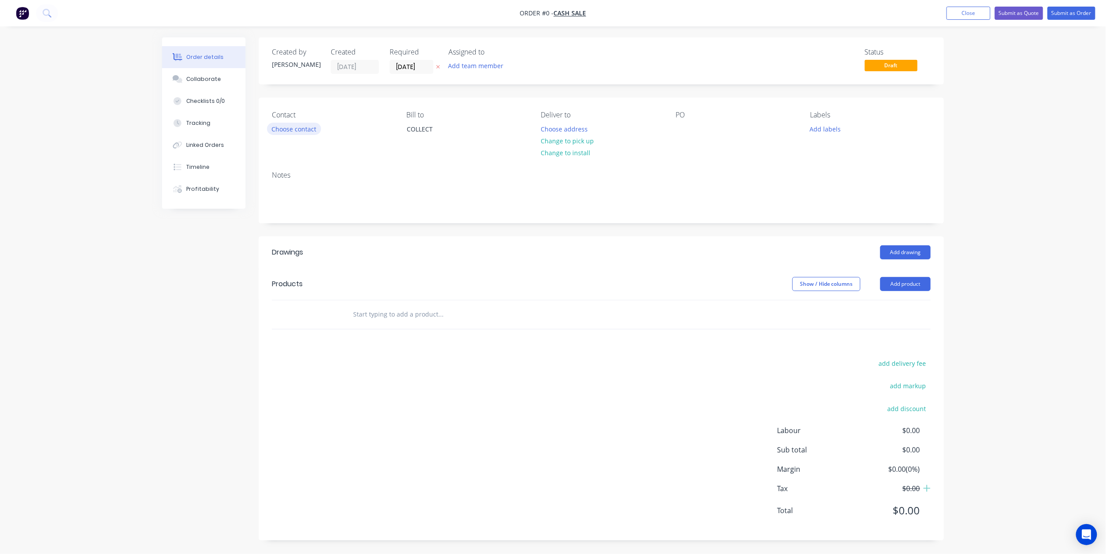
click at [296, 126] on button "Choose contact" at bounding box center [294, 129] width 54 height 12
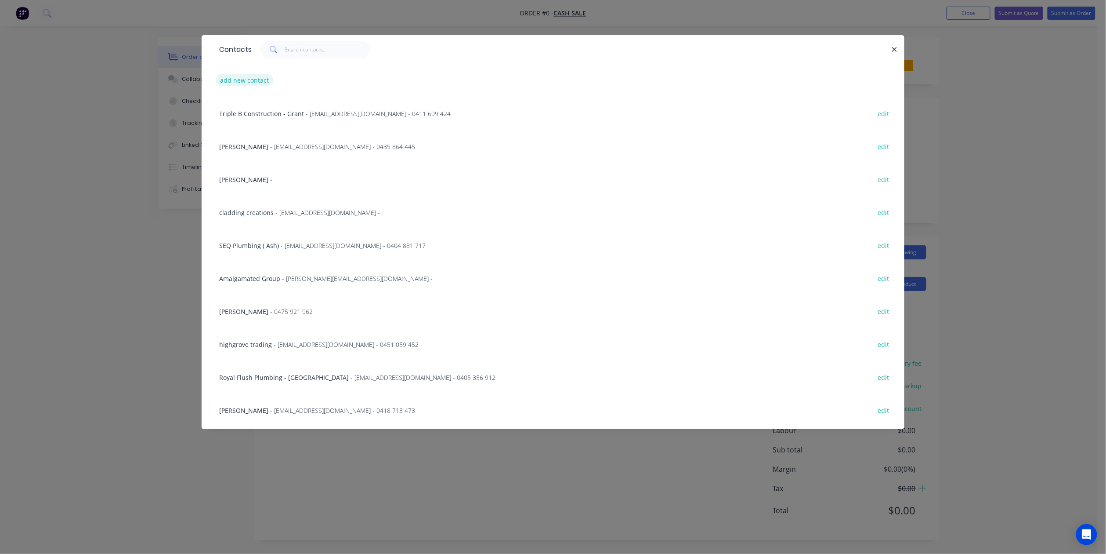
click at [250, 76] on button "add new contact" at bounding box center [245, 80] width 58 height 12
select select "AU"
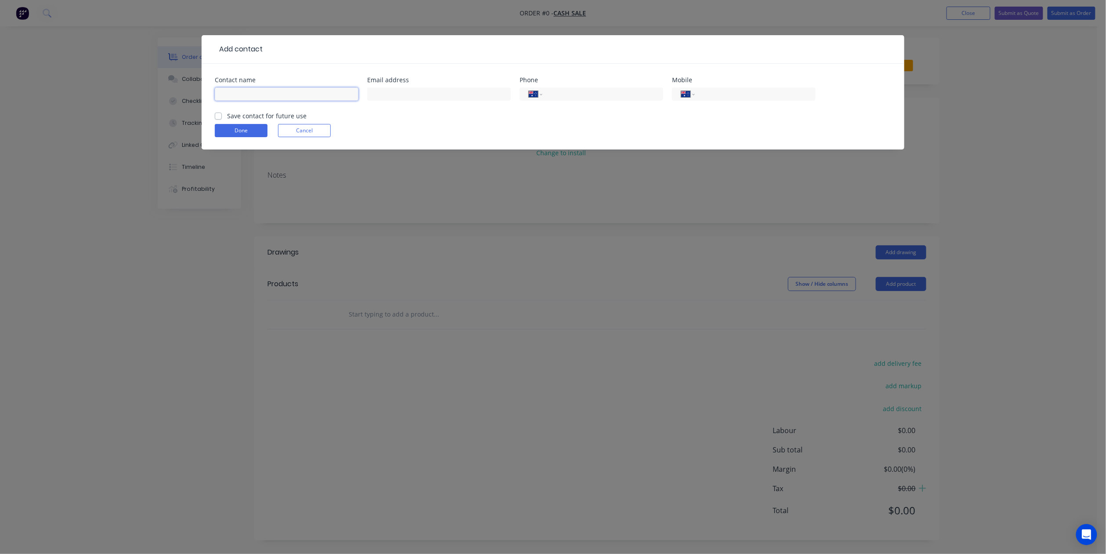
click at [266, 89] on input "text" at bounding box center [287, 93] width 144 height 13
type input "Joey Armstrong"
click at [713, 92] on input "tel" at bounding box center [753, 94] width 105 height 10
type input "0491 792 02"
click at [227, 114] on label "Save contact for future use" at bounding box center [267, 115] width 80 height 9
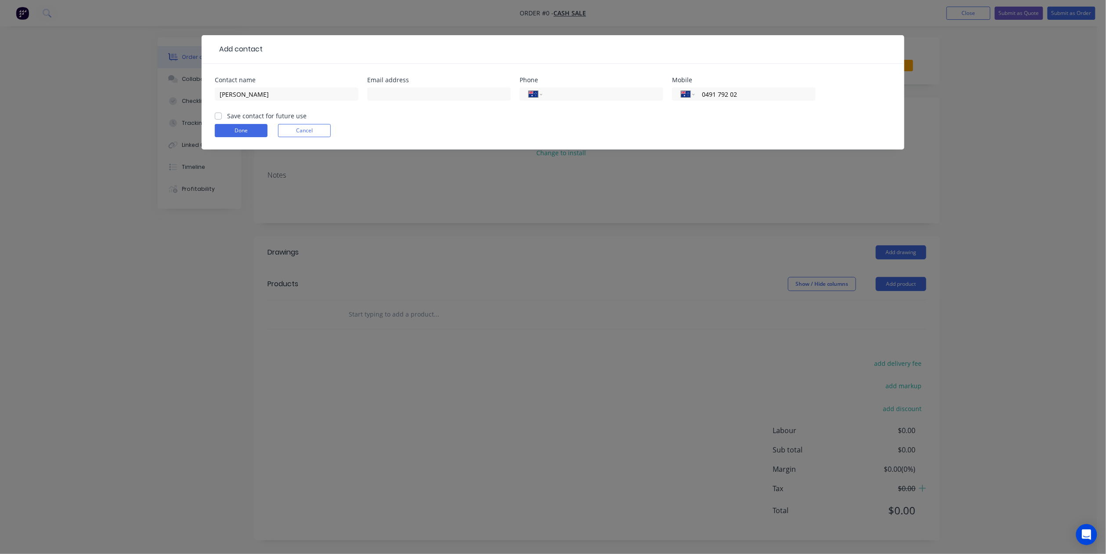
click at [218, 114] on input "Save contact for future use" at bounding box center [218, 115] width 7 height 8
checkbox input "true"
drag, startPoint x: 252, startPoint y: 130, endPoint x: 265, endPoint y: 146, distance: 20.9
click at [252, 129] on button "Done" at bounding box center [241, 130] width 53 height 13
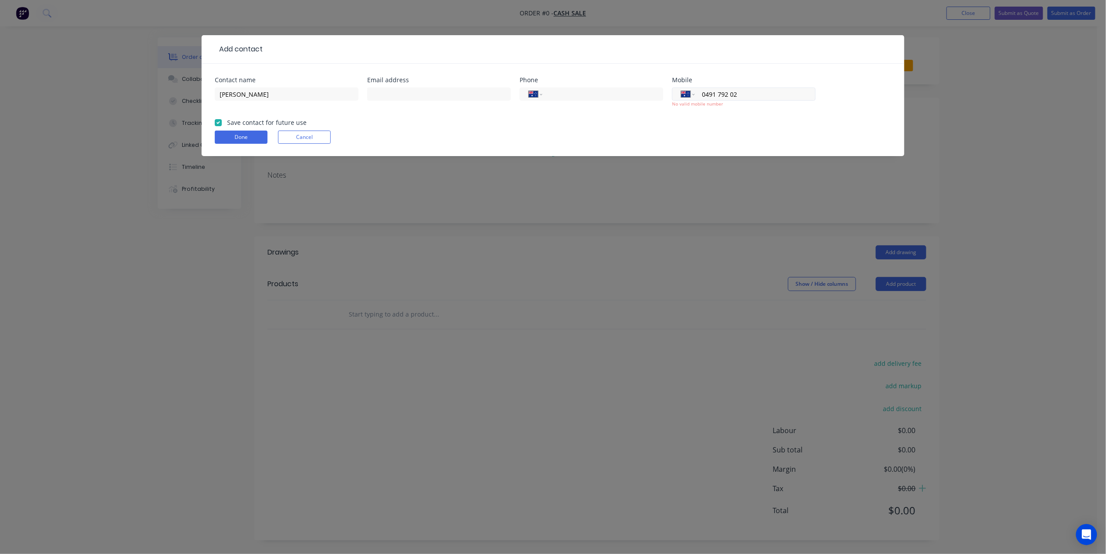
click at [744, 94] on input "0491 792 02" at bounding box center [753, 94] width 105 height 10
type input "0491 792 202"
click at [985, 152] on div "Add contact Contact name Joey Armstrong Email address Phone International Afgha…" at bounding box center [553, 277] width 1106 height 554
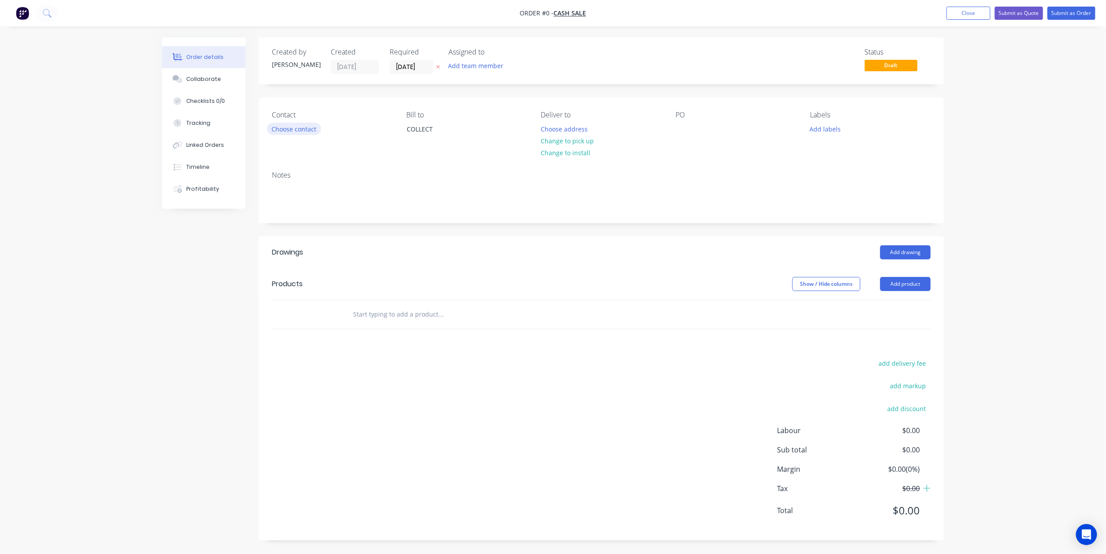
click at [303, 127] on button "Choose contact" at bounding box center [294, 129] width 54 height 12
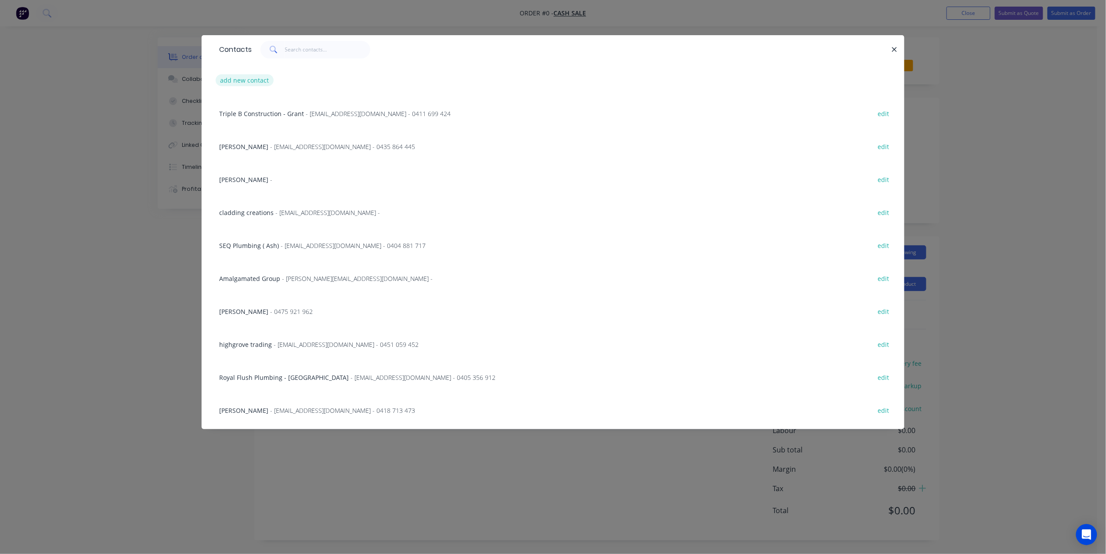
click at [257, 80] on button "add new contact" at bounding box center [245, 80] width 58 height 12
select select "AU"
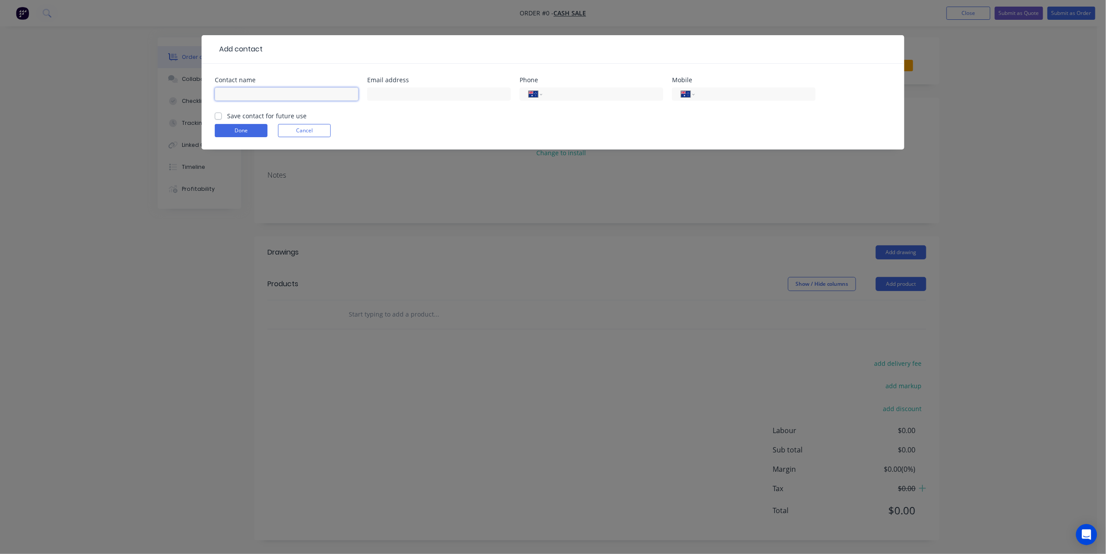
click at [294, 93] on input "text" at bounding box center [287, 93] width 144 height 13
type input "Joey Armstrong"
click at [732, 93] on input "tel" at bounding box center [753, 94] width 105 height 10
type input "0491 179 202"
click at [297, 112] on label "Save contact for future use" at bounding box center [267, 115] width 80 height 9
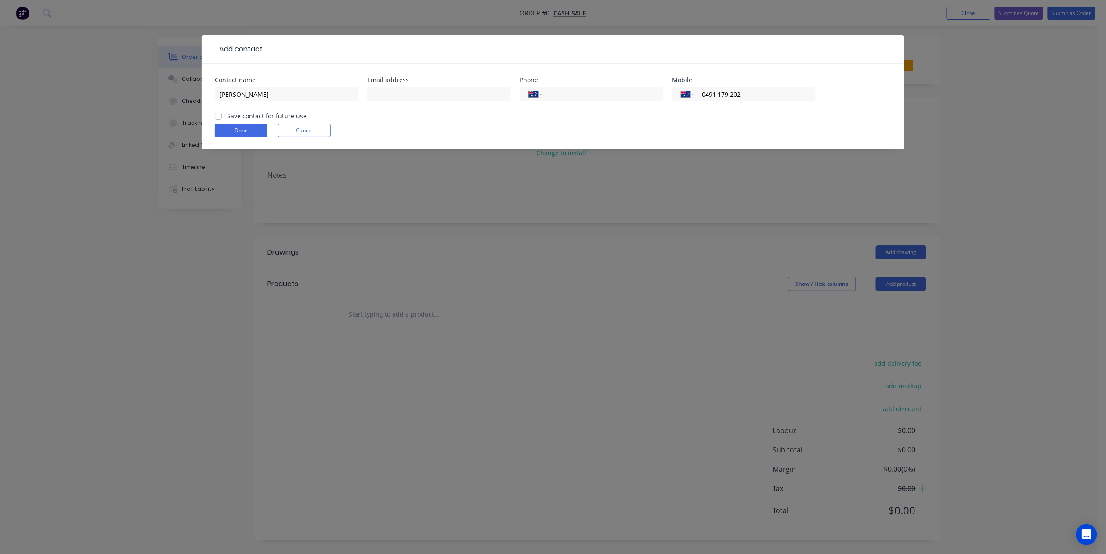
click at [222, 112] on input "Save contact for future use" at bounding box center [218, 115] width 7 height 8
checkbox input "true"
click at [237, 134] on button "Done" at bounding box center [241, 130] width 53 height 13
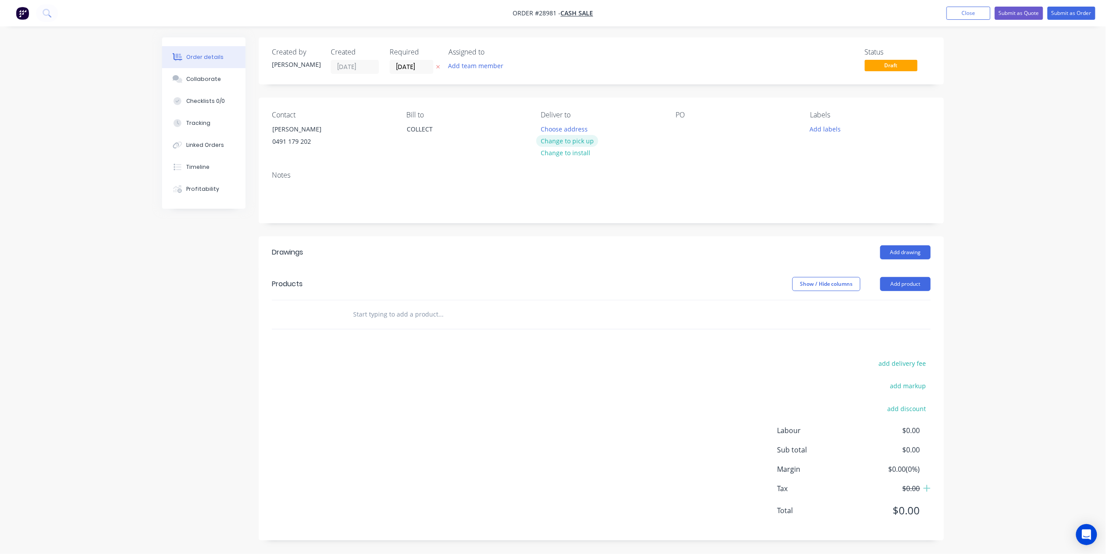
click at [572, 139] on button "Change to pick up" at bounding box center [568, 141] width 62 height 12
click at [682, 134] on div at bounding box center [683, 129] width 14 height 13
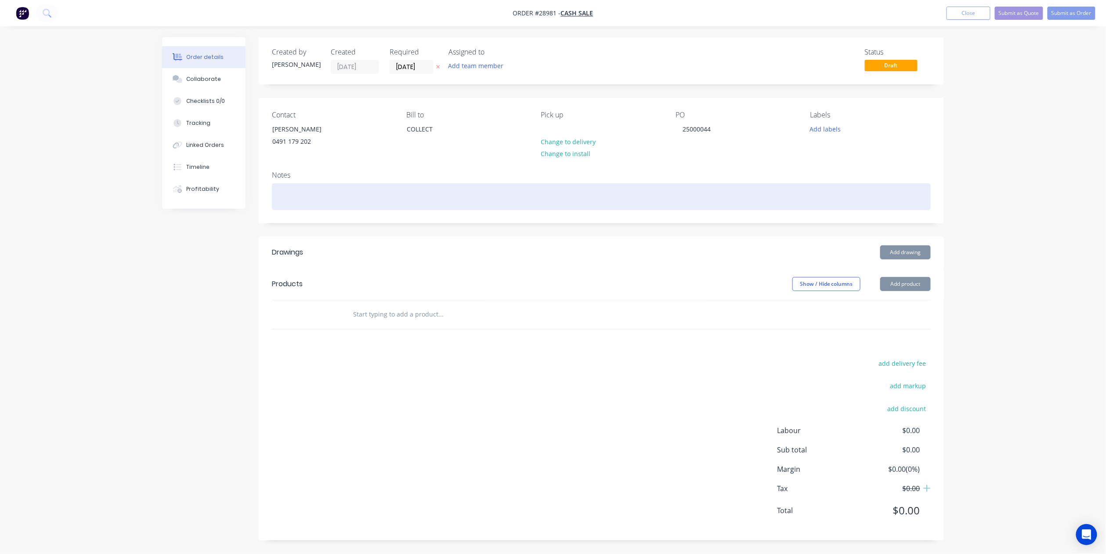
drag, startPoint x: 366, startPoint y: 193, endPoint x: 371, endPoint y: 193, distance: 5.3
click at [366, 193] on div at bounding box center [601, 196] width 659 height 27
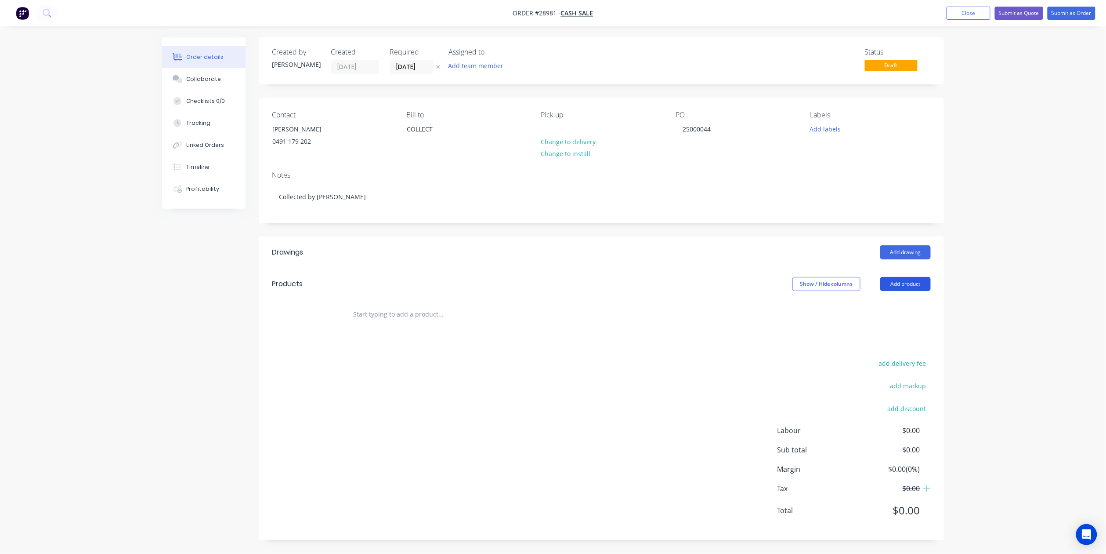
click at [896, 283] on button "Add product" at bounding box center [906, 284] width 51 height 14
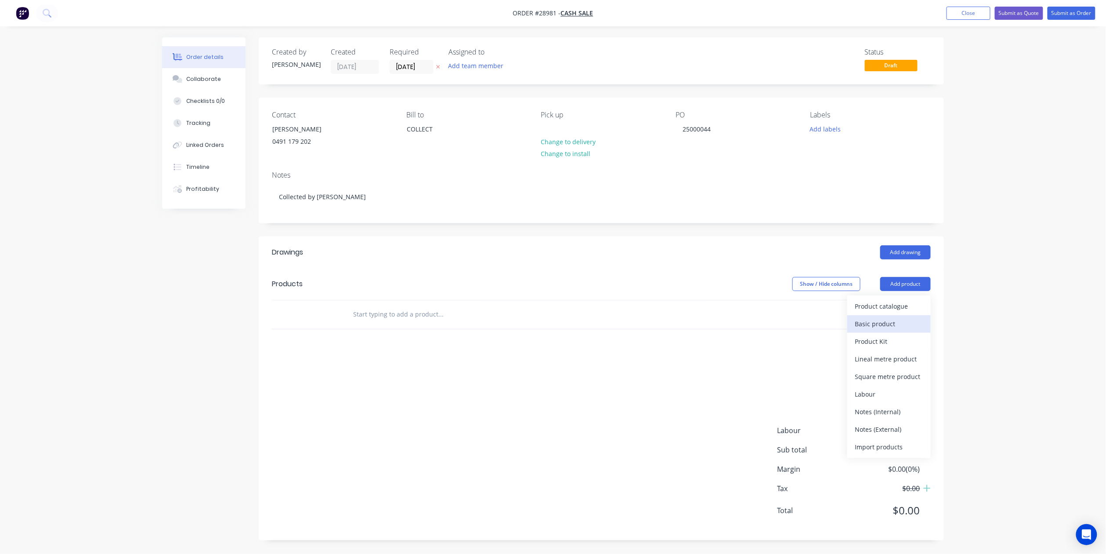
click at [888, 319] on div "Basic product" at bounding box center [890, 323] width 68 height 13
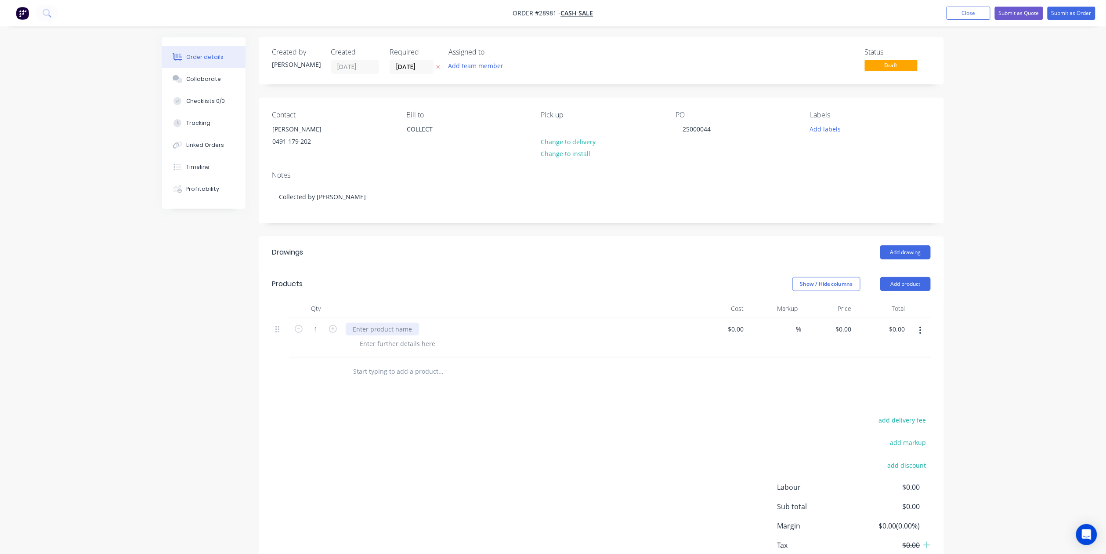
click at [385, 329] on div at bounding box center [382, 329] width 73 height 13
click at [388, 347] on div at bounding box center [398, 343] width 90 height 13
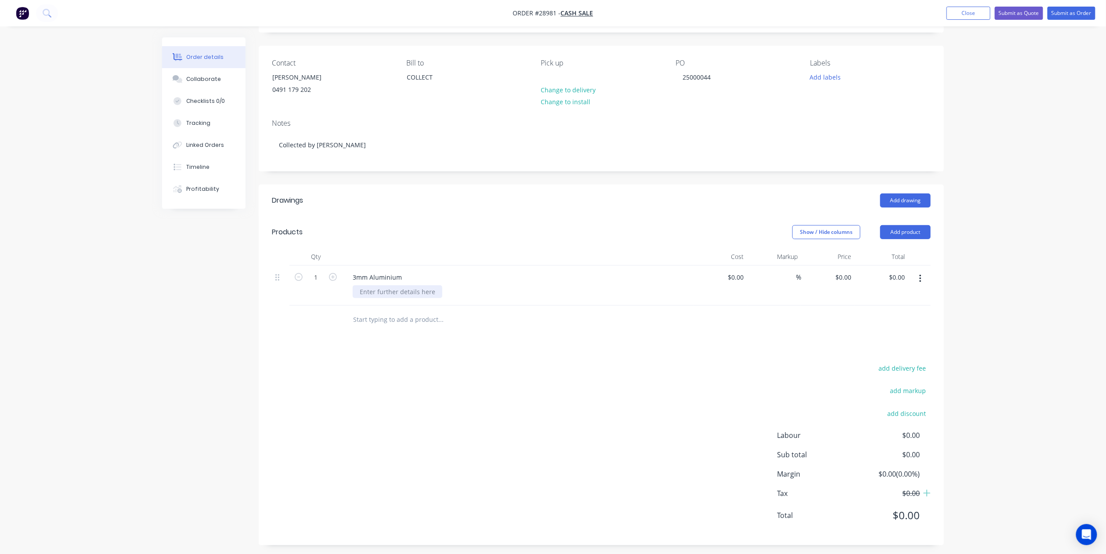
scroll to position [57, 0]
click at [389, 282] on div at bounding box center [398, 287] width 90 height 13
click at [736, 272] on div "$0.00" at bounding box center [736, 272] width 24 height 13
type input "$56.00"
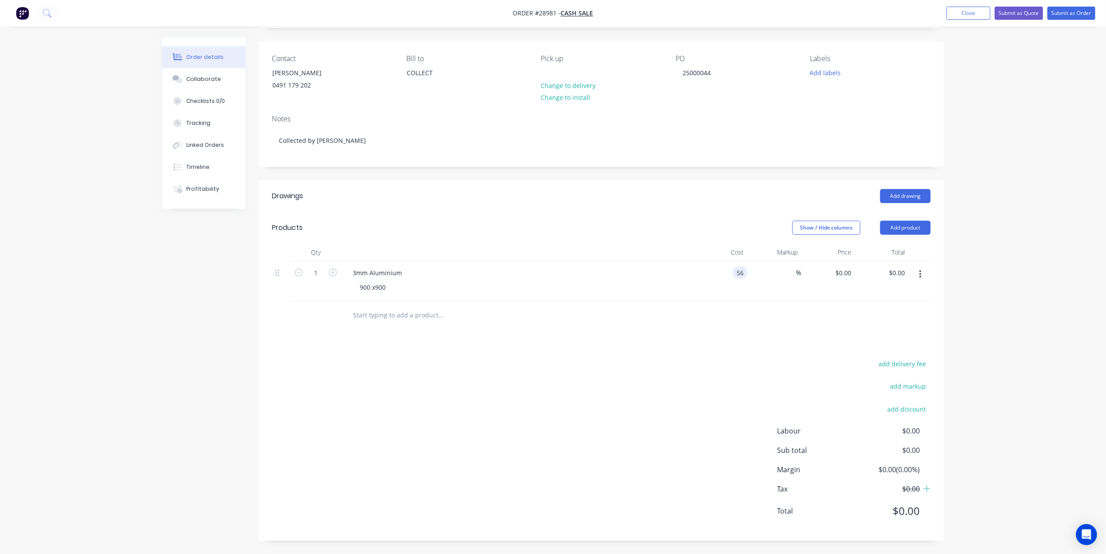
type input "$56.00"
click at [726, 364] on div "add delivery fee add markup add discount Labour $0.00 Sub total $56.00 Margin $…" at bounding box center [601, 443] width 659 height 170
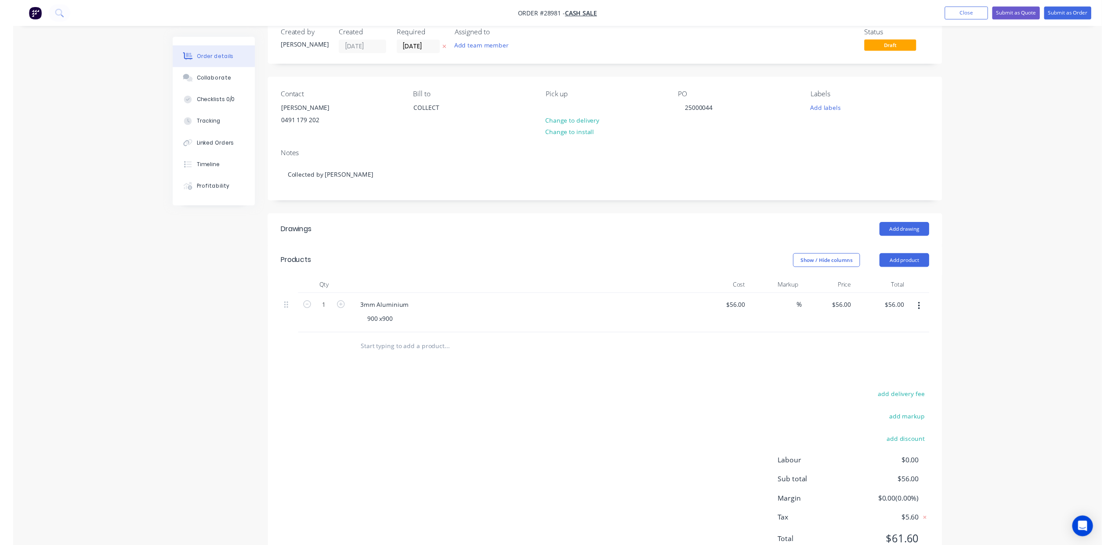
scroll to position [0, 0]
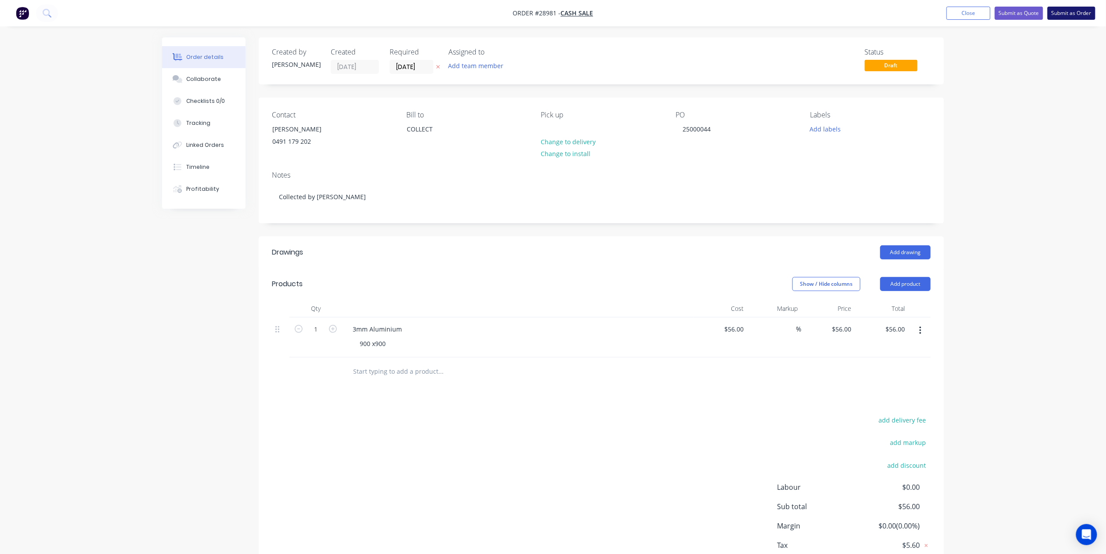
click at [1063, 11] on button "Submit as Order" at bounding box center [1072, 13] width 48 height 13
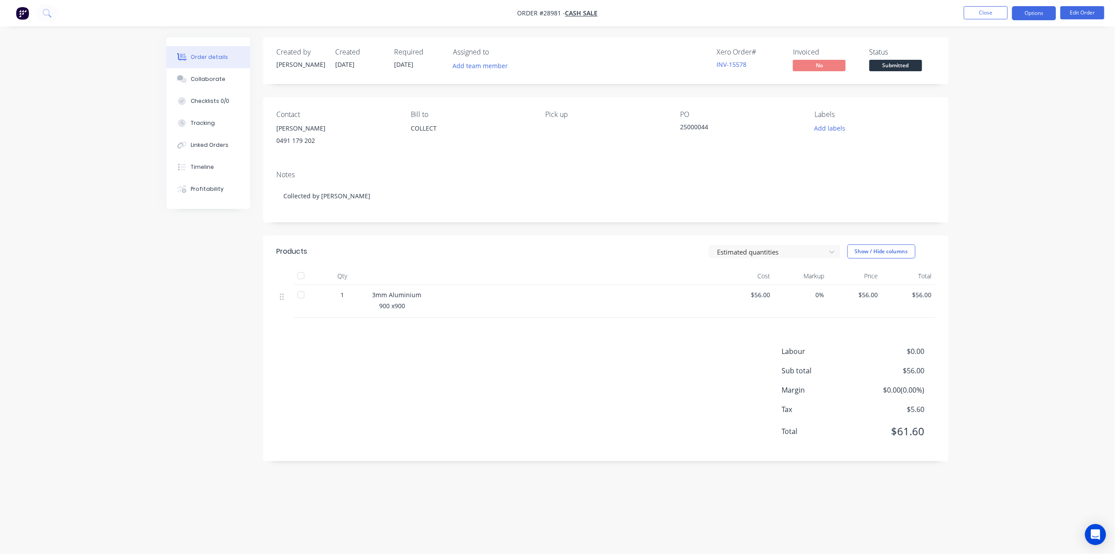
click at [1054, 12] on button "Options" at bounding box center [1034, 13] width 44 height 14
click at [997, 56] on div "Invoice" at bounding box center [1008, 53] width 81 height 13
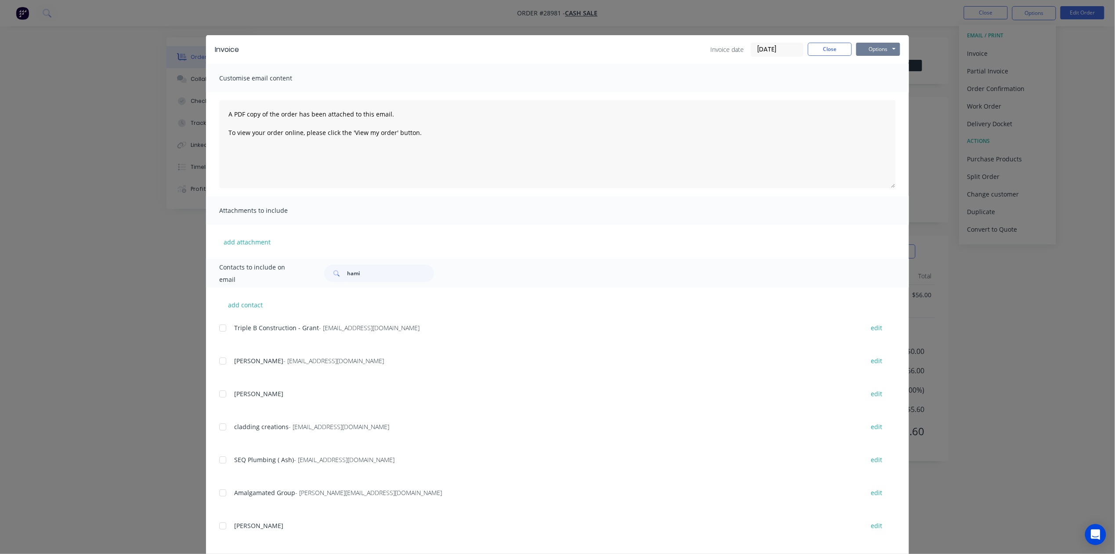
click at [889, 49] on button "Options" at bounding box center [878, 49] width 44 height 13
click at [879, 81] on button "Print" at bounding box center [884, 79] width 56 height 15
click at [827, 44] on button "Close" at bounding box center [830, 49] width 44 height 13
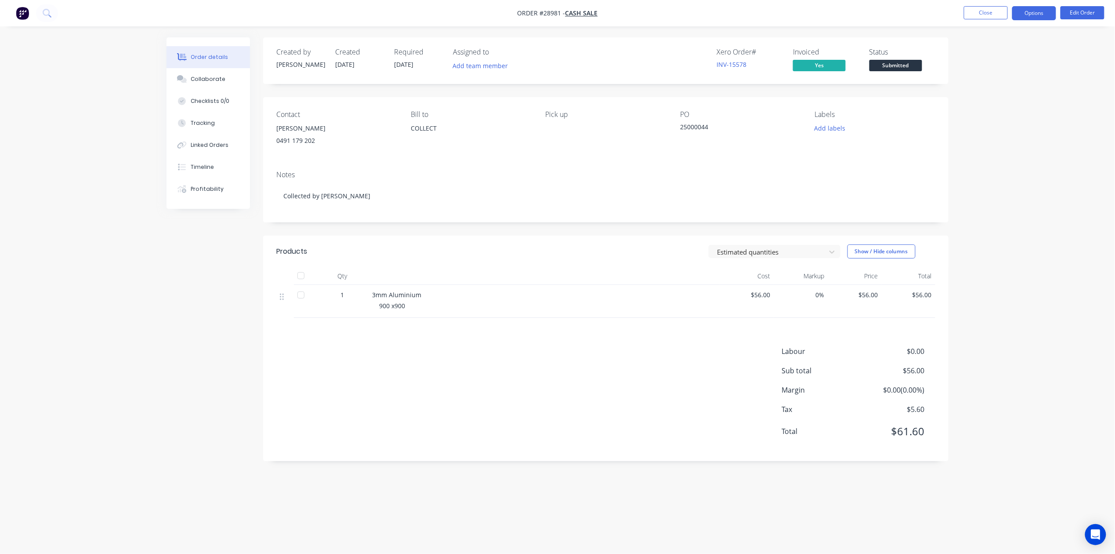
click at [1039, 11] on button "Options" at bounding box center [1034, 13] width 44 height 14
click at [999, 109] on div "Work Order" at bounding box center [1008, 106] width 81 height 13
click at [995, 74] on div "With pricing" at bounding box center [1008, 71] width 81 height 13
click at [983, 11] on button "Close" at bounding box center [986, 12] width 44 height 13
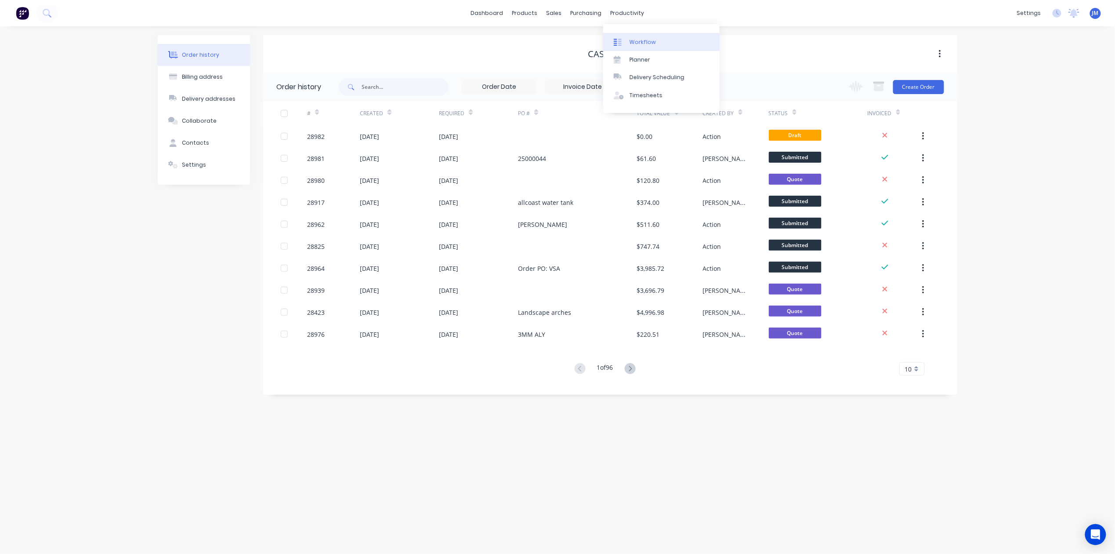
click at [642, 41] on div "Workflow" at bounding box center [643, 42] width 26 height 8
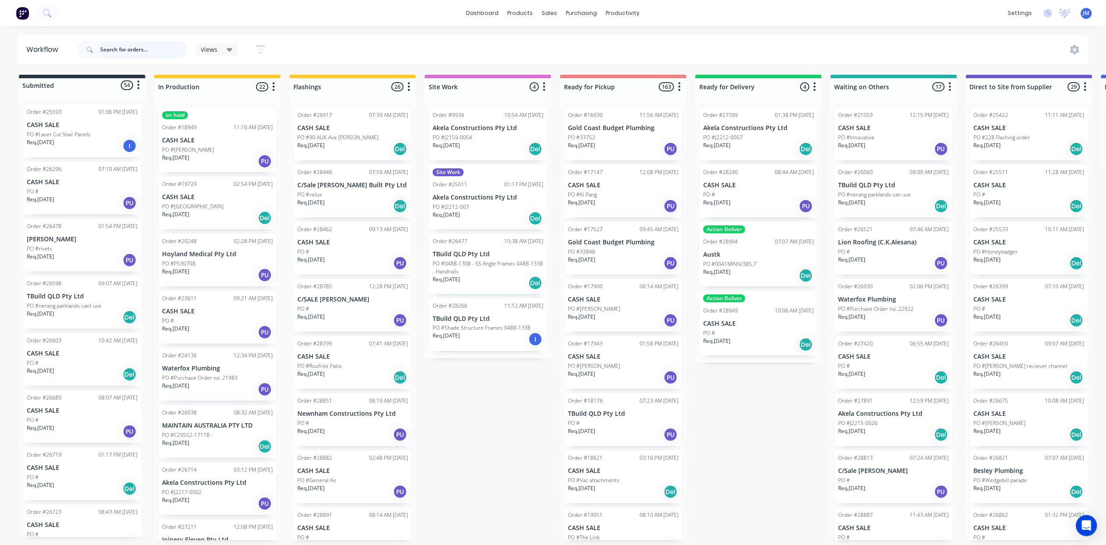
click at [102, 46] on input "text" at bounding box center [143, 50] width 87 height 18
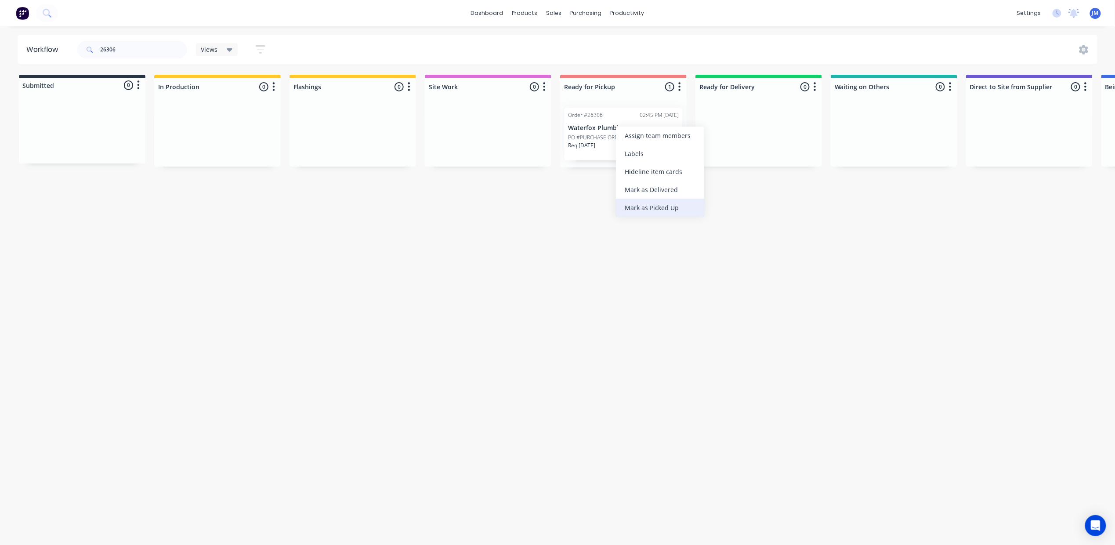
drag, startPoint x: 635, startPoint y: 206, endPoint x: 635, endPoint y: 201, distance: 4.9
click at [636, 206] on div "Mark as Picked Up" at bounding box center [660, 208] width 88 height 18
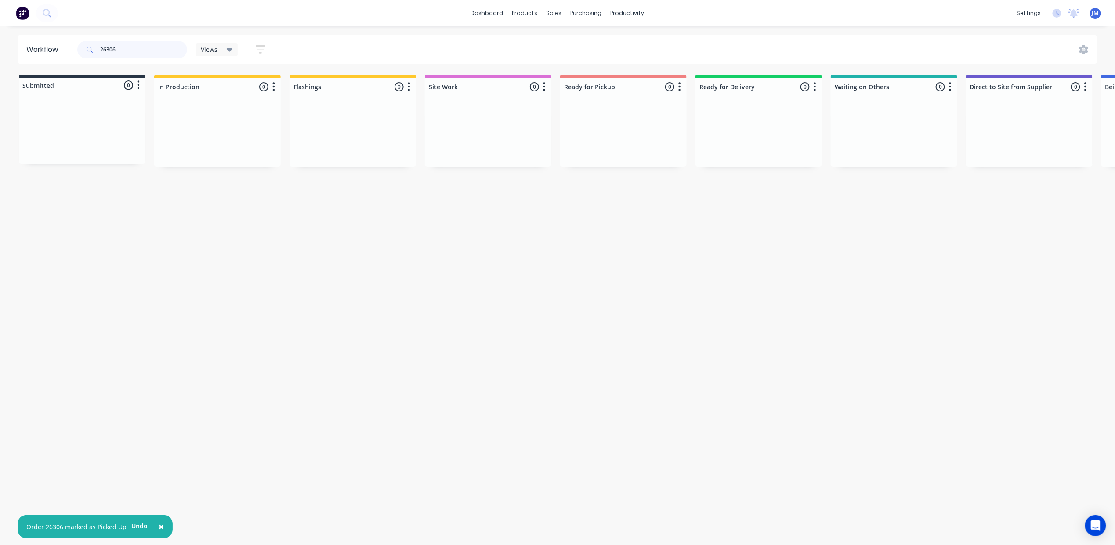
click at [123, 51] on input "26306" at bounding box center [143, 50] width 87 height 18
type input "2"
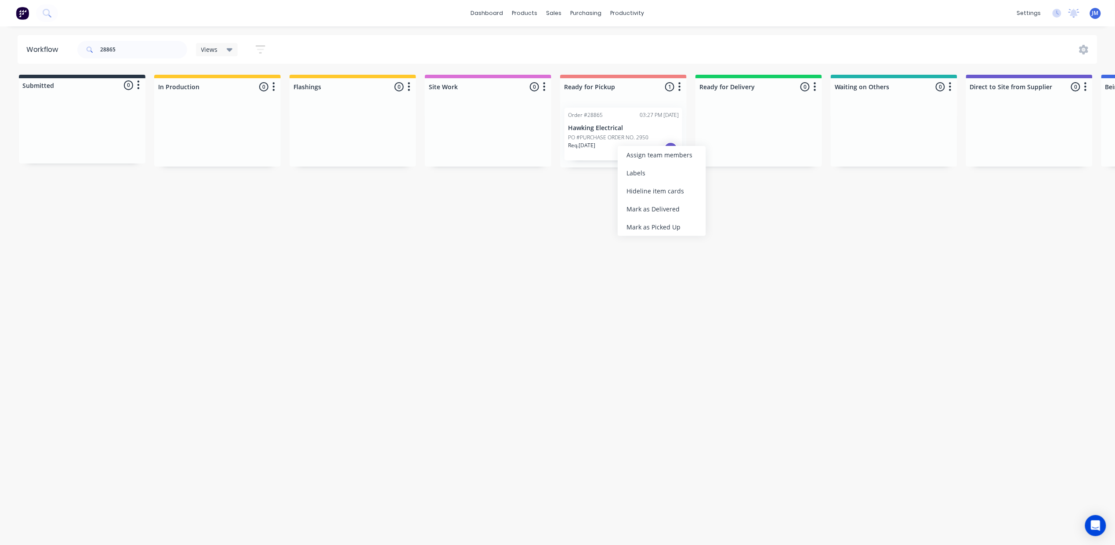
drag, startPoint x: 652, startPoint y: 225, endPoint x: 632, endPoint y: 220, distance: 21.0
click at [653, 224] on div "Mark as Picked Up" at bounding box center [662, 227] width 88 height 18
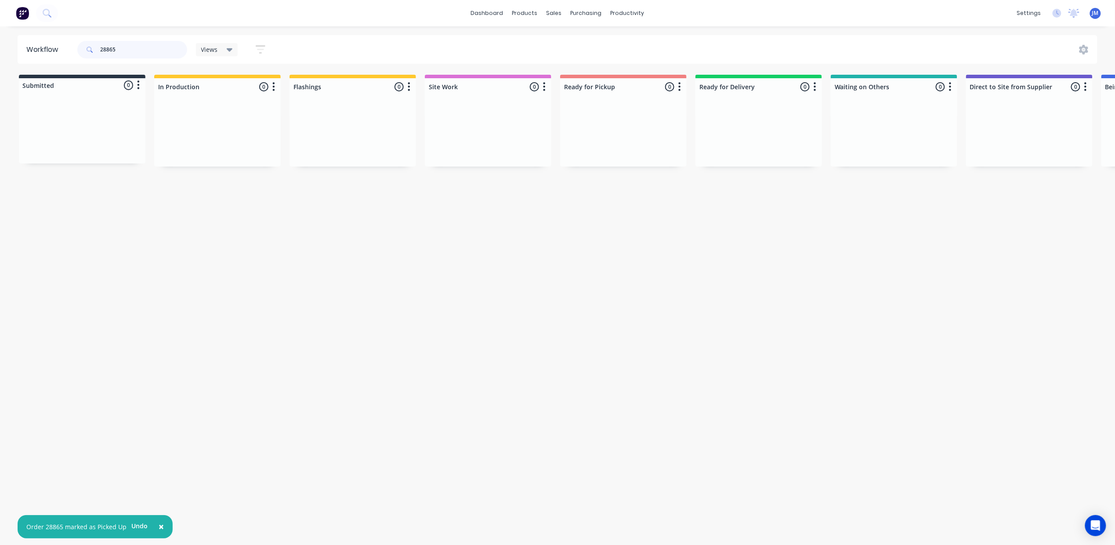
click at [148, 57] on input "28865" at bounding box center [143, 50] width 87 height 18
drag, startPoint x: 626, startPoint y: 143, endPoint x: 631, endPoint y: 145, distance: 5.4
drag, startPoint x: 644, startPoint y: 225, endPoint x: 510, endPoint y: 203, distance: 135.4
click at [643, 225] on div "Mark as Picked Up" at bounding box center [670, 227] width 88 height 18
click at [115, 50] on input "28669" at bounding box center [143, 50] width 87 height 18
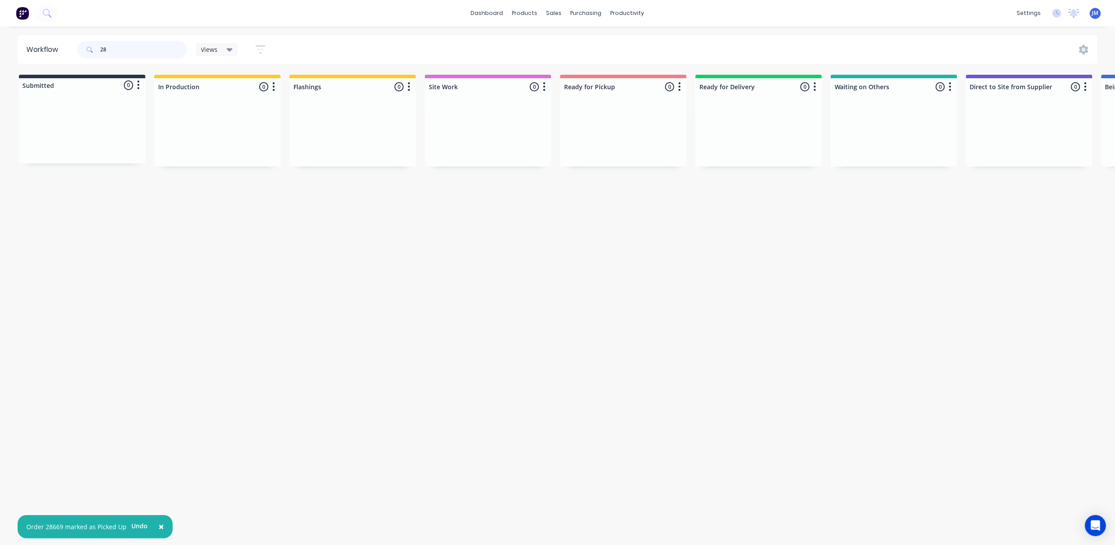
type input "2"
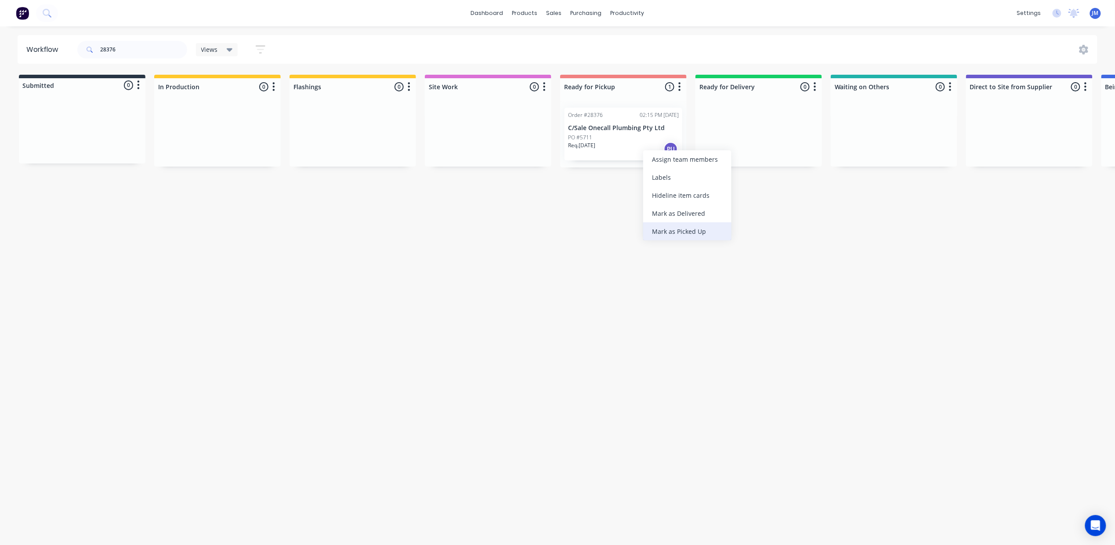
click at [673, 235] on div "Mark as Picked Up" at bounding box center [687, 231] width 88 height 18
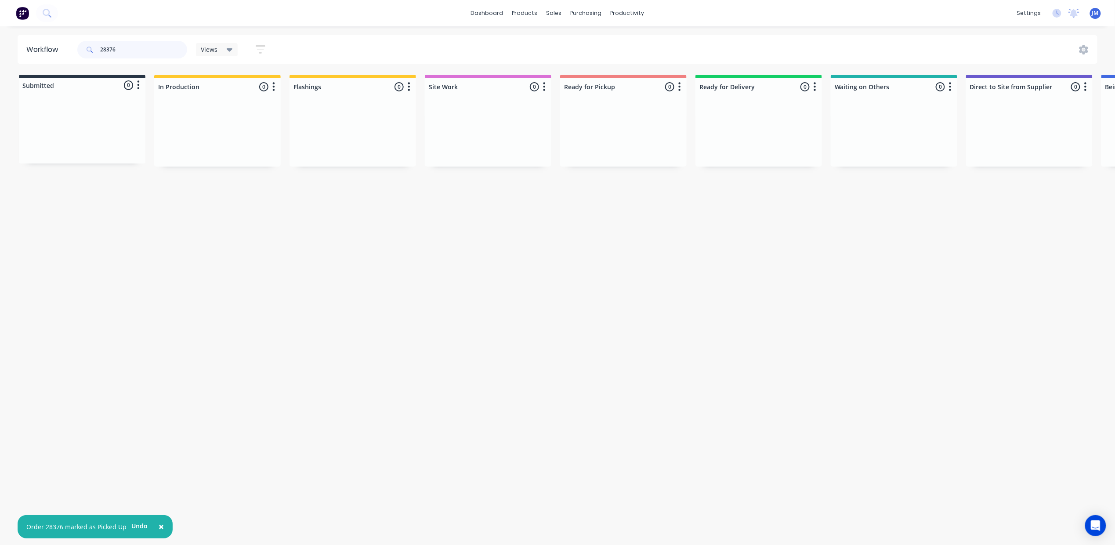
drag, startPoint x: 112, startPoint y: 53, endPoint x: 123, endPoint y: 53, distance: 11.0
click at [113, 53] on input "28376" at bounding box center [143, 50] width 87 height 18
click at [123, 52] on input "28376" at bounding box center [143, 50] width 87 height 18
type input "2"
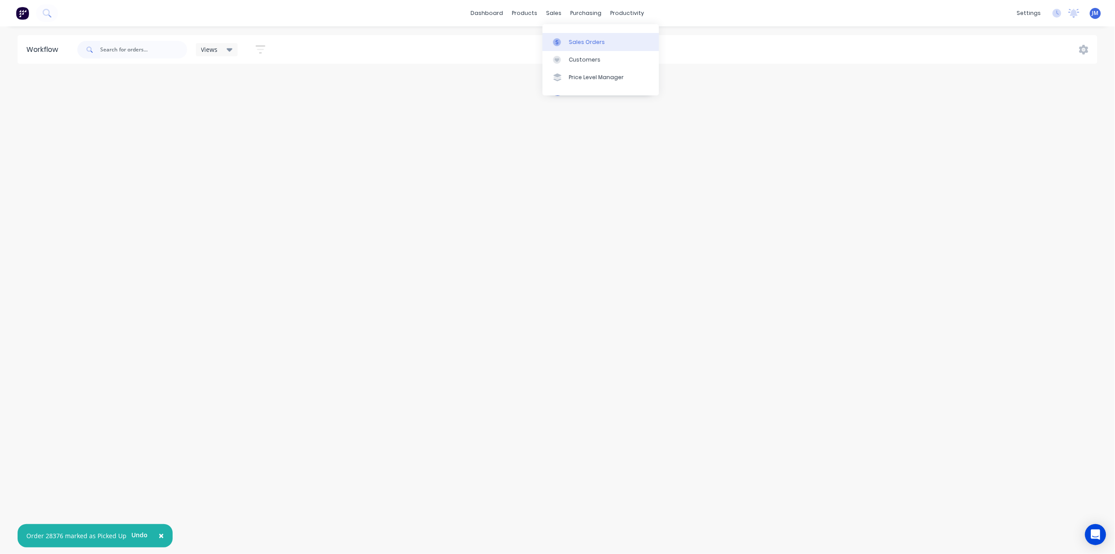
click at [564, 36] on link "Sales Orders" at bounding box center [601, 42] width 116 height 18
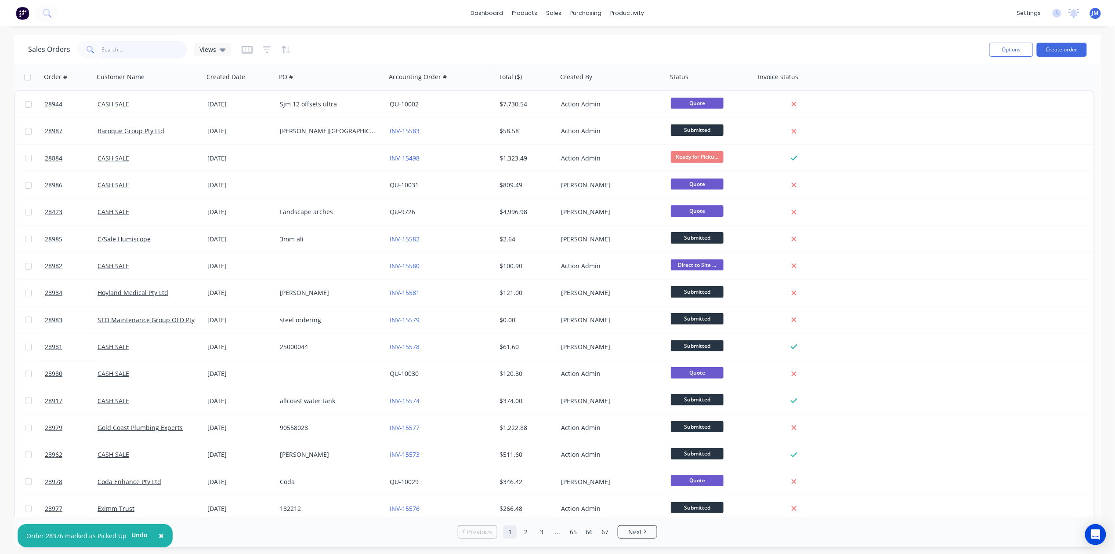
click at [117, 43] on input "text" at bounding box center [145, 50] width 86 height 18
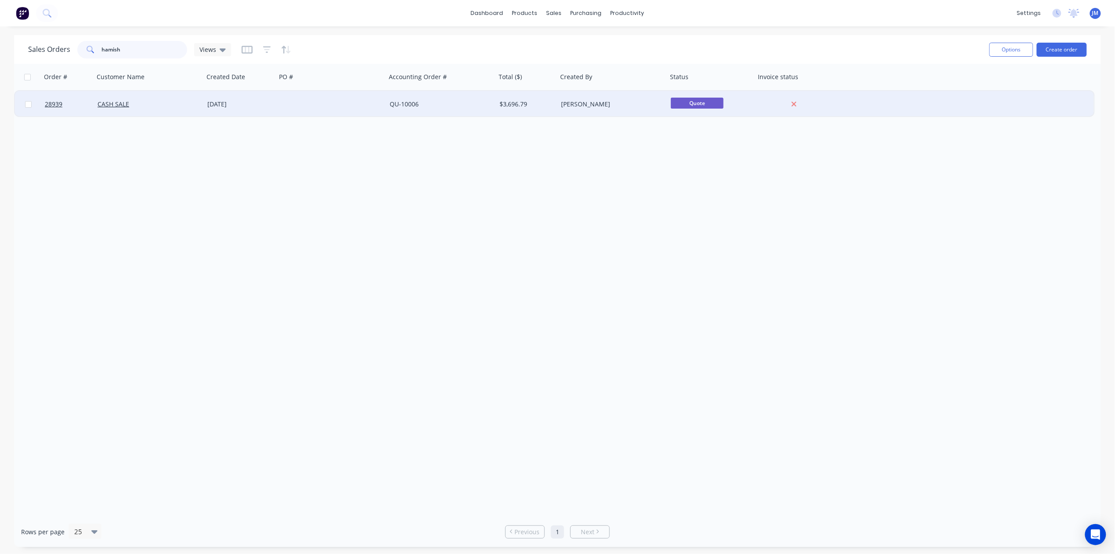
type input "hamish"
click at [428, 94] on div "QU-10006" at bounding box center [441, 104] width 110 height 26
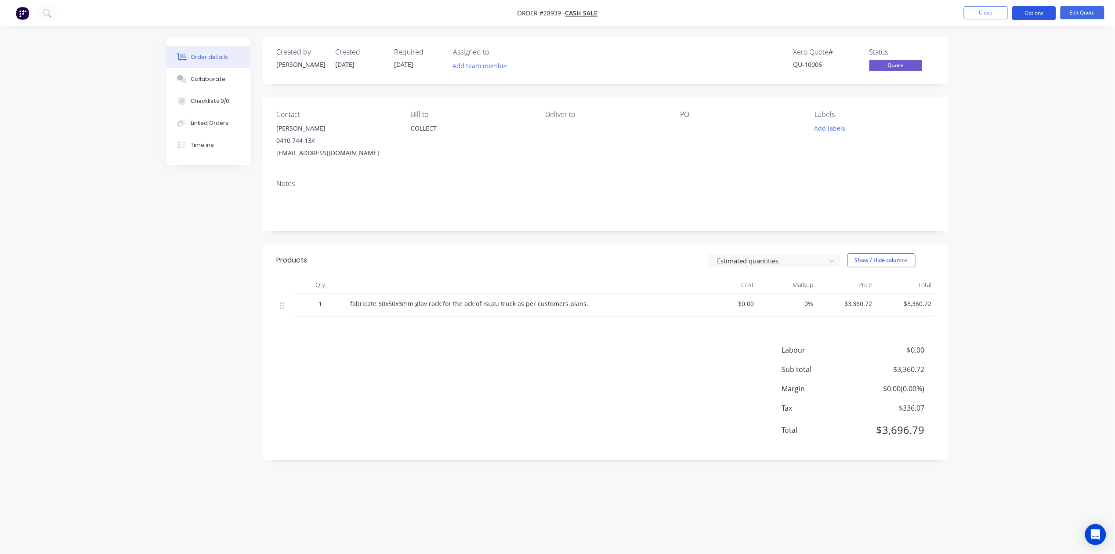
click at [1023, 15] on button "Options" at bounding box center [1034, 13] width 44 height 14
click at [1019, 106] on div "Convert to Order" at bounding box center [1008, 106] width 81 height 13
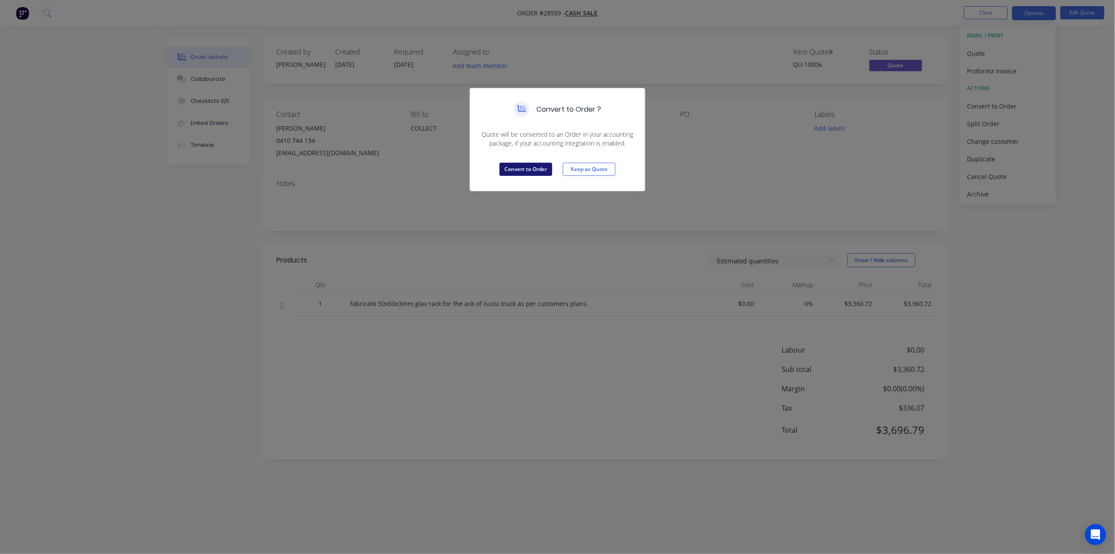
click at [538, 166] on button "Convert to Order" at bounding box center [526, 169] width 53 height 13
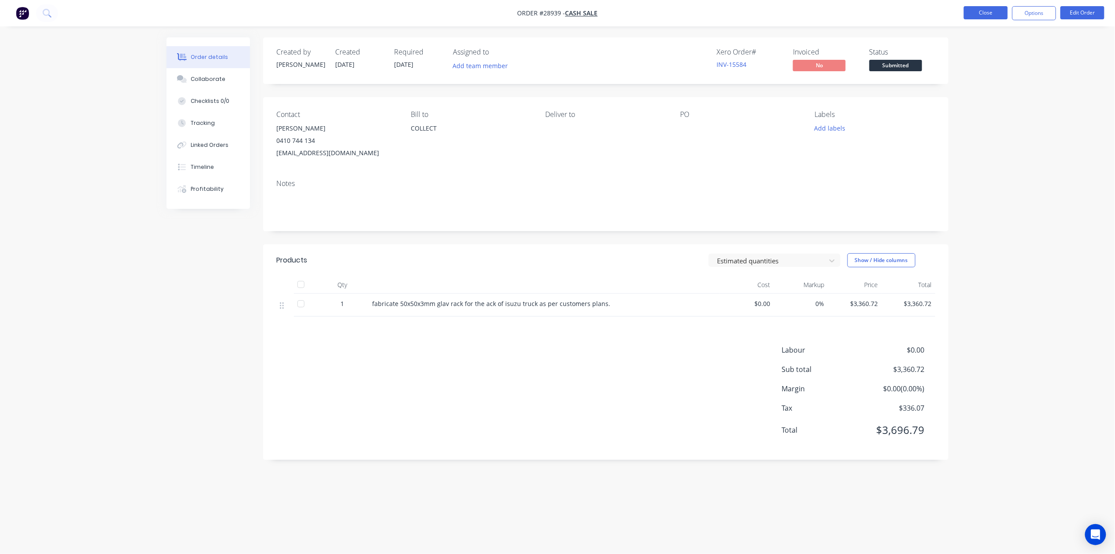
click at [974, 8] on button "Close" at bounding box center [986, 12] width 44 height 13
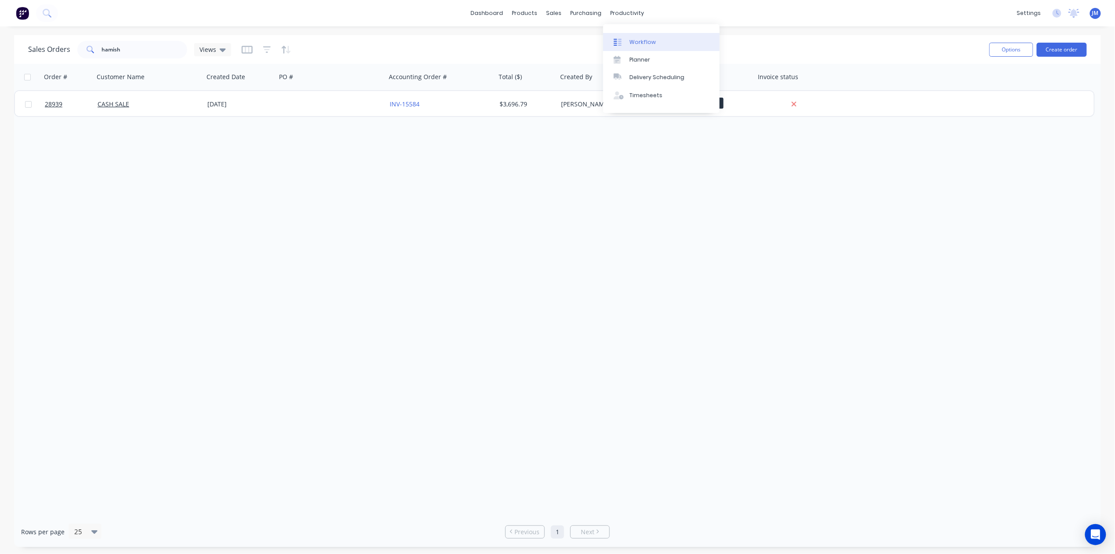
click at [636, 39] on div "Workflow" at bounding box center [643, 42] width 26 height 8
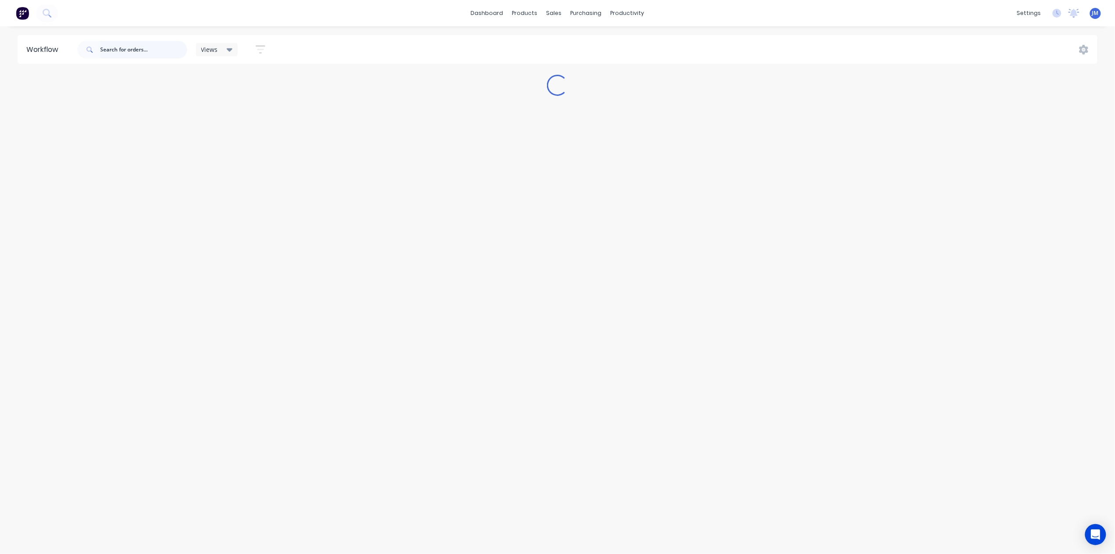
click at [136, 50] on input "text" at bounding box center [143, 50] width 87 height 18
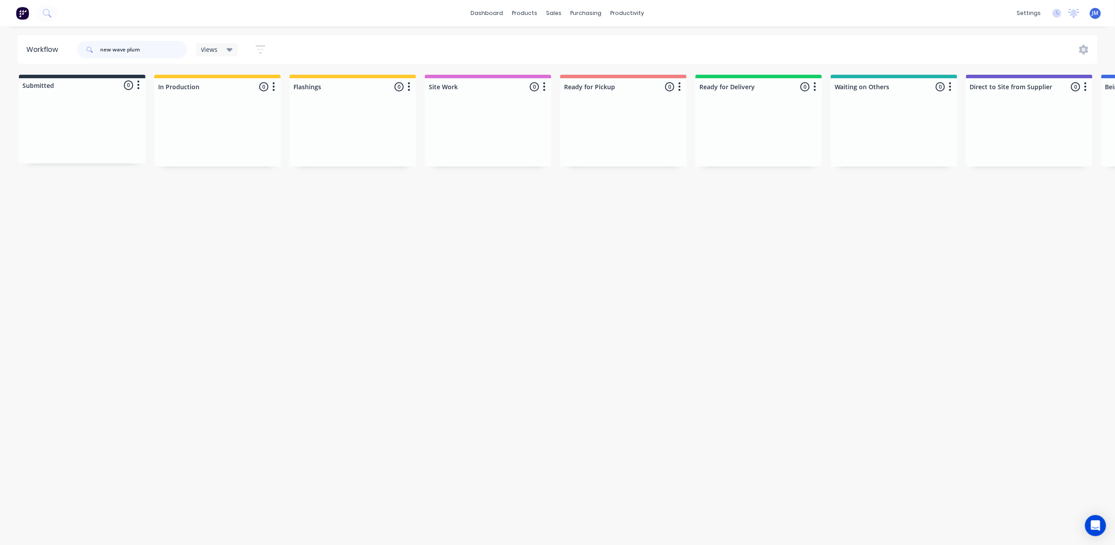
click at [111, 48] on input "new wave plum" at bounding box center [143, 50] width 87 height 18
click at [146, 48] on input "newwave plum" at bounding box center [143, 50] width 87 height 18
type input "n"
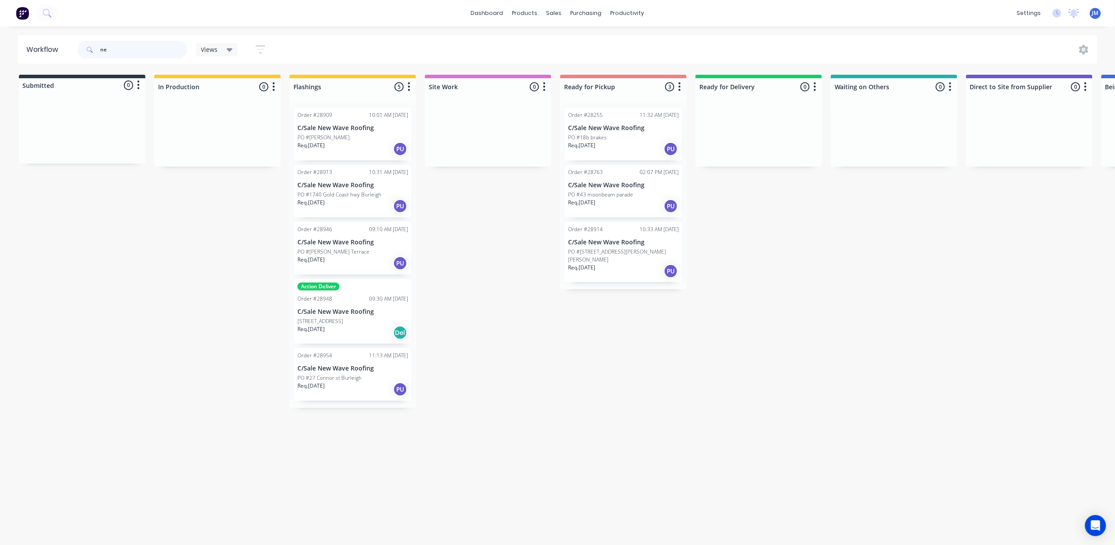
type input "n"
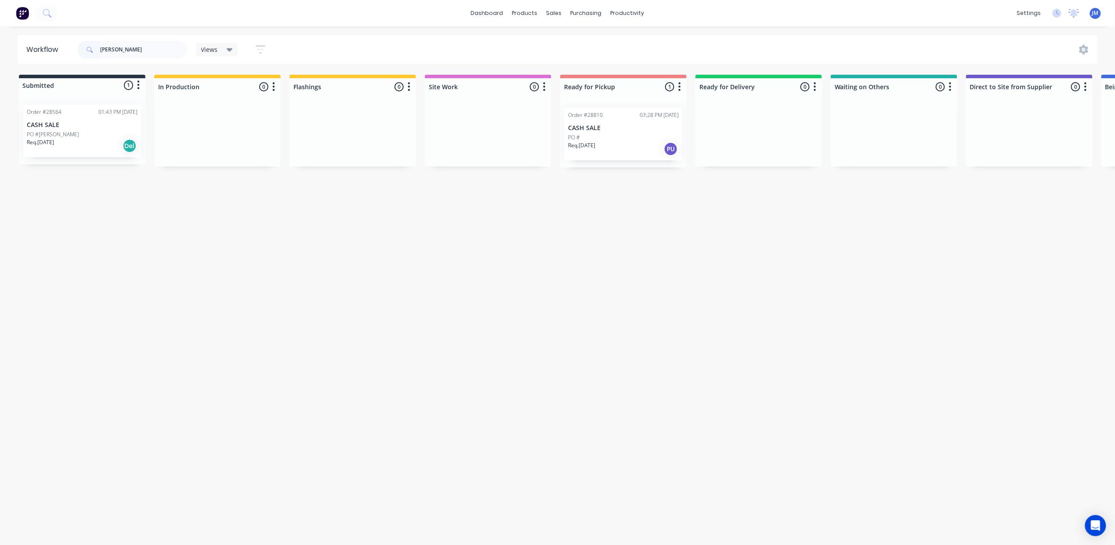
click at [606, 148] on div "Req. 30/09/25 PU" at bounding box center [623, 148] width 111 height 15
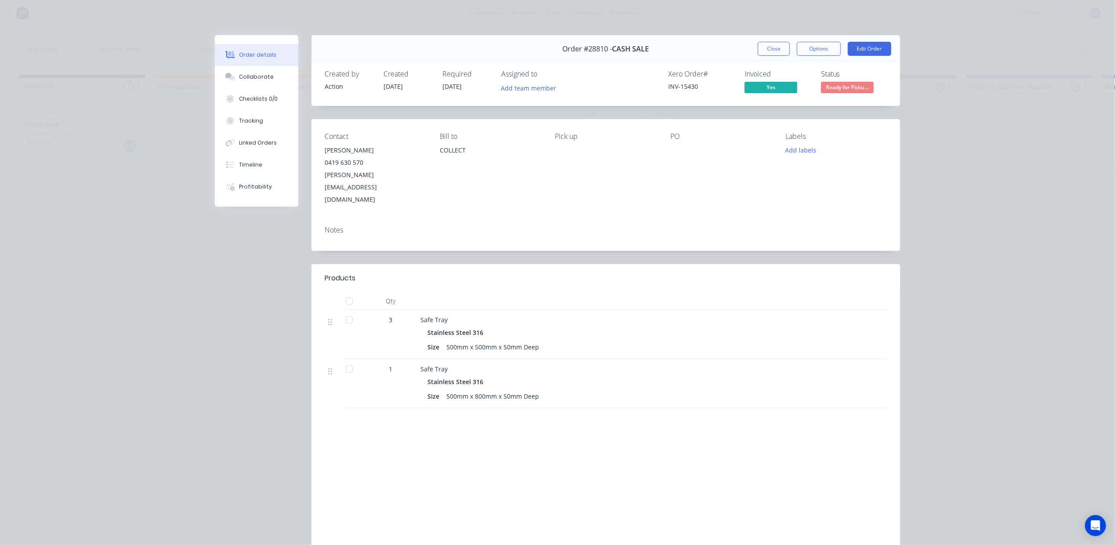
click at [841, 85] on span "Ready for Picku..." at bounding box center [847, 87] width 53 height 11
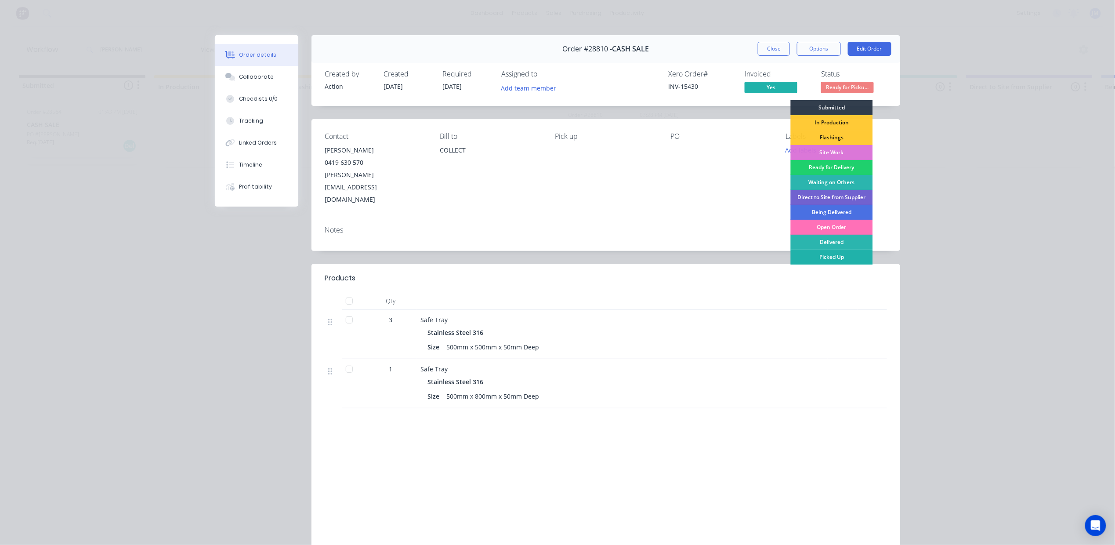
drag, startPoint x: 839, startPoint y: 257, endPoint x: 814, endPoint y: 244, distance: 27.9
click at [839, 257] on div "Picked Up" at bounding box center [832, 257] width 82 height 15
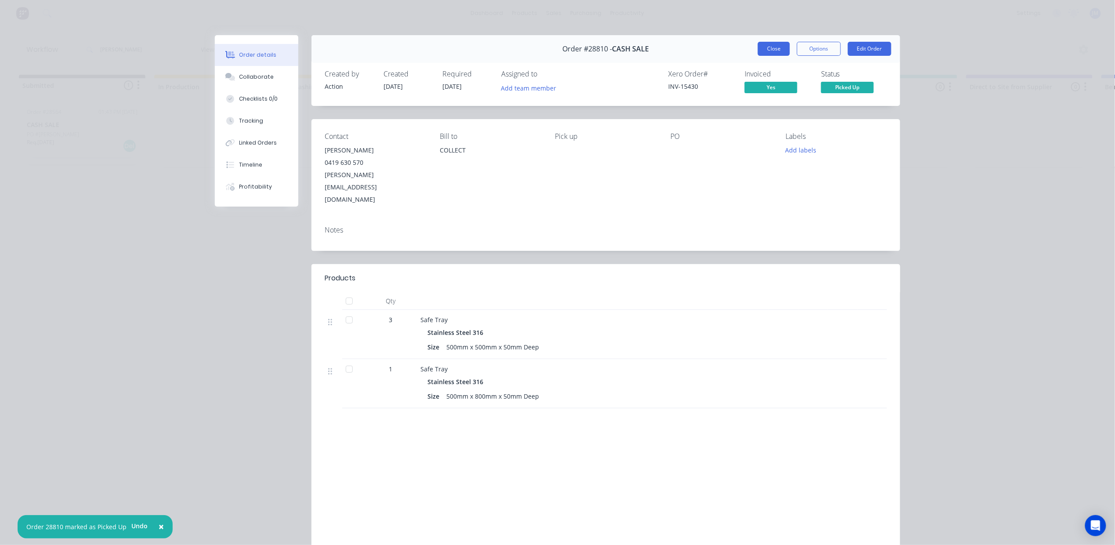
click at [765, 55] on button "Close" at bounding box center [774, 49] width 32 height 14
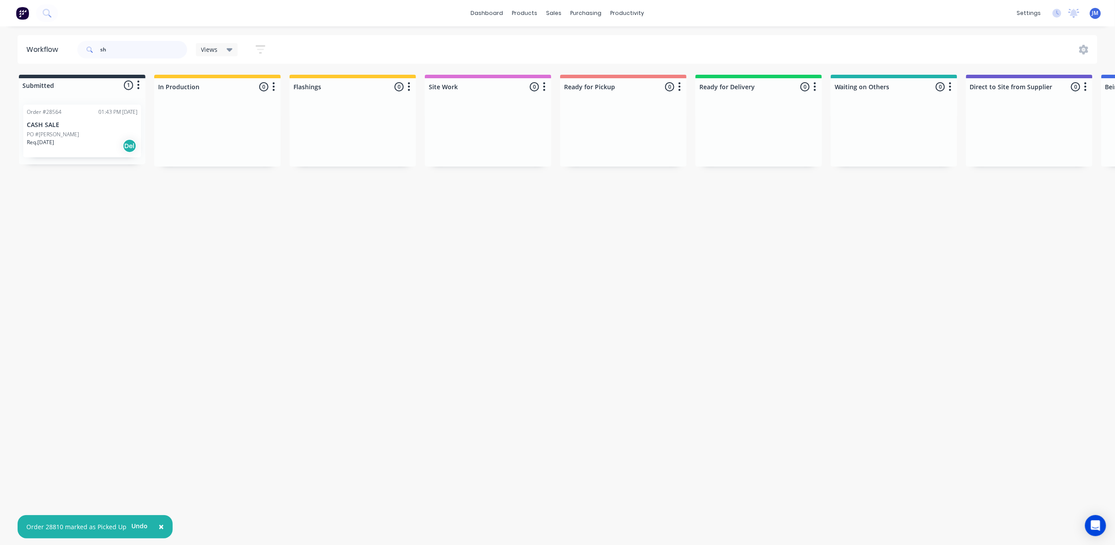
type input "s"
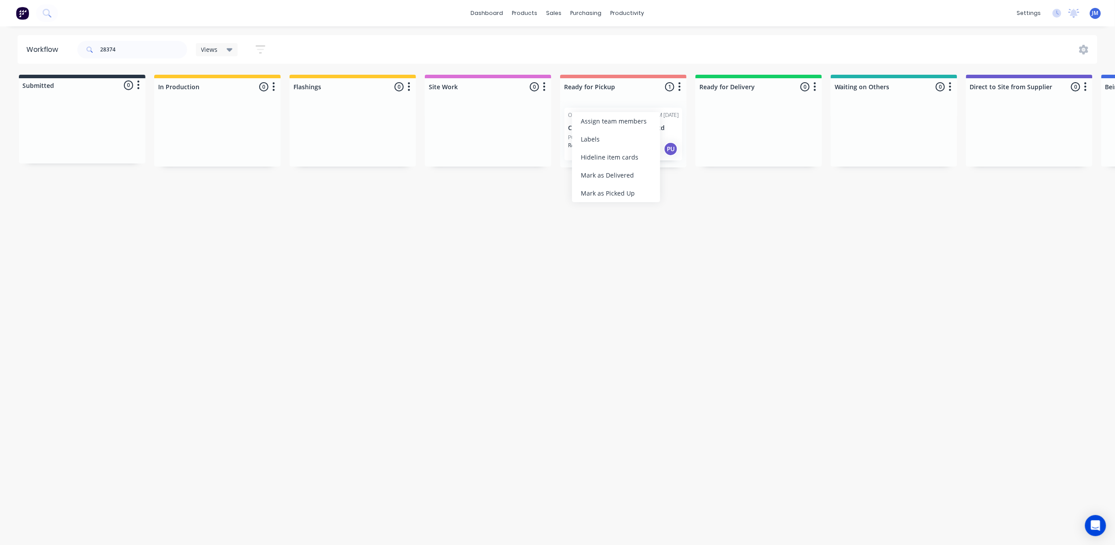
click at [620, 193] on div "Mark as Picked Up" at bounding box center [616, 193] width 88 height 18
click at [138, 52] on input "28374" at bounding box center [143, 50] width 87 height 18
type input "2"
drag, startPoint x: 364, startPoint y: 146, endPoint x: 649, endPoint y: 141, distance: 284.8
click at [649, 141] on div "Submitted 0 Status colour #273444 hex #273444 Save Cancel Summaries Total order…" at bounding box center [789, 121] width 1593 height 93
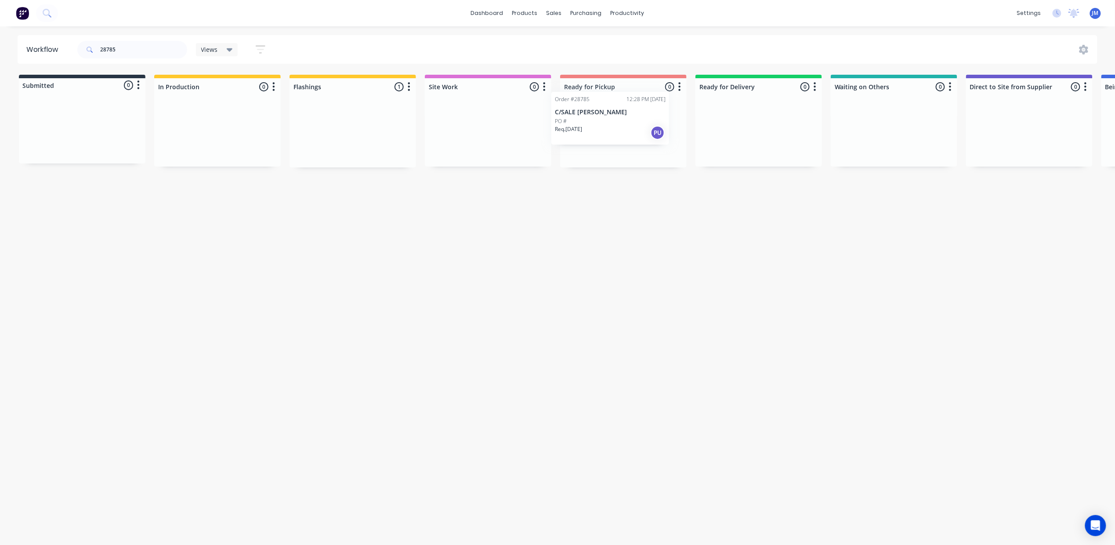
drag, startPoint x: 327, startPoint y: 147, endPoint x: 589, endPoint y: 130, distance: 262.4
click at [589, 130] on div "Submitted 0 Status colour #273444 hex #273444 Save Cancel Summaries Total order…" at bounding box center [789, 121] width 1593 height 93
click at [129, 43] on input "28785" at bounding box center [143, 50] width 87 height 18
click at [692, 209] on div "Mark as Picked Up" at bounding box center [695, 214] width 88 height 18
click at [152, 47] on input "27767" at bounding box center [143, 50] width 87 height 18
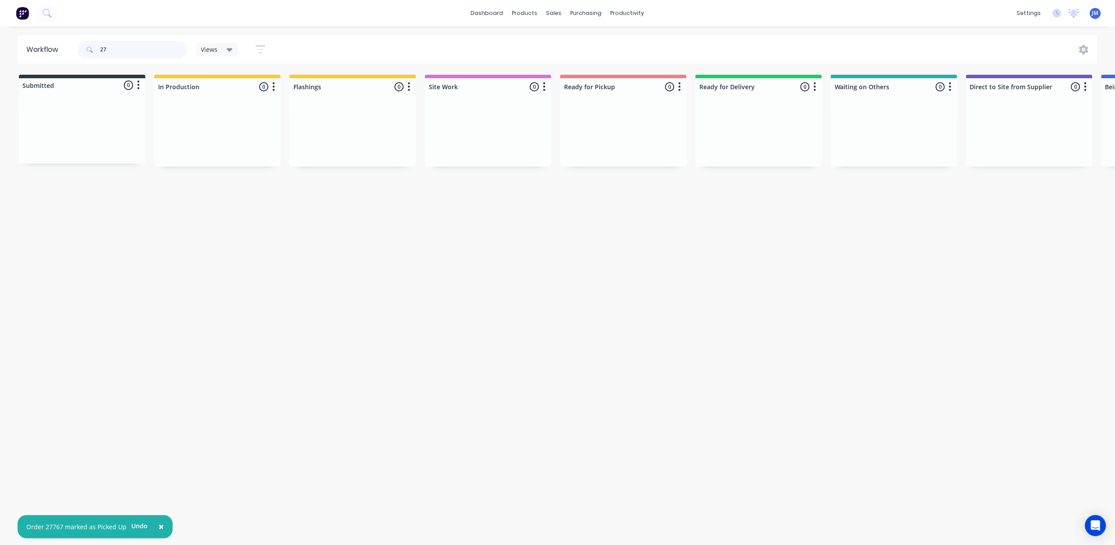
type input "2"
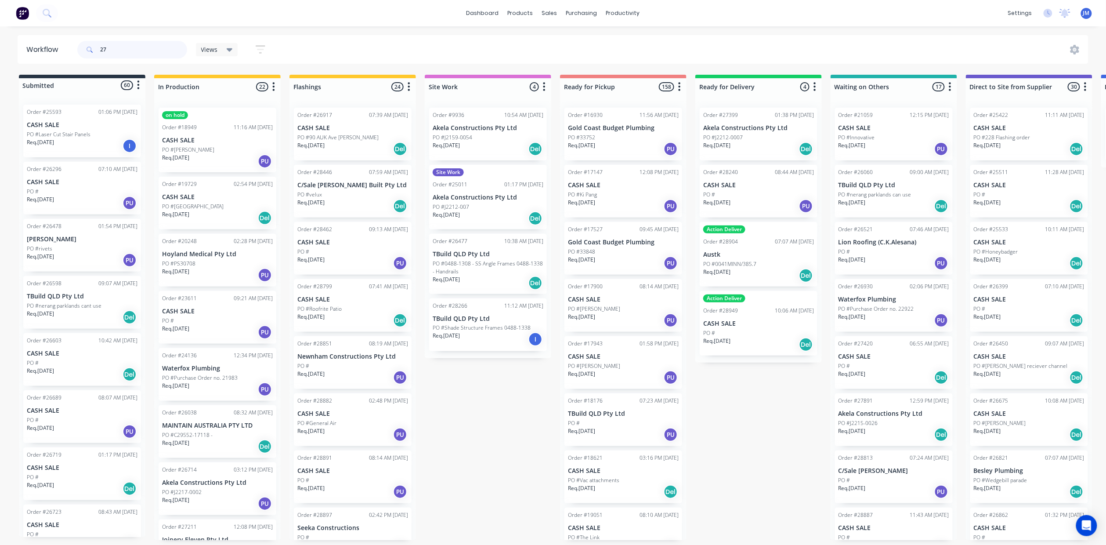
type input "2"
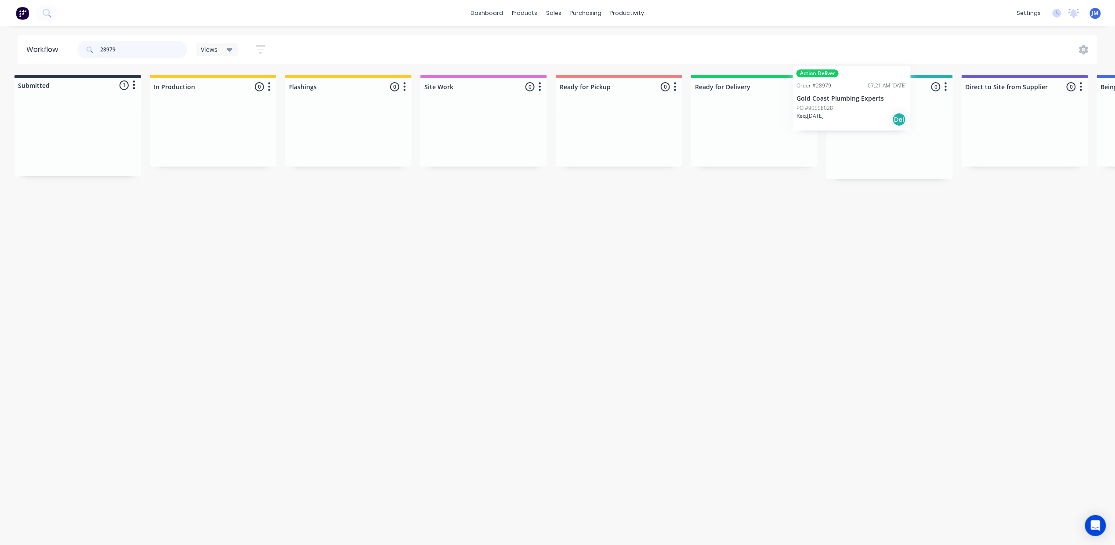
drag, startPoint x: 78, startPoint y: 148, endPoint x: 872, endPoint y: 108, distance: 795.5
click at [869, 108] on div "Submitted 1 Status colour #273444 hex #273444 Save Cancel Summaries Total order…" at bounding box center [785, 127] width 1593 height 105
type input "2"
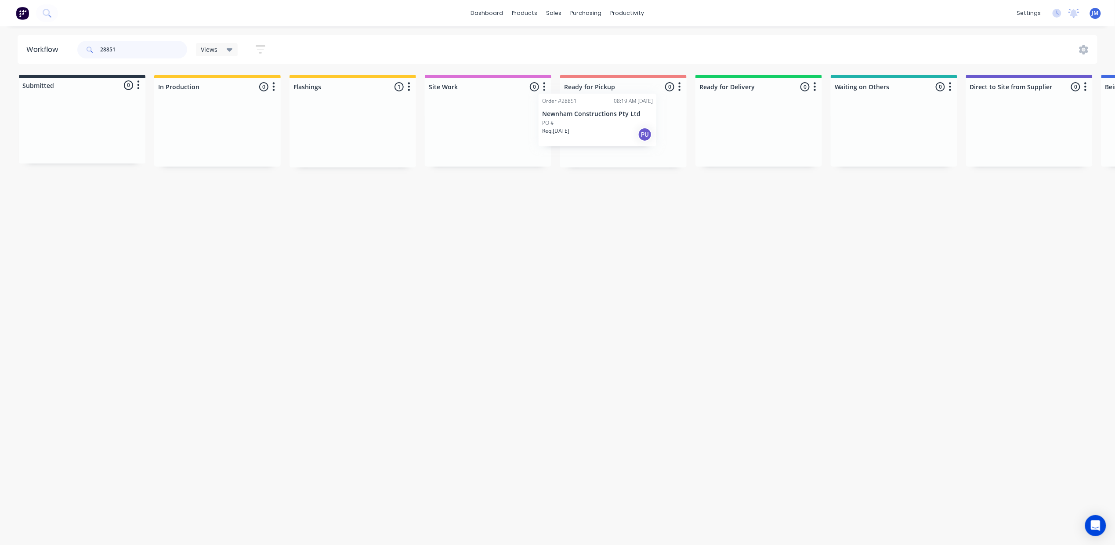
drag, startPoint x: 364, startPoint y: 151, endPoint x: 590, endPoint y: 129, distance: 226.9
click at [611, 136] on div "Submitted 0 Status colour #273444 hex #273444 Save Cancel Summaries Total order…" at bounding box center [789, 121] width 1593 height 93
type input "2"
drag, startPoint x: 862, startPoint y: 149, endPoint x: 601, endPoint y: 147, distance: 260.6
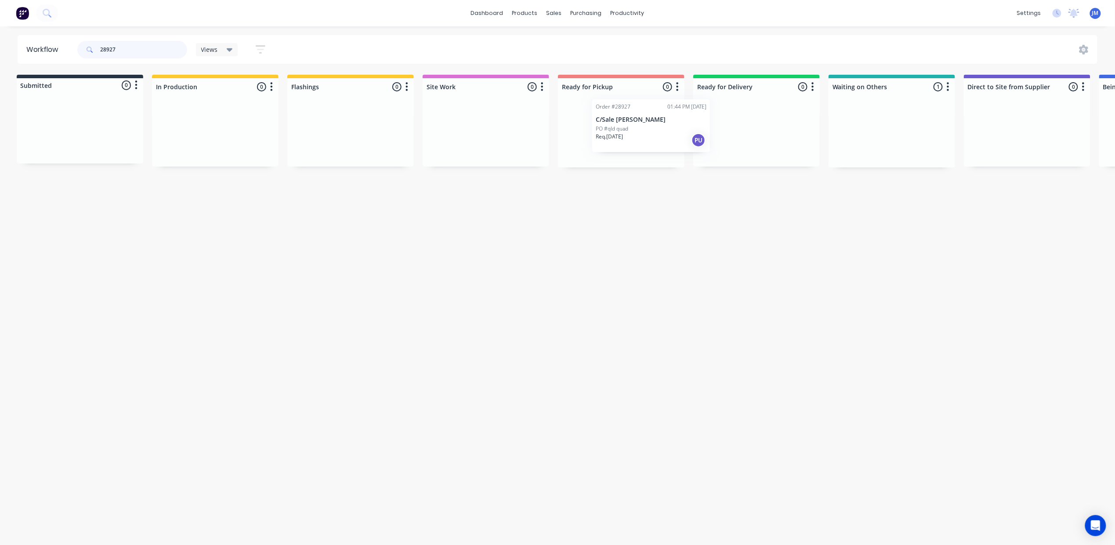
click at [627, 141] on div "Submitted 0 Status colour #273444 hex #273444 Save Cancel Summaries Total order…" at bounding box center [787, 121] width 1593 height 93
drag, startPoint x: 882, startPoint y: 152, endPoint x: 628, endPoint y: 127, distance: 255.1
click at [626, 134] on div "Submitted 0 Status colour #273444 hex #273444 Save Cancel Summaries Total order…" at bounding box center [787, 121] width 1593 height 93
type input "2"
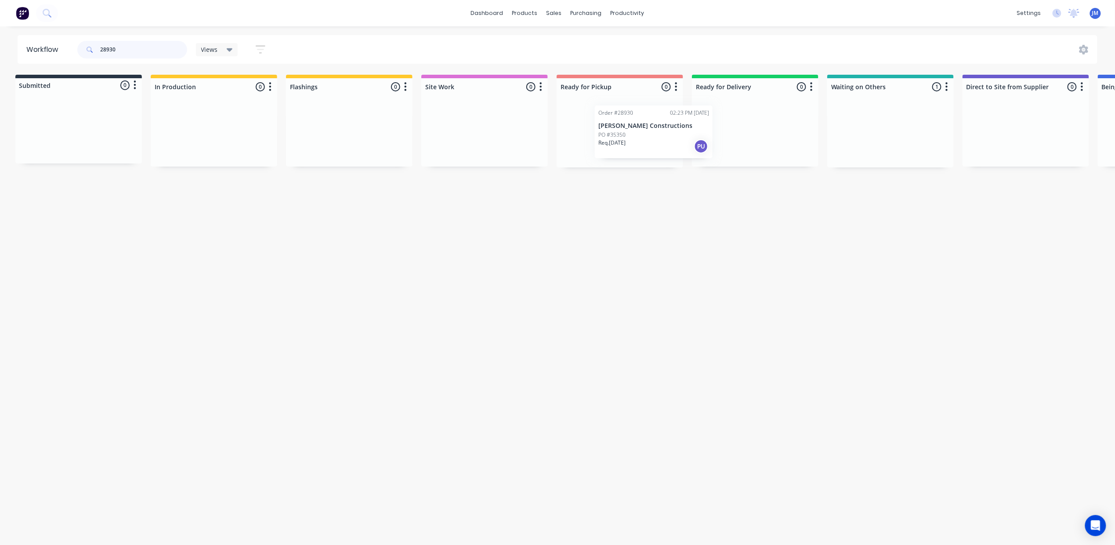
drag, startPoint x: 874, startPoint y: 127, endPoint x: 614, endPoint y: 116, distance: 259.5
click at [616, 118] on div "Submitted 0 Status colour #273444 hex #273444 Save Cancel Summaries Total order…" at bounding box center [786, 121] width 1593 height 93
drag, startPoint x: 860, startPoint y: 152, endPoint x: 558, endPoint y: 134, distance: 302.8
click at [558, 134] on div "Submitted 0 Status colour #273444 hex #273444 Save Cancel Summaries Total order…" at bounding box center [787, 121] width 1593 height 93
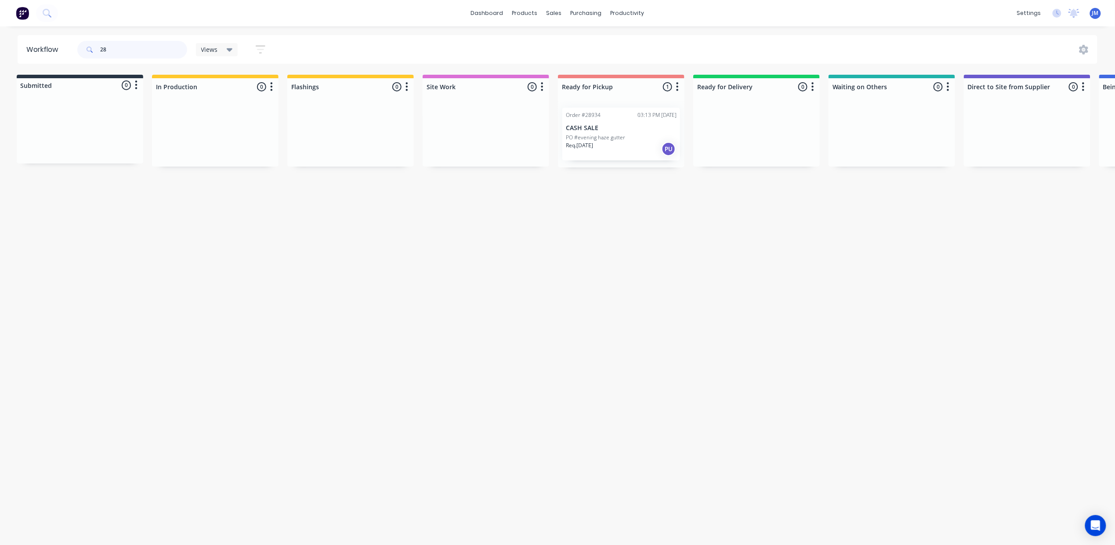
type input "2"
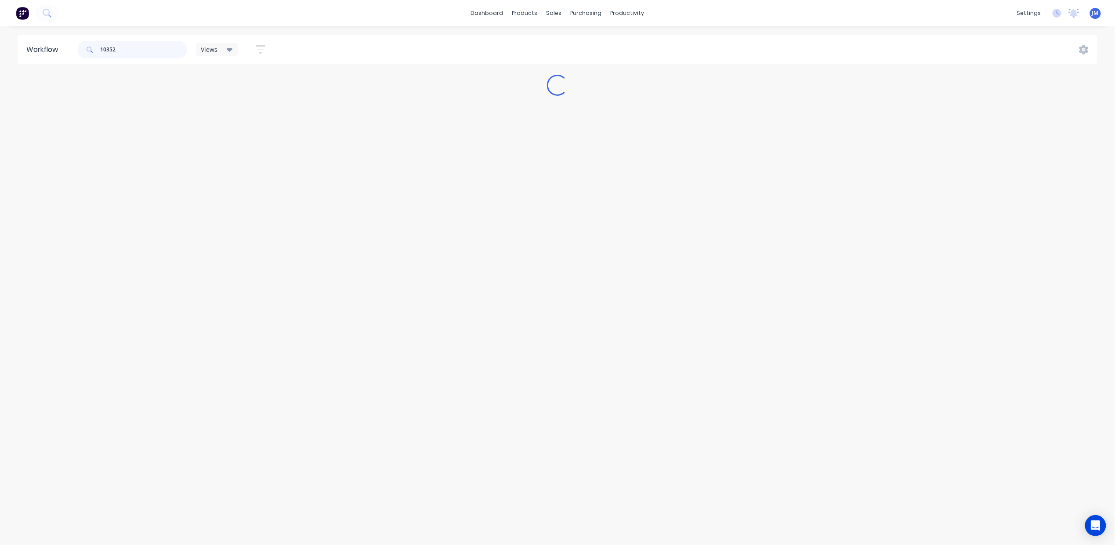
scroll to position [0, 0]
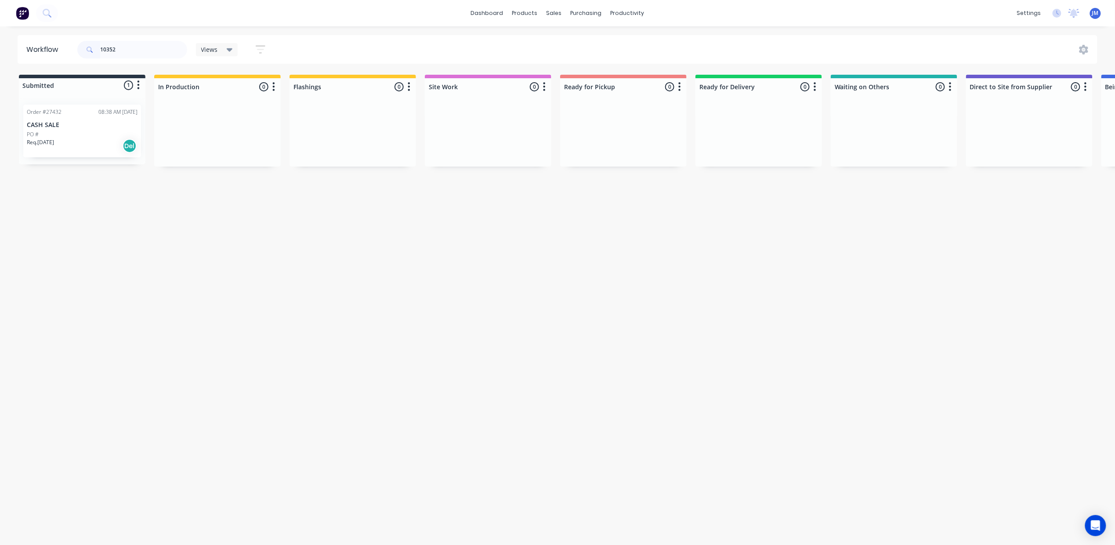
click at [55, 126] on p "CASH SALE" at bounding box center [82, 124] width 111 height 7
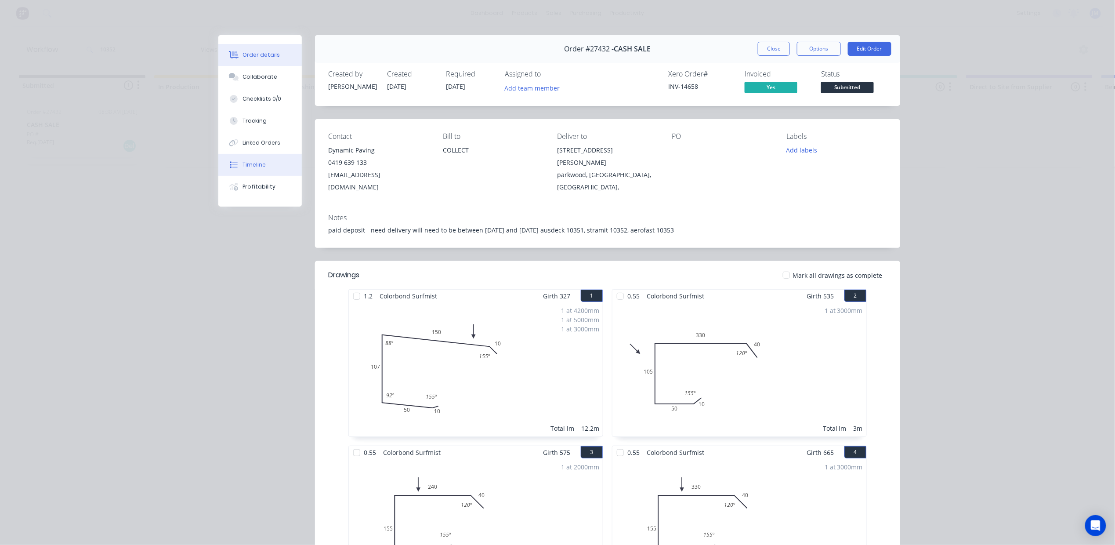
click at [252, 170] on button "Timeline" at bounding box center [259, 165] width 83 height 22
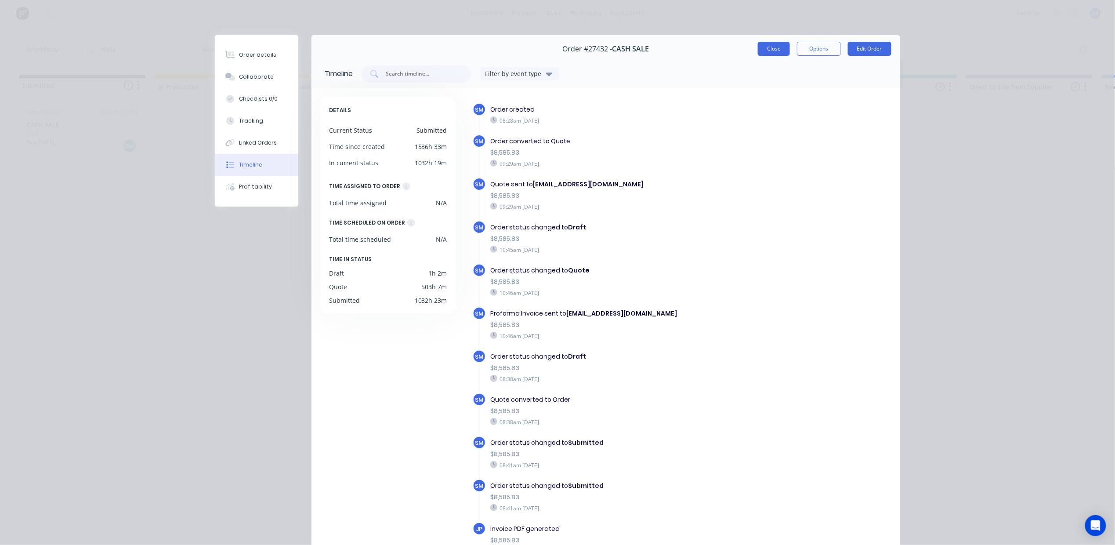
click at [775, 44] on button "Close" at bounding box center [774, 49] width 32 height 14
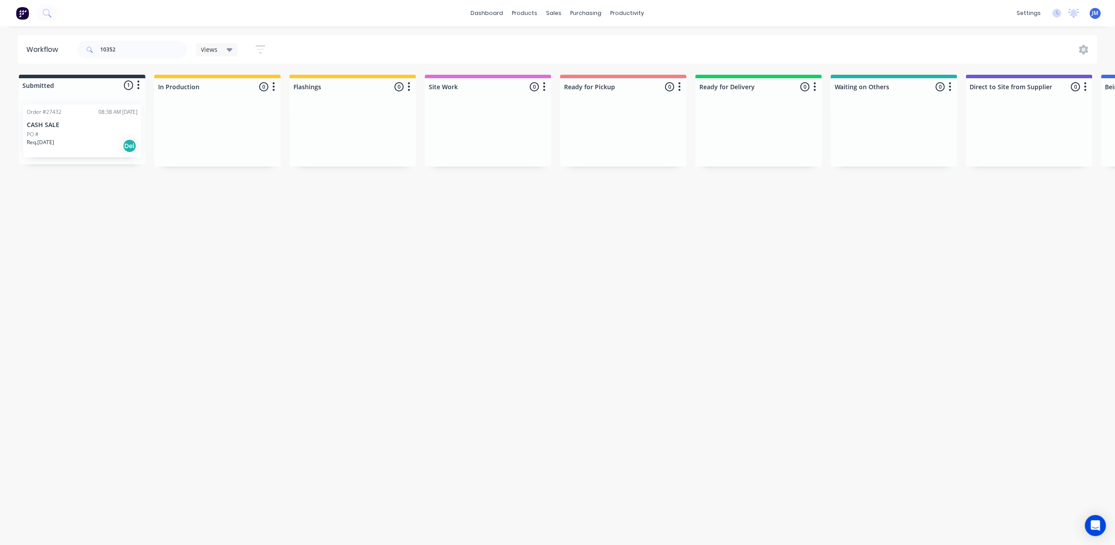
click at [41, 137] on div "PO #" at bounding box center [82, 135] width 111 height 8
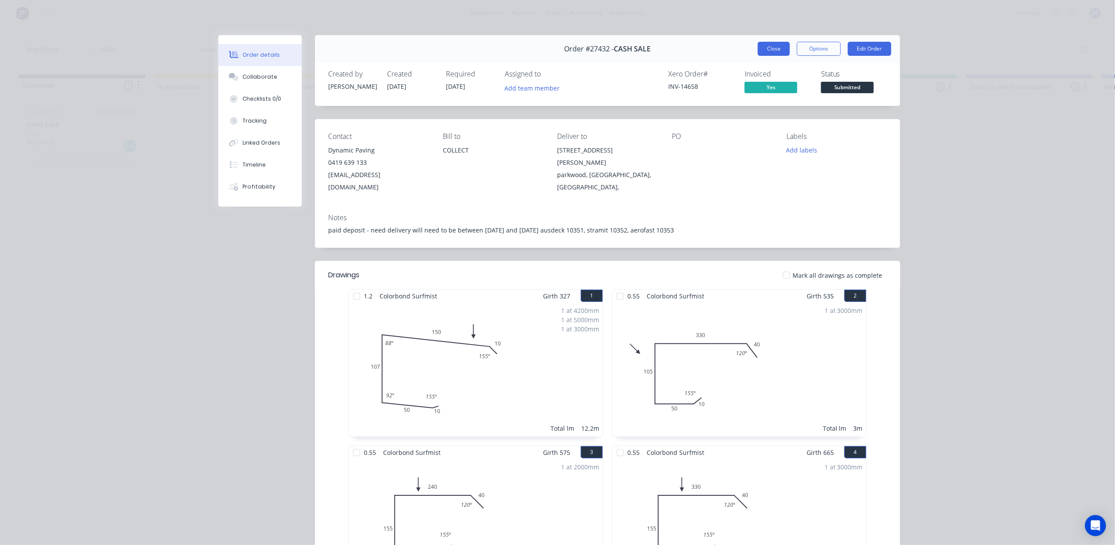
click at [776, 49] on button "Close" at bounding box center [774, 49] width 32 height 14
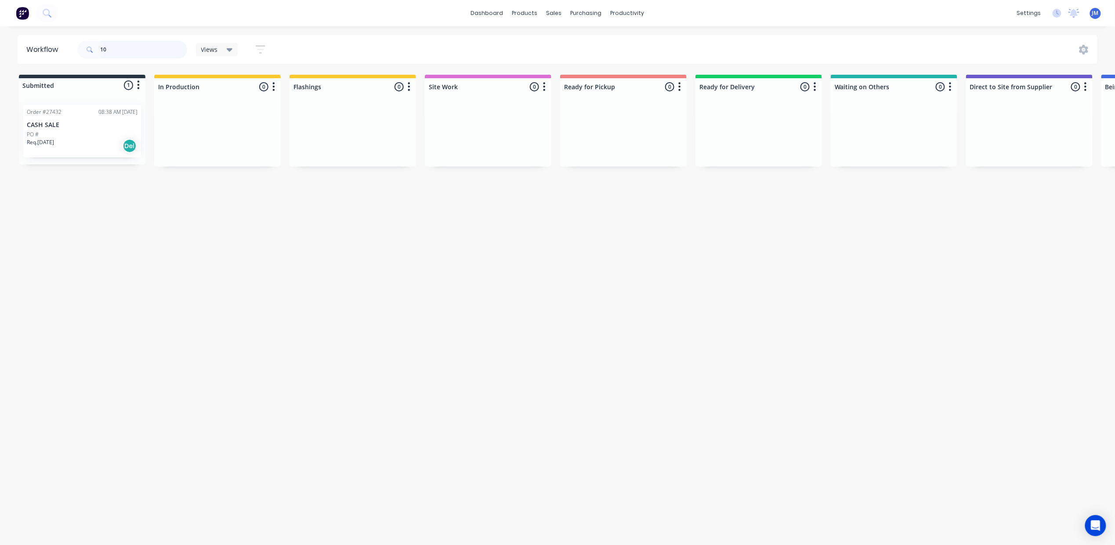
type input "1"
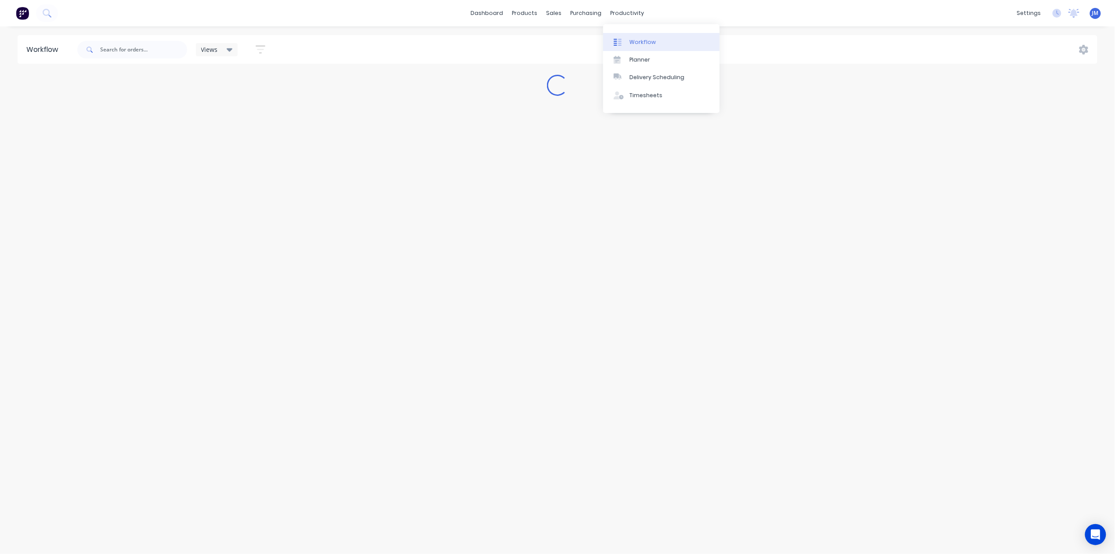
click at [637, 38] on div "Workflow" at bounding box center [643, 42] width 26 height 8
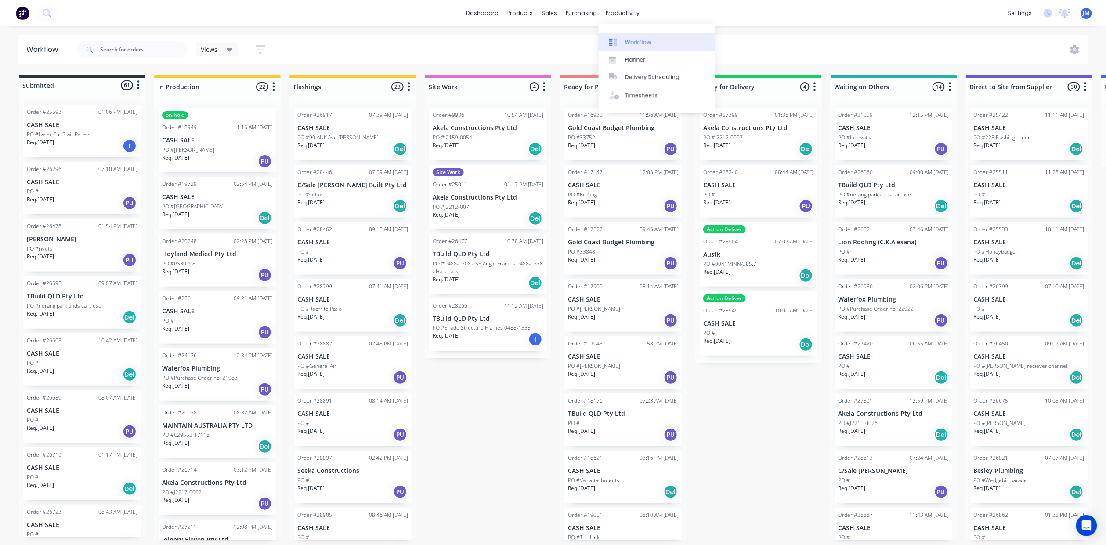
click at [622, 47] on link "Workflow" at bounding box center [657, 42] width 116 height 18
drag, startPoint x: 145, startPoint y: 41, endPoint x: 146, endPoint y: 53, distance: 11.9
click at [145, 42] on input "text" at bounding box center [143, 50] width 87 height 18
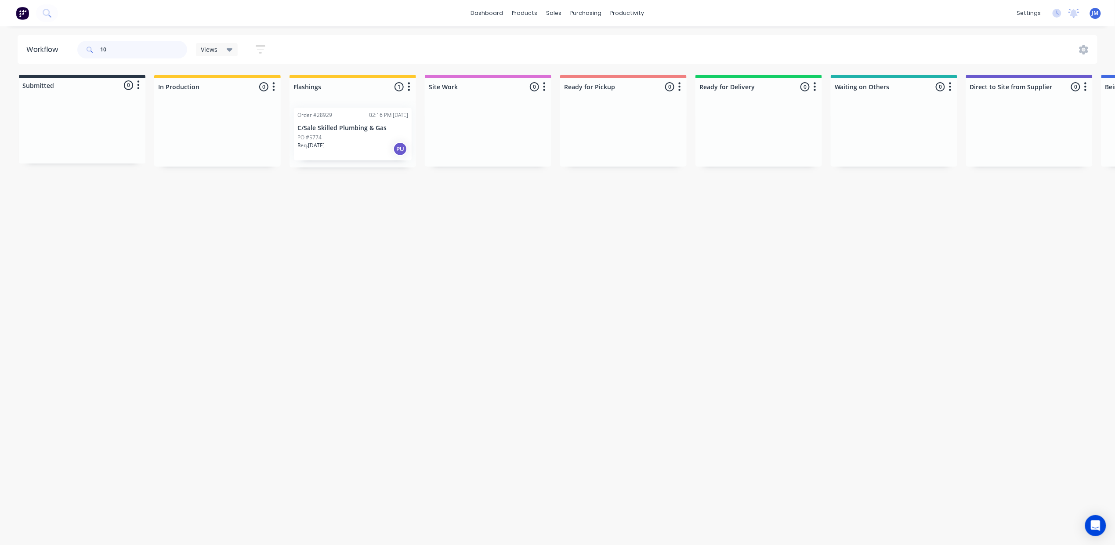
type input "1"
click at [670, 241] on div "Mark as Picked Up" at bounding box center [669, 235] width 88 height 18
click at [123, 50] on input "28894" at bounding box center [143, 50] width 87 height 18
drag, startPoint x: 350, startPoint y: 132, endPoint x: 598, endPoint y: 109, distance: 248.5
click at [593, 108] on div "Submitted 0 Status colour #273444 hex #273444 Save Cancel Summaries Total order…" at bounding box center [789, 121] width 1593 height 93
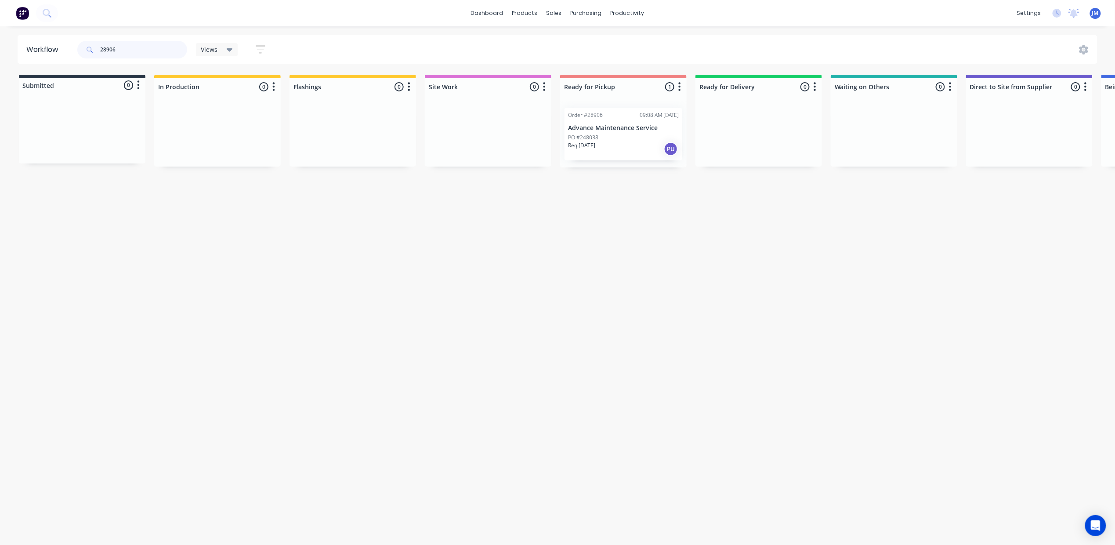
click at [116, 49] on input "28906" at bounding box center [143, 50] width 87 height 18
click at [652, 225] on div "Mark as Picked Up" at bounding box center [666, 223] width 88 height 18
click at [150, 53] on input "28898" at bounding box center [143, 50] width 87 height 18
type input "2"
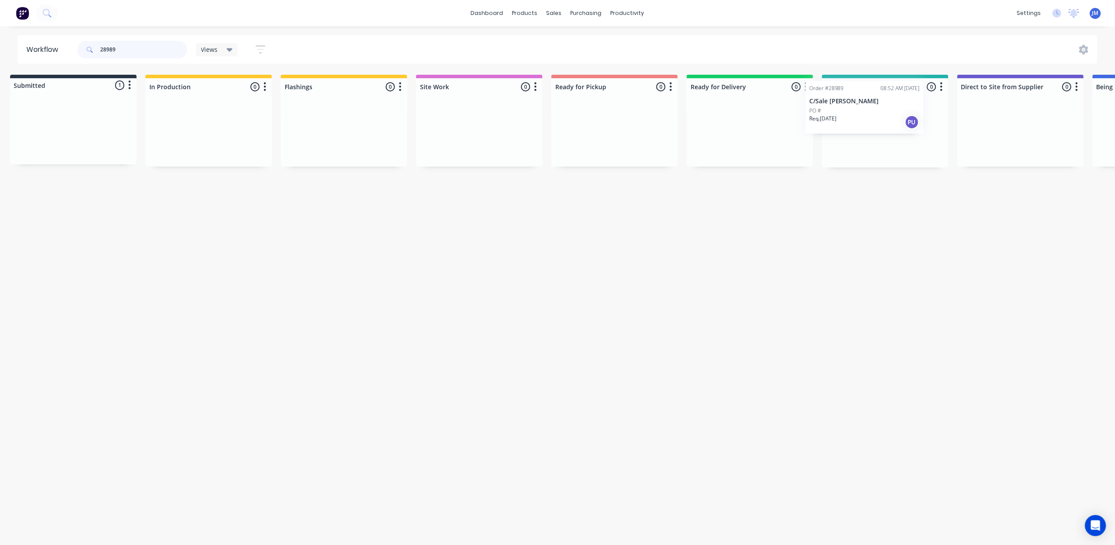
scroll to position [0, 13]
drag, startPoint x: 75, startPoint y: 131, endPoint x: 863, endPoint y: 109, distance: 788.6
click at [862, 109] on div "Submitted 1 Status colour #273444 hex #273444 Save Cancel Summaries Total order…" at bounding box center [777, 121] width 1593 height 93
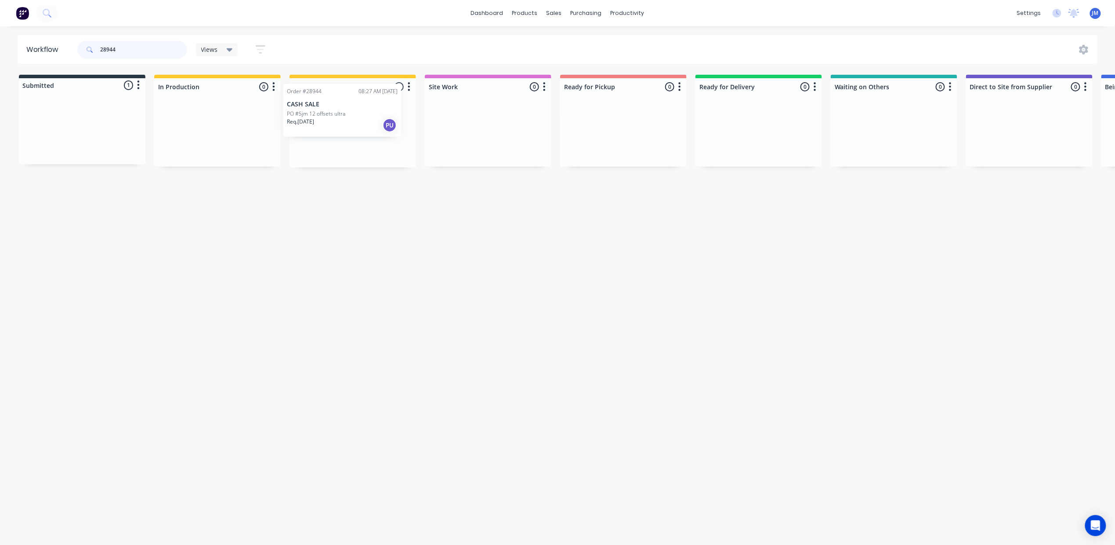
drag, startPoint x: 81, startPoint y: 132, endPoint x: 346, endPoint y: 111, distance: 265.8
click at [346, 111] on div "Submitted 1 Status colour #273444 hex #273444 Save Cancel Summaries Total order…" at bounding box center [789, 121] width 1593 height 93
drag, startPoint x: 122, startPoint y: 133, endPoint x: 394, endPoint y: 122, distance: 271.8
click at [394, 122] on div "Submitted 1 Status colour #273444 hex #273444 Save Cancel Summaries Total order…" at bounding box center [789, 121] width 1593 height 93
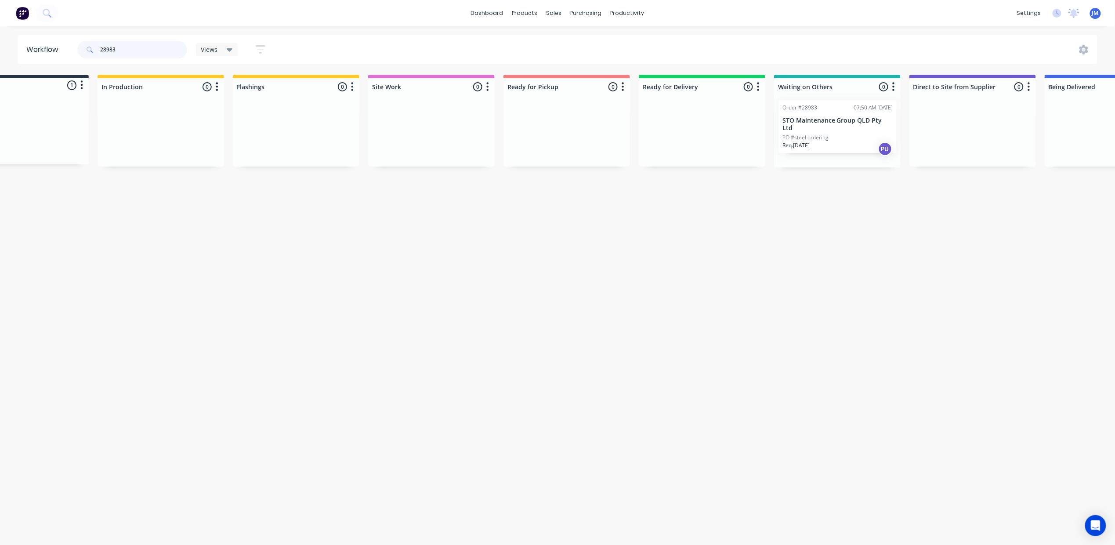
scroll to position [0, 60]
drag, startPoint x: 65, startPoint y: 149, endPoint x: 804, endPoint y: 159, distance: 738.3
click at [804, 159] on div "Submitted 1 Status colour #273444 hex #273444 Save Cancel Summaries Total order…" at bounding box center [729, 121] width 1593 height 93
type input "28825"
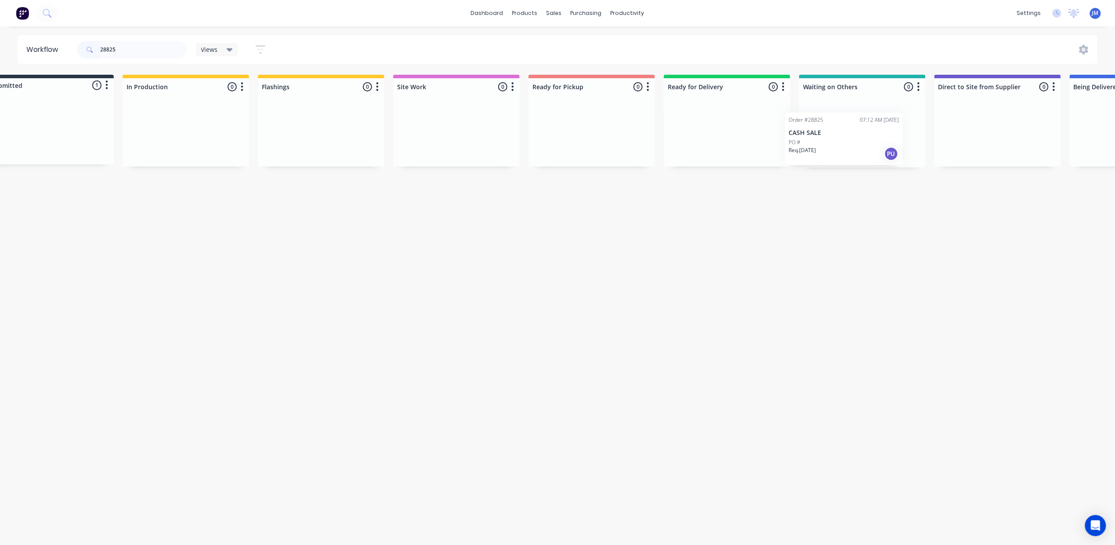
drag, startPoint x: 62, startPoint y: 115, endPoint x: 823, endPoint y: 120, distance: 761.5
click at [823, 121] on div "Submitted 1 Status colour #273444 hex #273444 Save Cancel Summaries Total order…" at bounding box center [758, 121] width 1593 height 93
drag, startPoint x: 842, startPoint y: 125, endPoint x: 247, endPoint y: 113, distance: 595.5
click at [312, 127] on div "Submitted 0 Status colour #273444 hex #273444 Save Cancel Summaries Total order…" at bounding box center [754, 121] width 1593 height 93
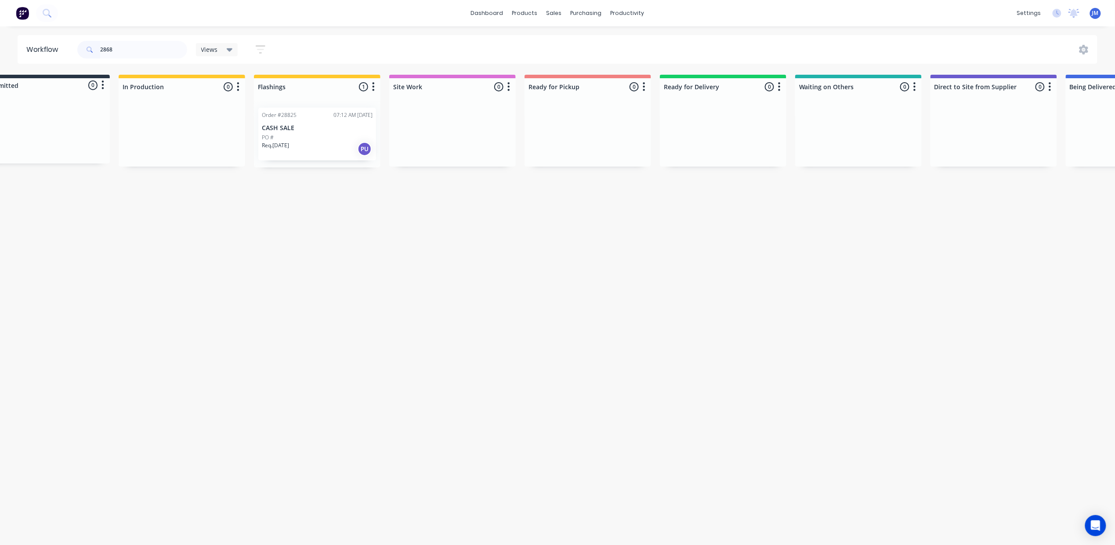
scroll to position [0, 0]
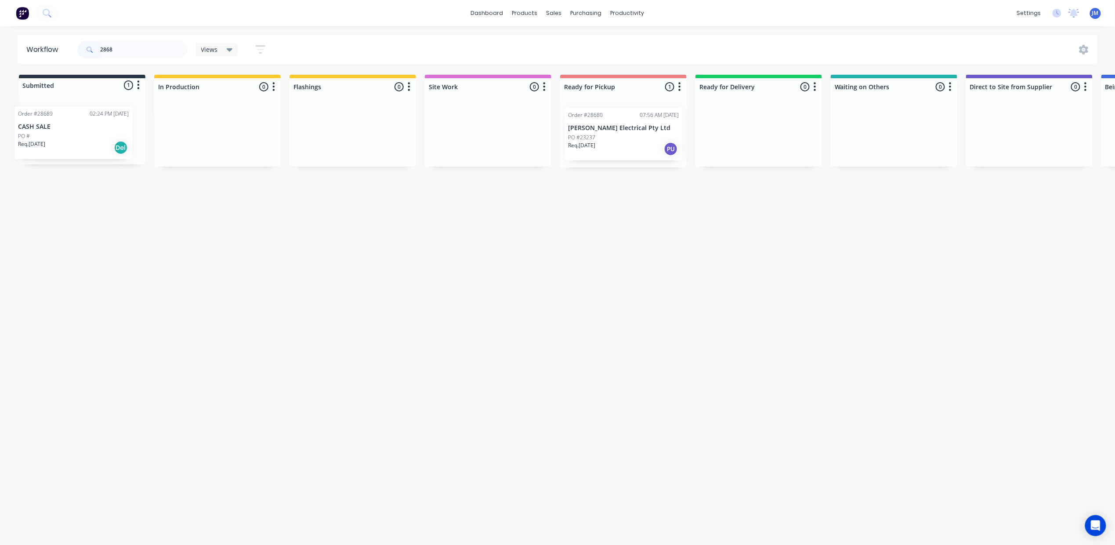
drag, startPoint x: 76, startPoint y: 149, endPoint x: 71, endPoint y: 150, distance: 4.4
click at [71, 150] on div "Order #28689 02:24 PM [DATE] CASH SALE PO # Req. [DATE] Del" at bounding box center [82, 131] width 127 height 67
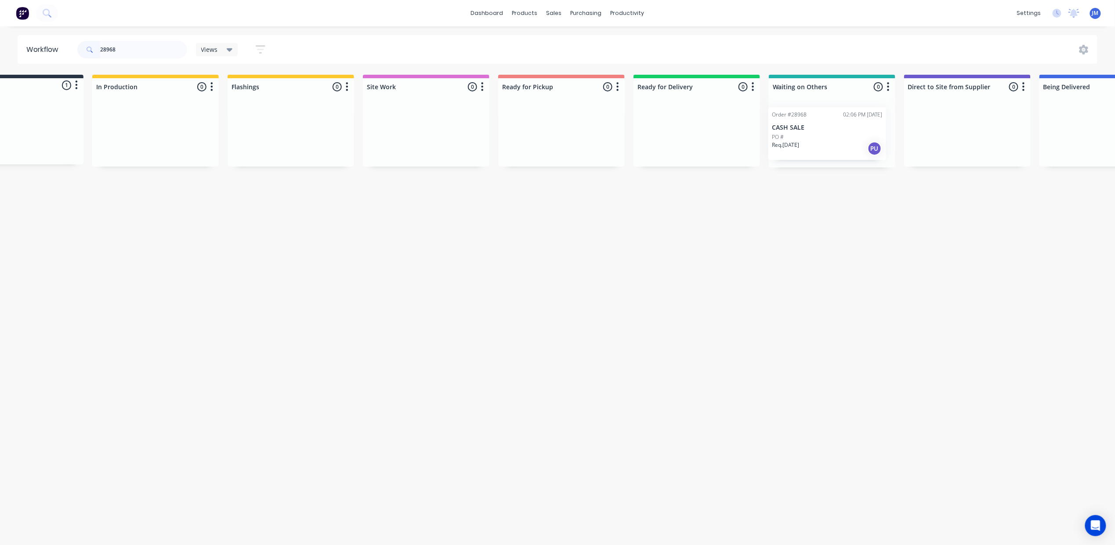
scroll to position [0, 63]
drag, startPoint x: 95, startPoint y: 137, endPoint x: 835, endPoint y: 140, distance: 739.5
click at [835, 140] on div "Submitted 1 Status colour #273444 hex #273444 Save Cancel Summaries Total order…" at bounding box center [726, 121] width 1593 height 93
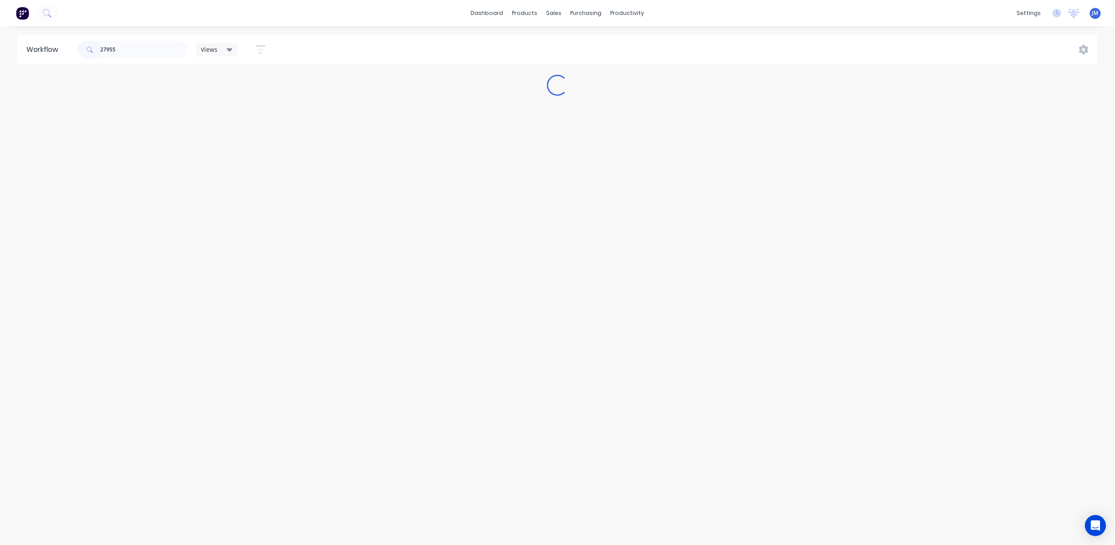
scroll to position [0, 0]
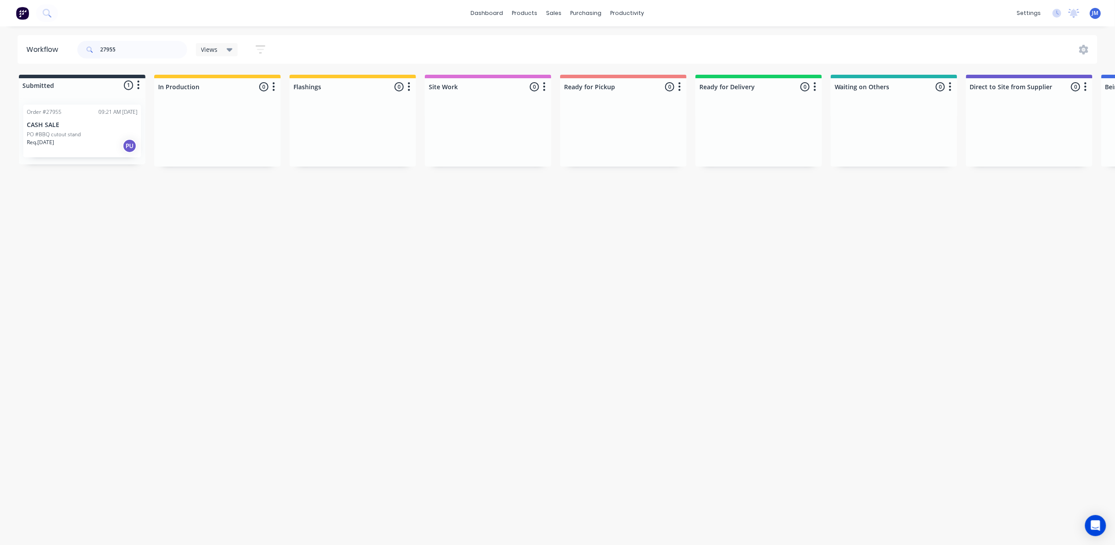
click at [97, 127] on p "CASH SALE" at bounding box center [82, 124] width 111 height 7
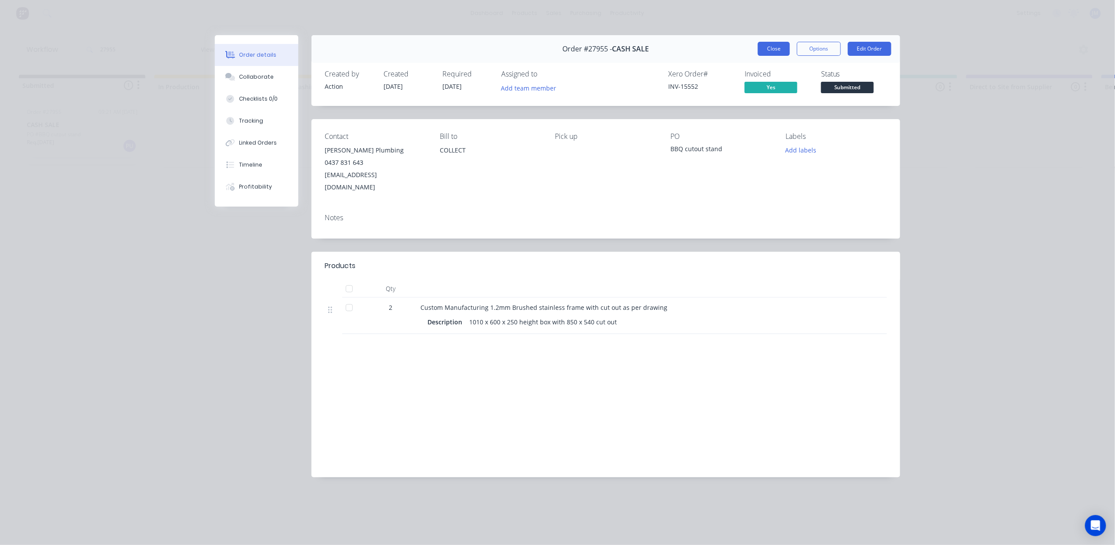
click at [781, 54] on button "Close" at bounding box center [774, 49] width 32 height 14
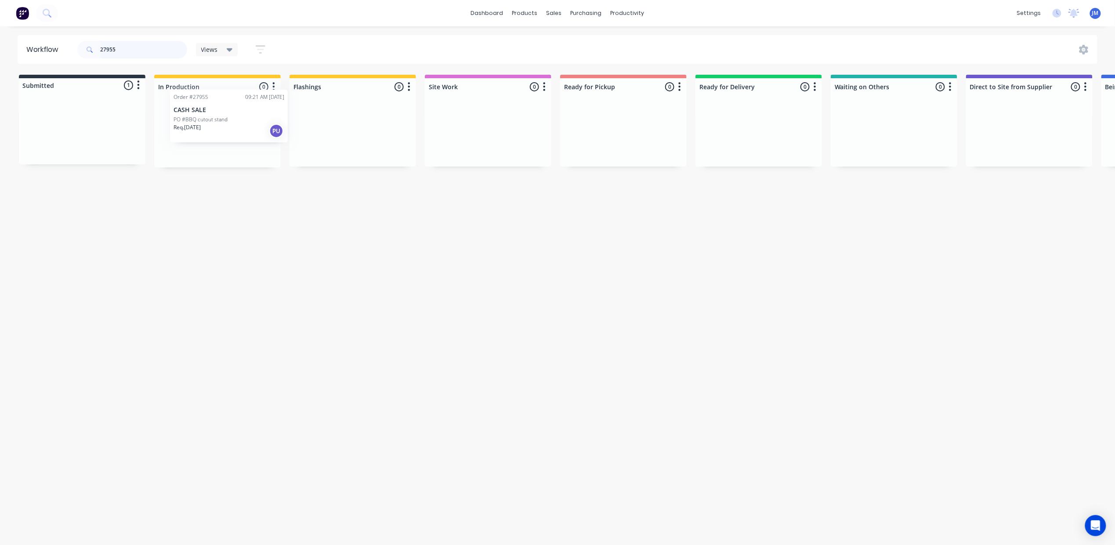
drag, startPoint x: 44, startPoint y: 127, endPoint x: 198, endPoint y: 111, distance: 154.6
click at [194, 111] on div "Submitted 1 Status colour #273444 hex #273444 Save Cancel Summaries Total order…" at bounding box center [789, 121] width 1593 height 93
drag, startPoint x: 323, startPoint y: 143, endPoint x: 644, endPoint y: 120, distance: 321.1
click at [644, 120] on div "Submitted 0 Status colour #273444 hex #273444 Save Cancel Summaries Total order…" at bounding box center [789, 121] width 1593 height 93
click at [642, 223] on div "Mark as Picked Up" at bounding box center [646, 225] width 88 height 18
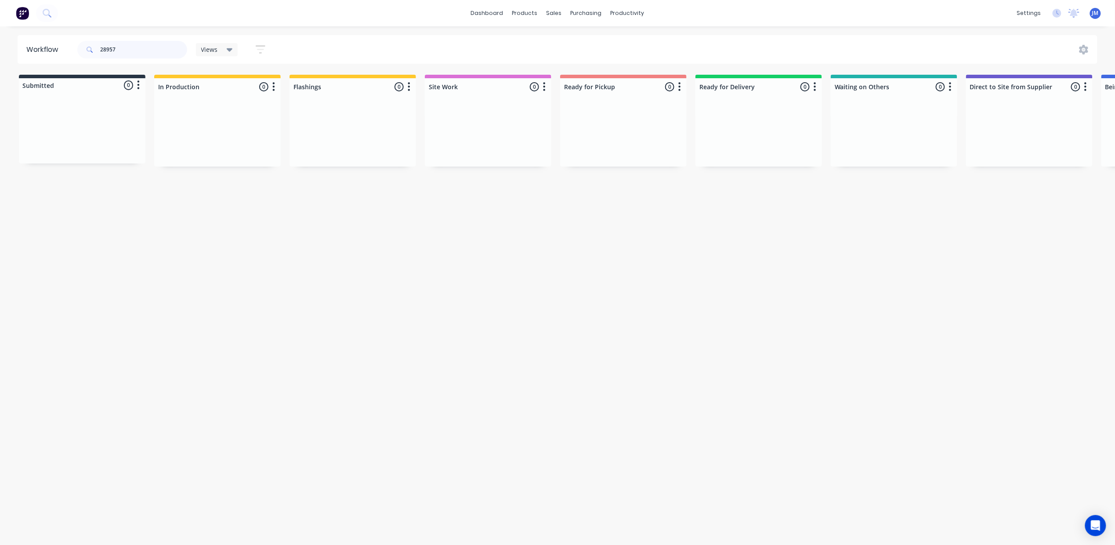
click at [122, 54] on input "28957" at bounding box center [143, 50] width 87 height 18
drag, startPoint x: 107, startPoint y: 139, endPoint x: 337, endPoint y: 113, distance: 230.8
click at [336, 113] on div "Submitted 1 Status colour #273444 hex #273444 Save Cancel Summaries Total order…" at bounding box center [789, 121] width 1593 height 93
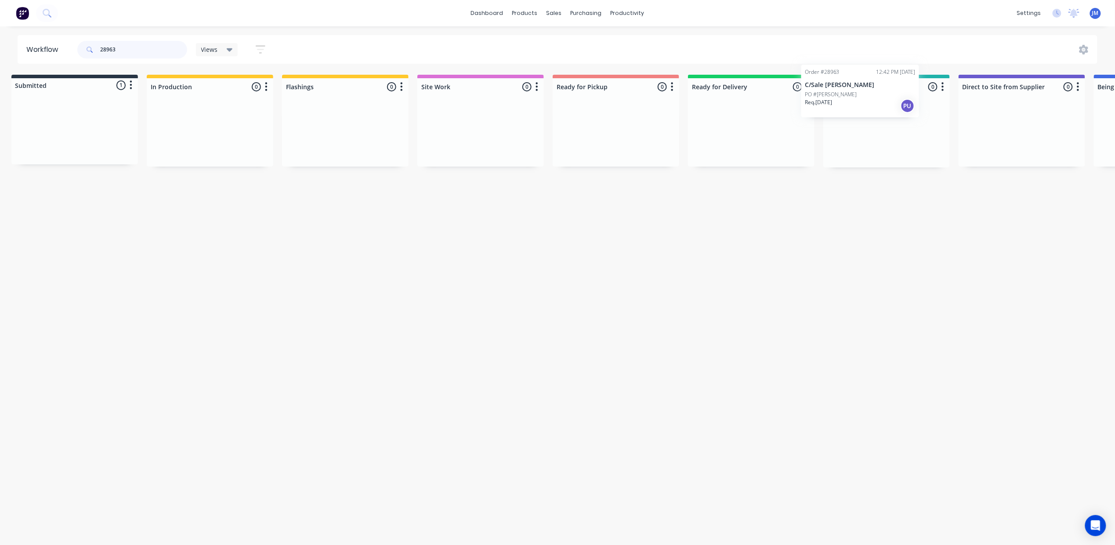
scroll to position [0, 11]
drag, startPoint x: 118, startPoint y: 132, endPoint x: 906, endPoint y: 95, distance: 788.7
click at [903, 95] on div "Submitted 1 Status colour #273444 hex #273444 Save Cancel Summaries Total order…" at bounding box center [778, 121] width 1593 height 93
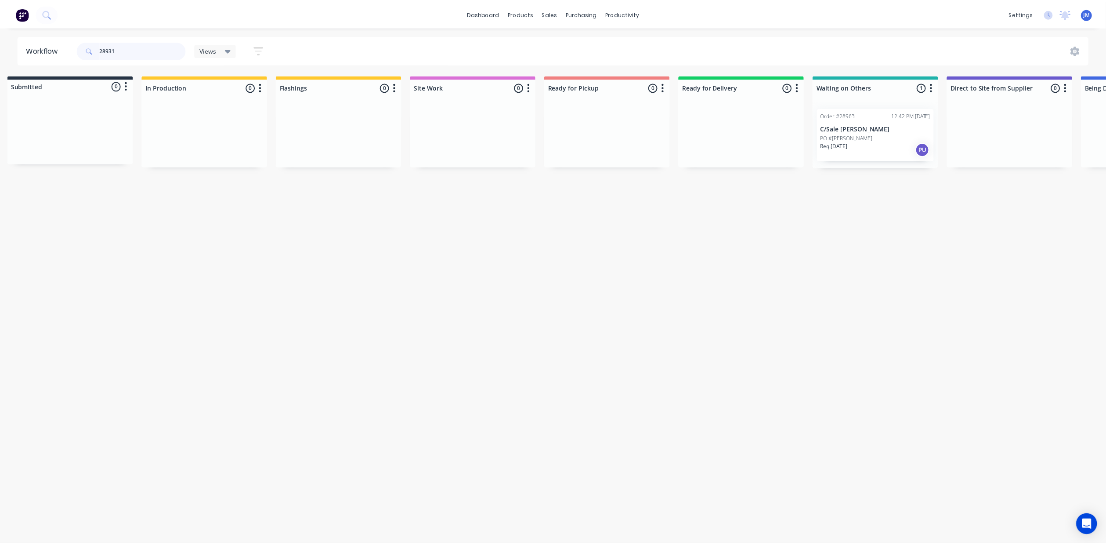
scroll to position [0, 0]
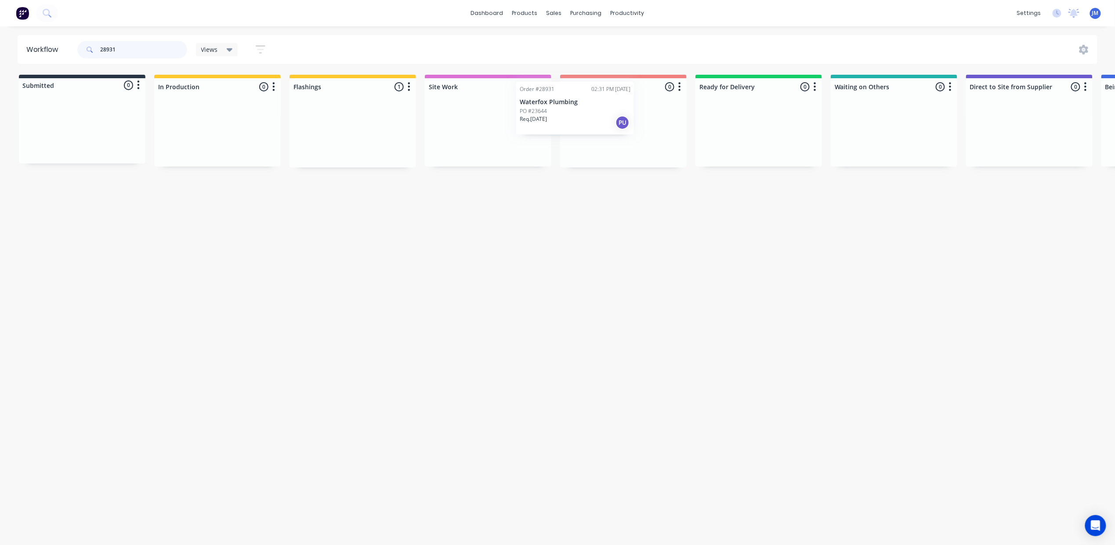
drag, startPoint x: 338, startPoint y: 125, endPoint x: 570, endPoint y: 99, distance: 233.0
click at [565, 101] on div "Submitted 0 Status colour #273444 hex #273444 Save Cancel Summaries Total order…" at bounding box center [789, 121] width 1593 height 93
type input "2"
